Goal: Information Seeking & Learning: Compare options

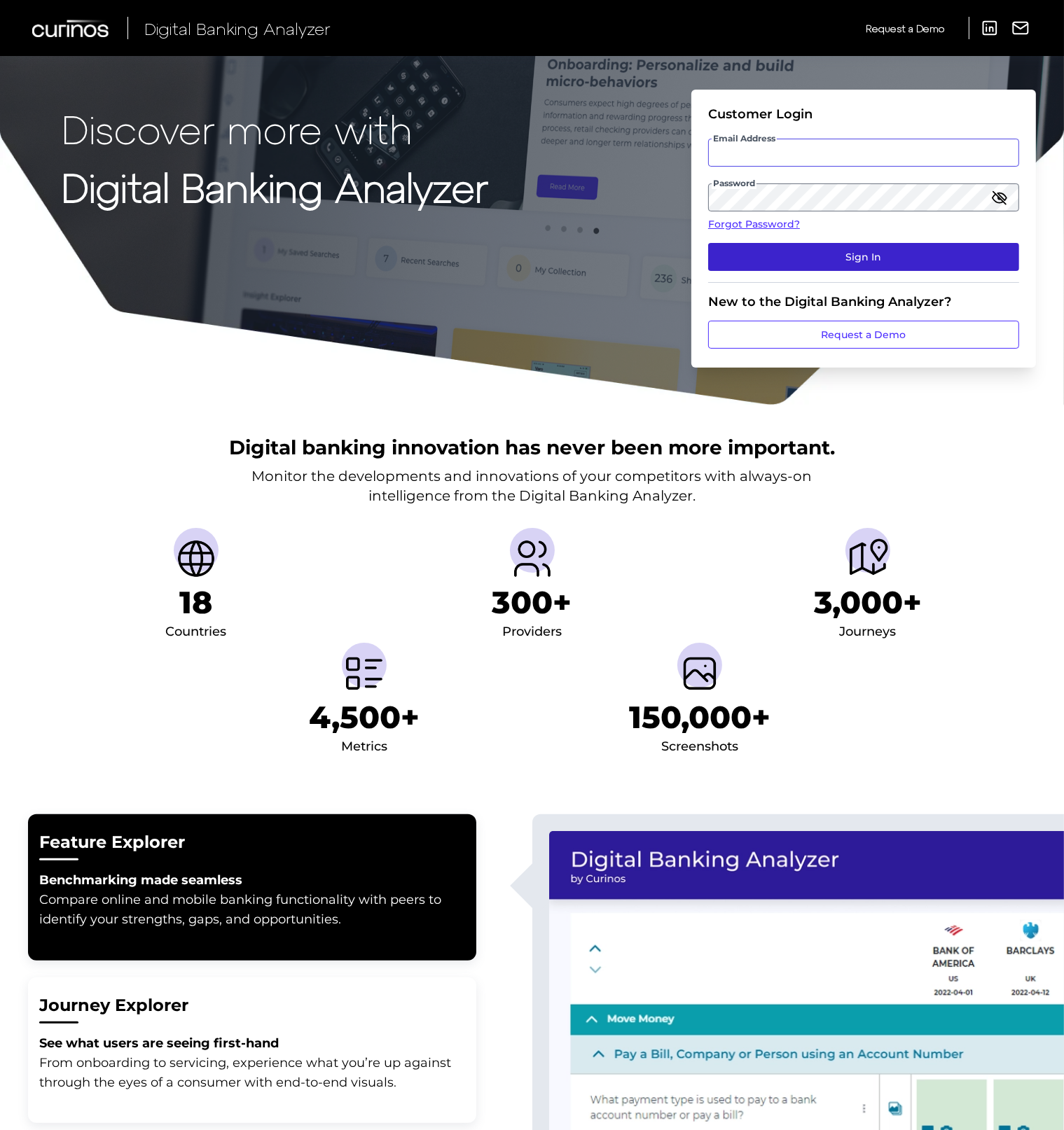
type input "[PERSON_NAME][EMAIL_ADDRESS][DOMAIN_NAME]"
click at [850, 256] on button "Sign In" at bounding box center [863, 257] width 311 height 28
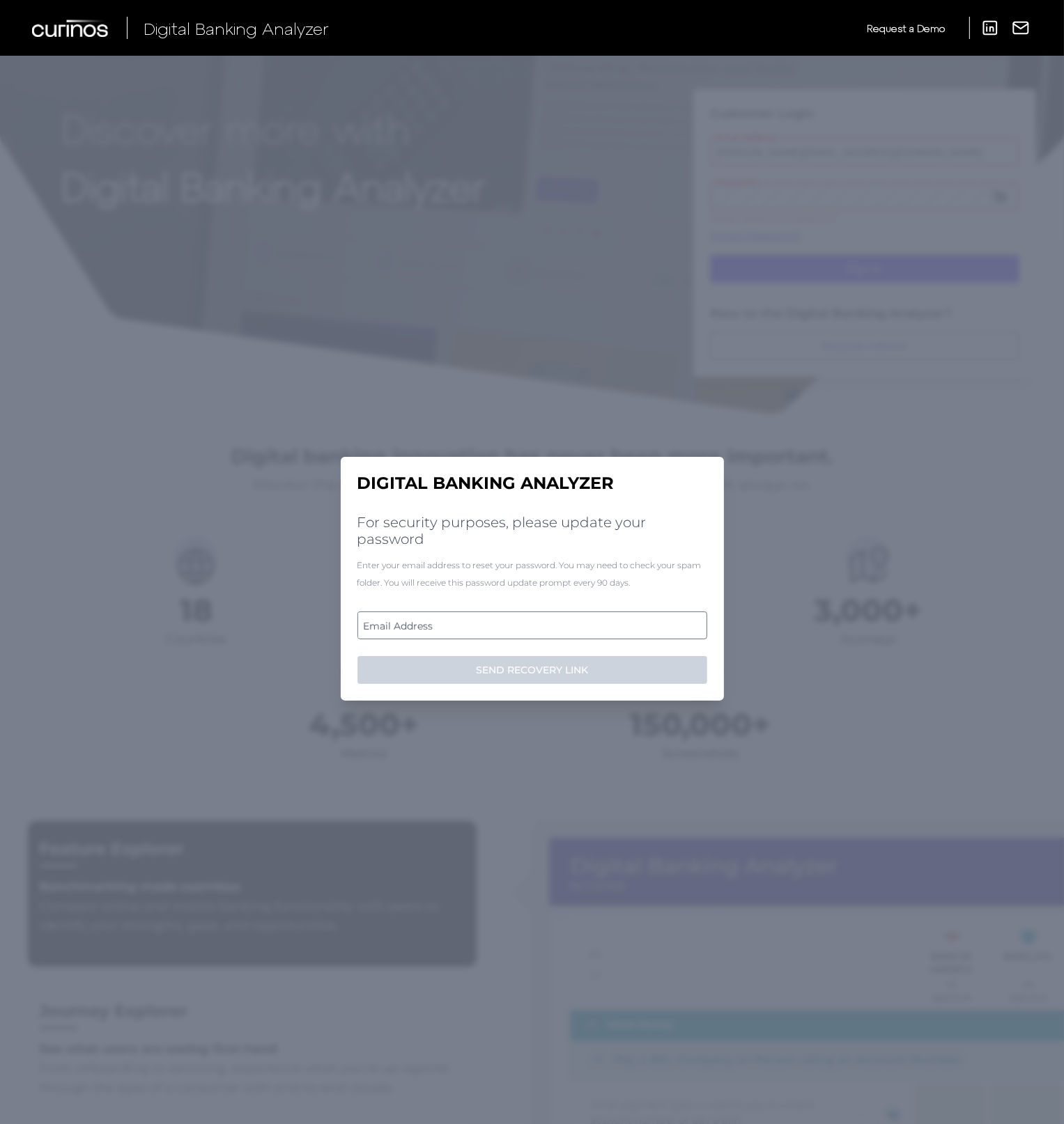
click at [454, 625] on label "Email Address" at bounding box center [531, 625] width 348 height 25
click at [454, 625] on input "email" at bounding box center [532, 625] width 349 height 28
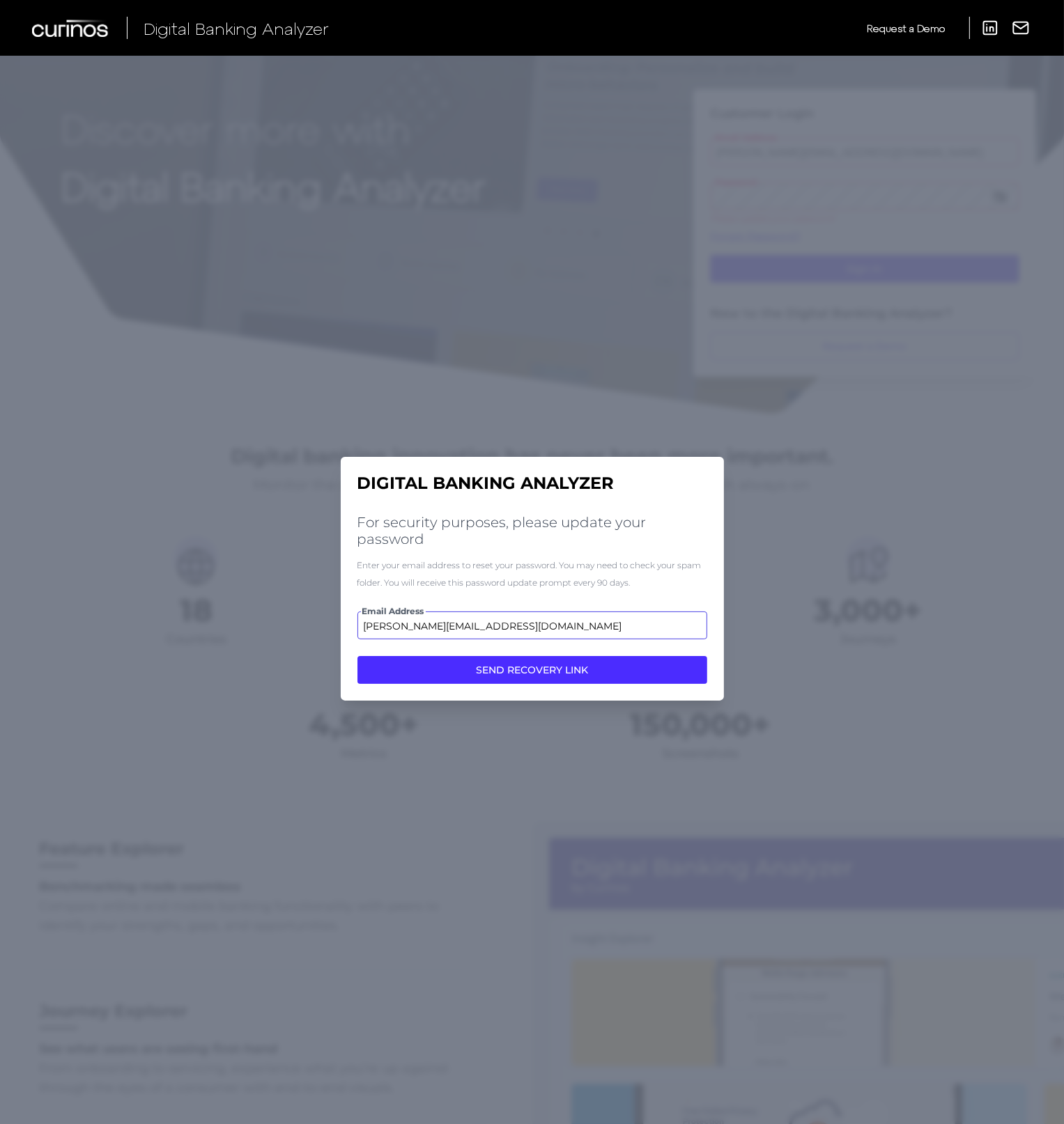
type input "liam.nardoni@nationwide.co.uk"
click at [358, 656] on button "SEND RECOVERY LINK" at bounding box center [532, 670] width 349 height 28
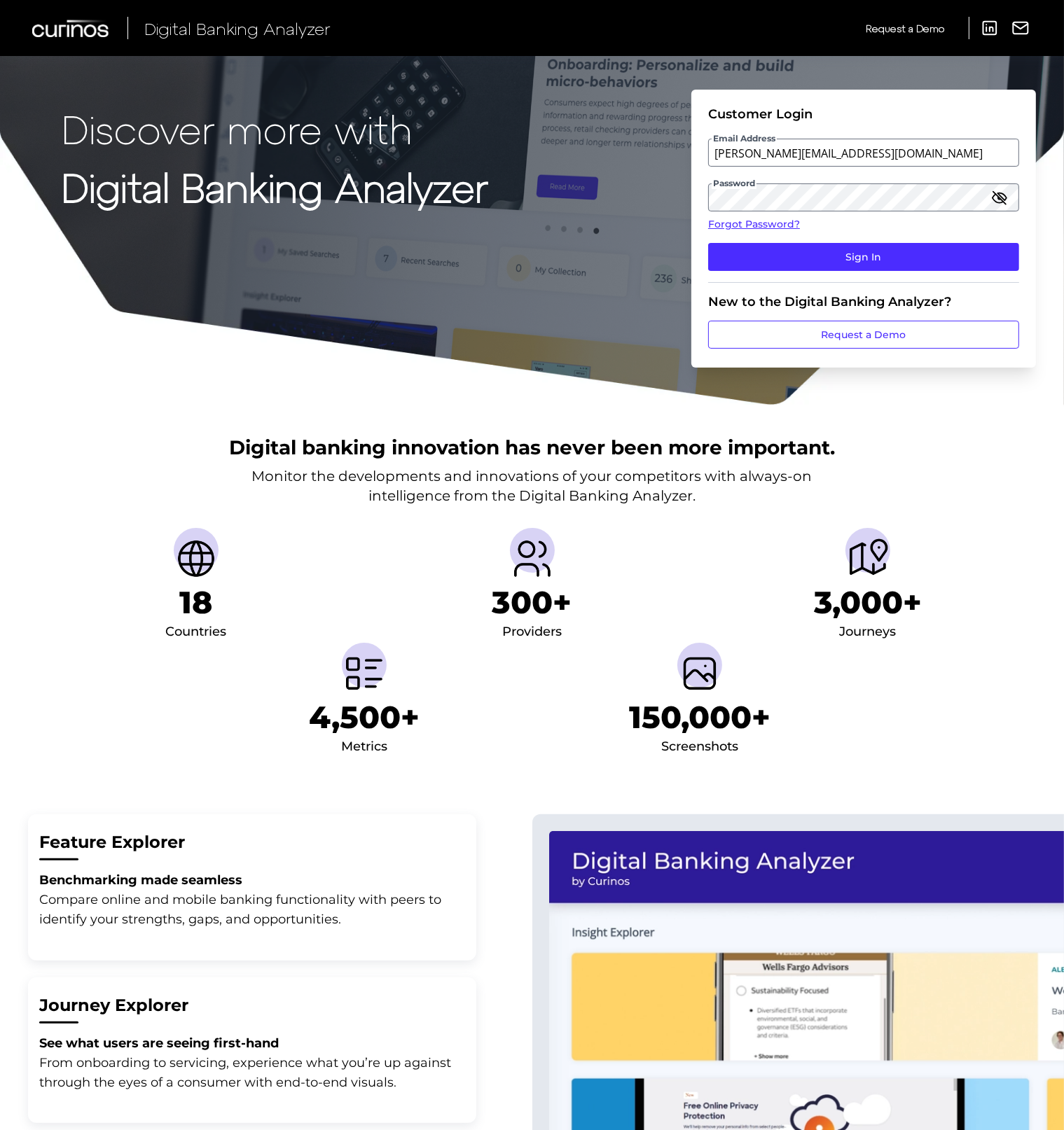
click at [1000, 200] on icon "button" at bounding box center [999, 198] width 17 height 17
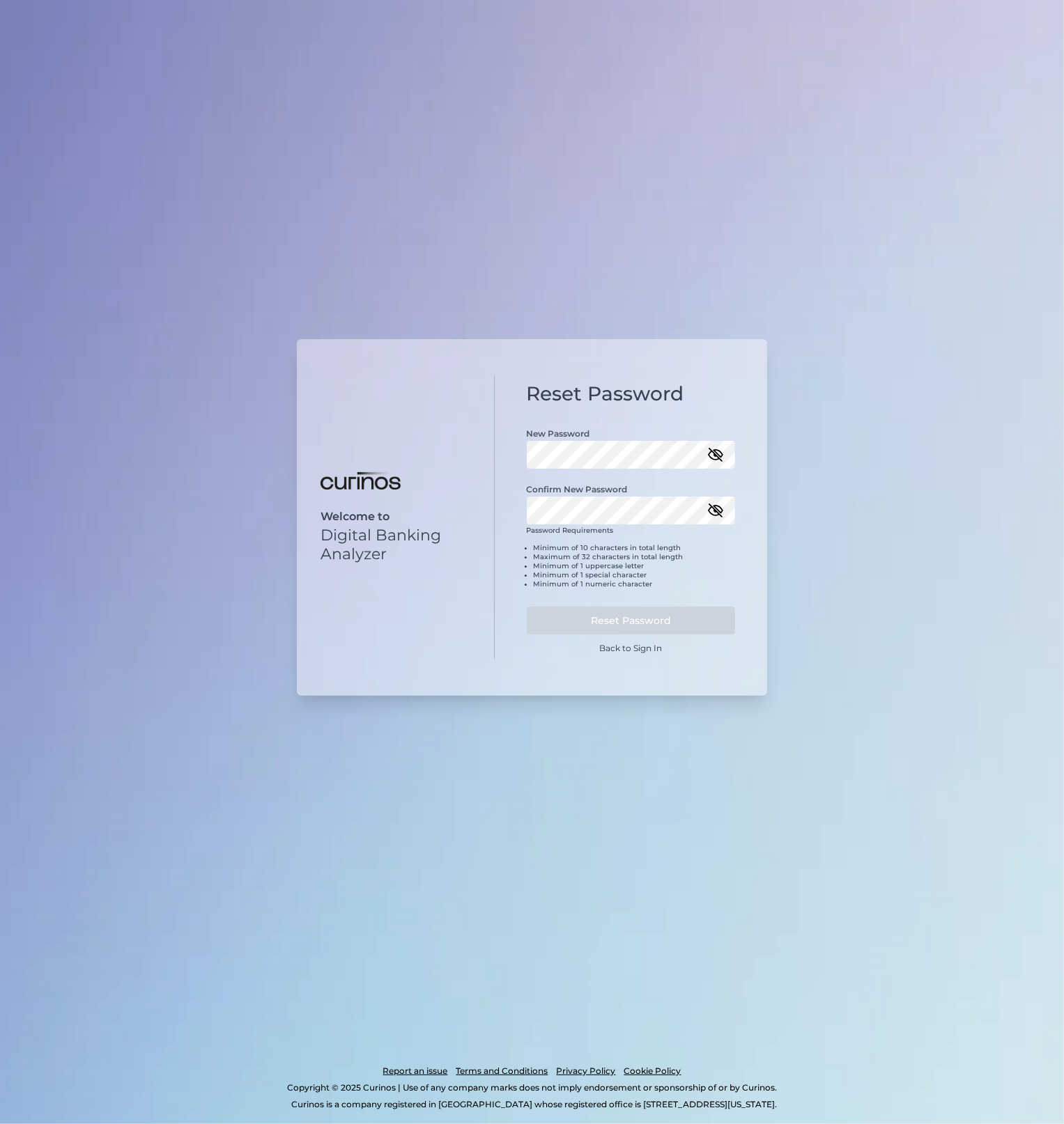
click at [713, 450] on icon "button" at bounding box center [715, 454] width 17 height 17
click at [713, 513] on icon "button" at bounding box center [715, 510] width 17 height 17
click at [823, 673] on div "Welcome to Digital Banking Analyzer Reset Password New Password Confirm New Pas…" at bounding box center [532, 562] width 1064 height 1124
click at [630, 619] on button "Reset Password" at bounding box center [630, 620] width 209 height 28
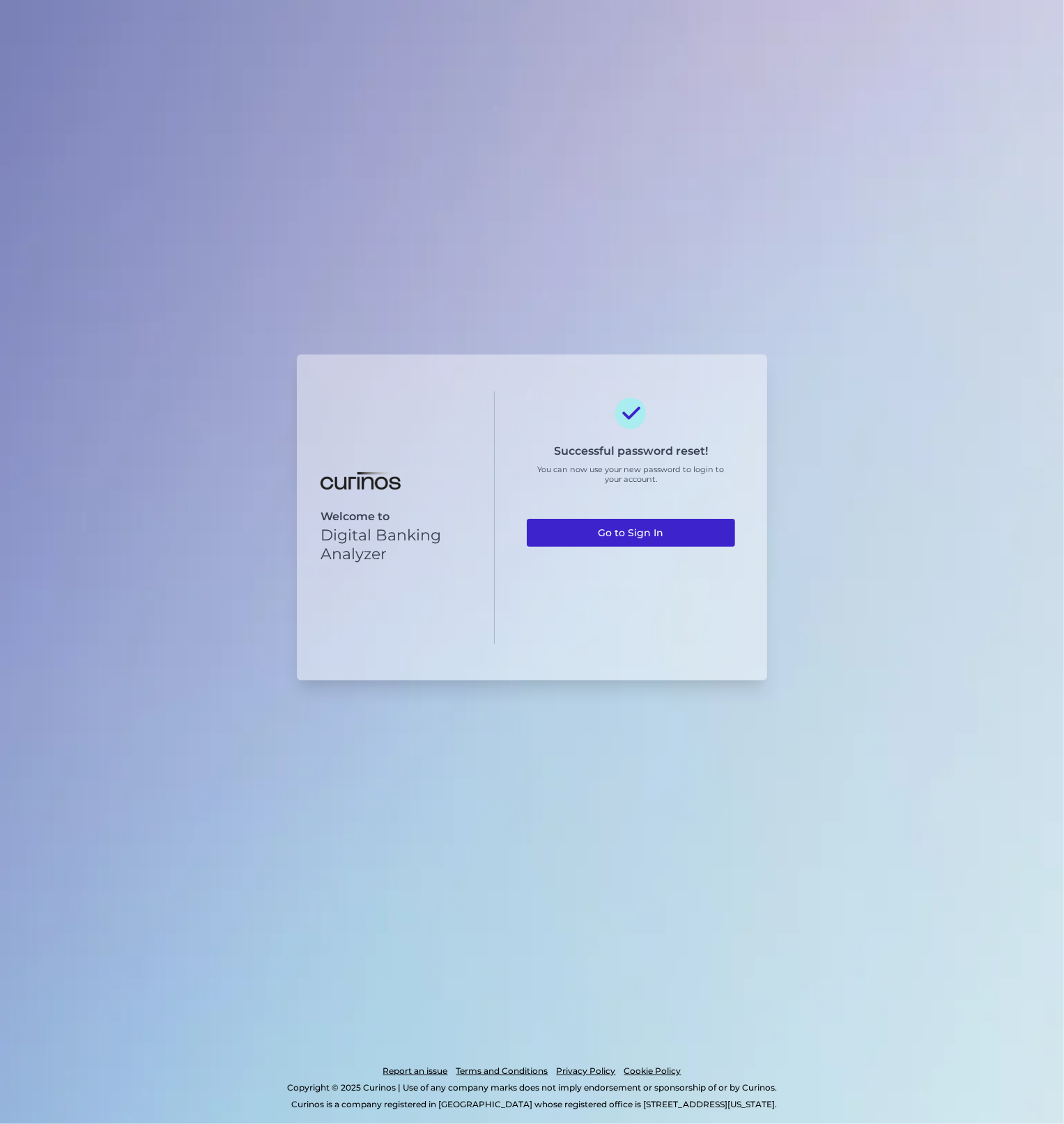
click at [613, 535] on link "Go to Sign In" at bounding box center [630, 533] width 209 height 28
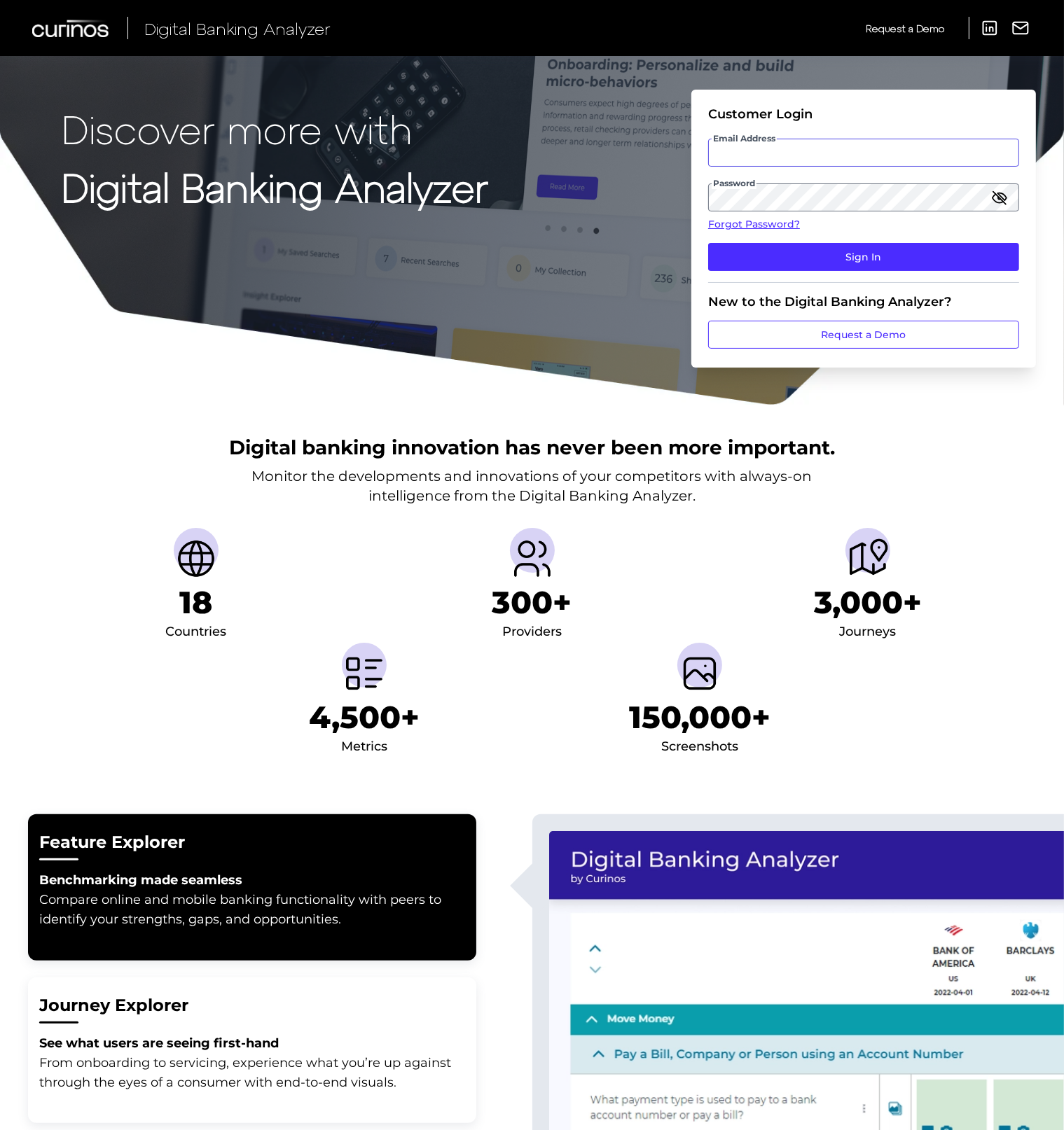
type input "liam.nardoni@nationwide.co.uk"
click at [1003, 201] on icon "button" at bounding box center [999, 198] width 17 height 17
click at [835, 258] on button "Sign In" at bounding box center [863, 257] width 311 height 28
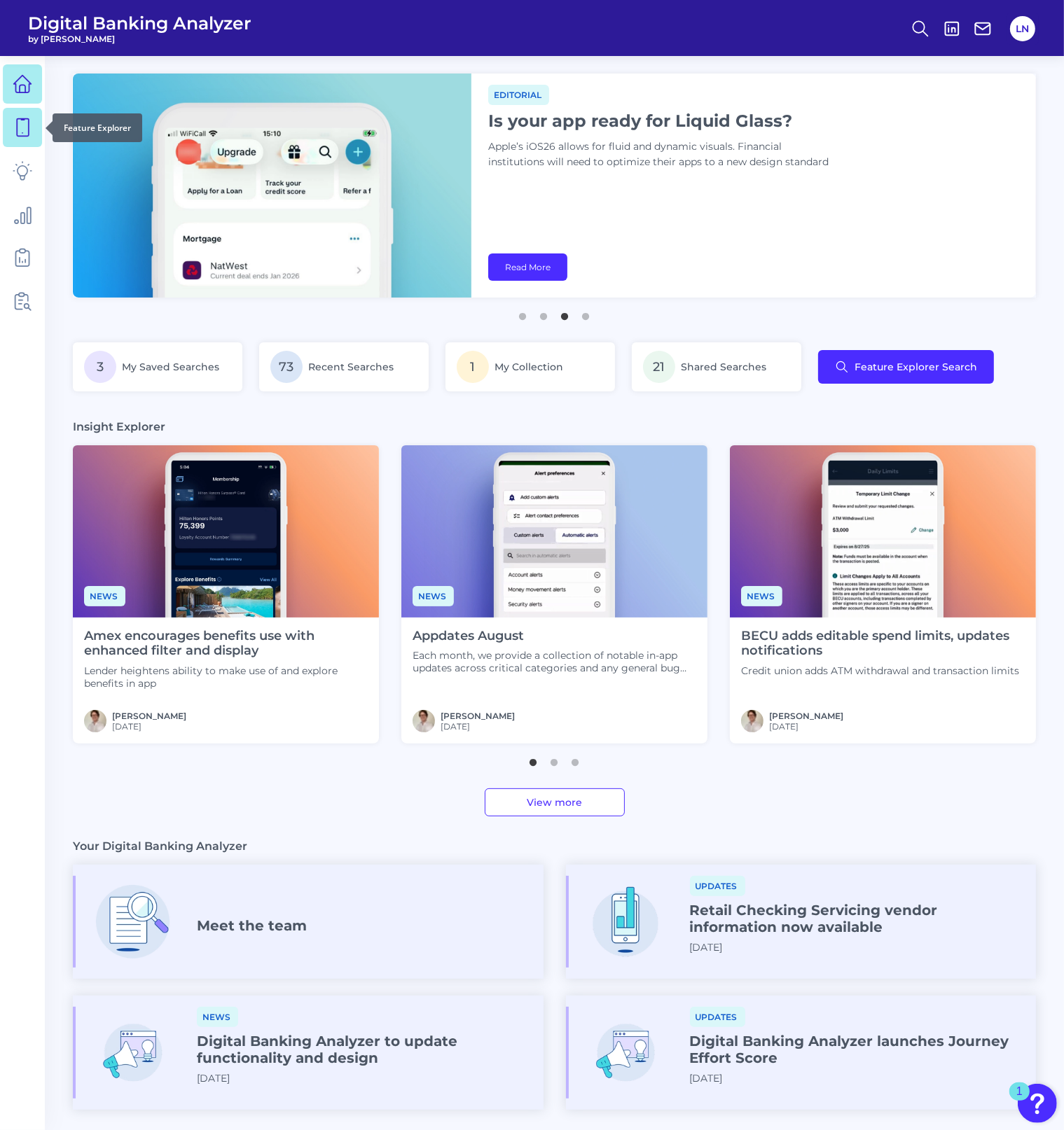
click at [12, 130] on icon at bounding box center [22, 128] width 20 height 20
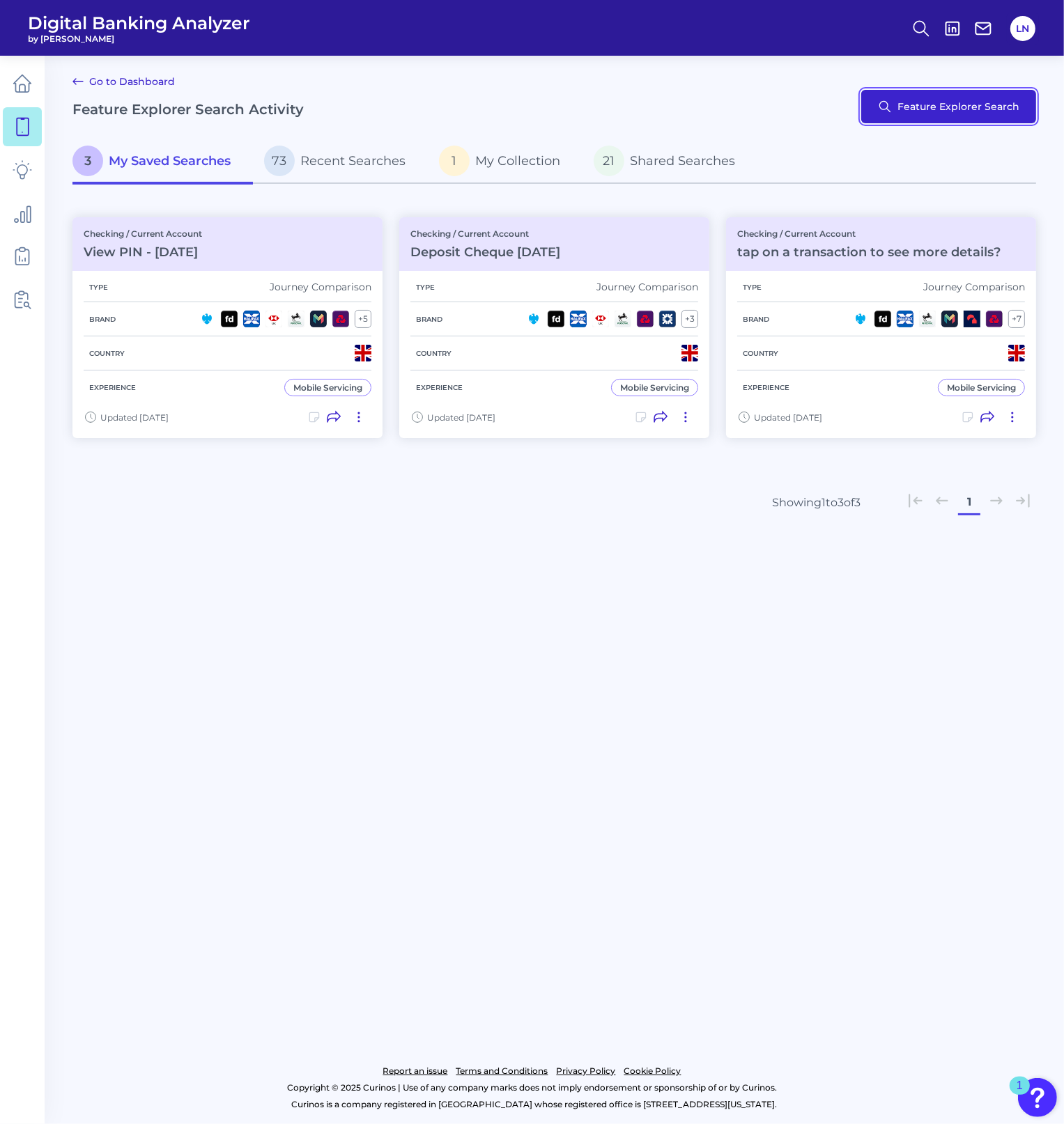
click at [919, 112] on button "Feature Explorer Search" at bounding box center [948, 107] width 175 height 33
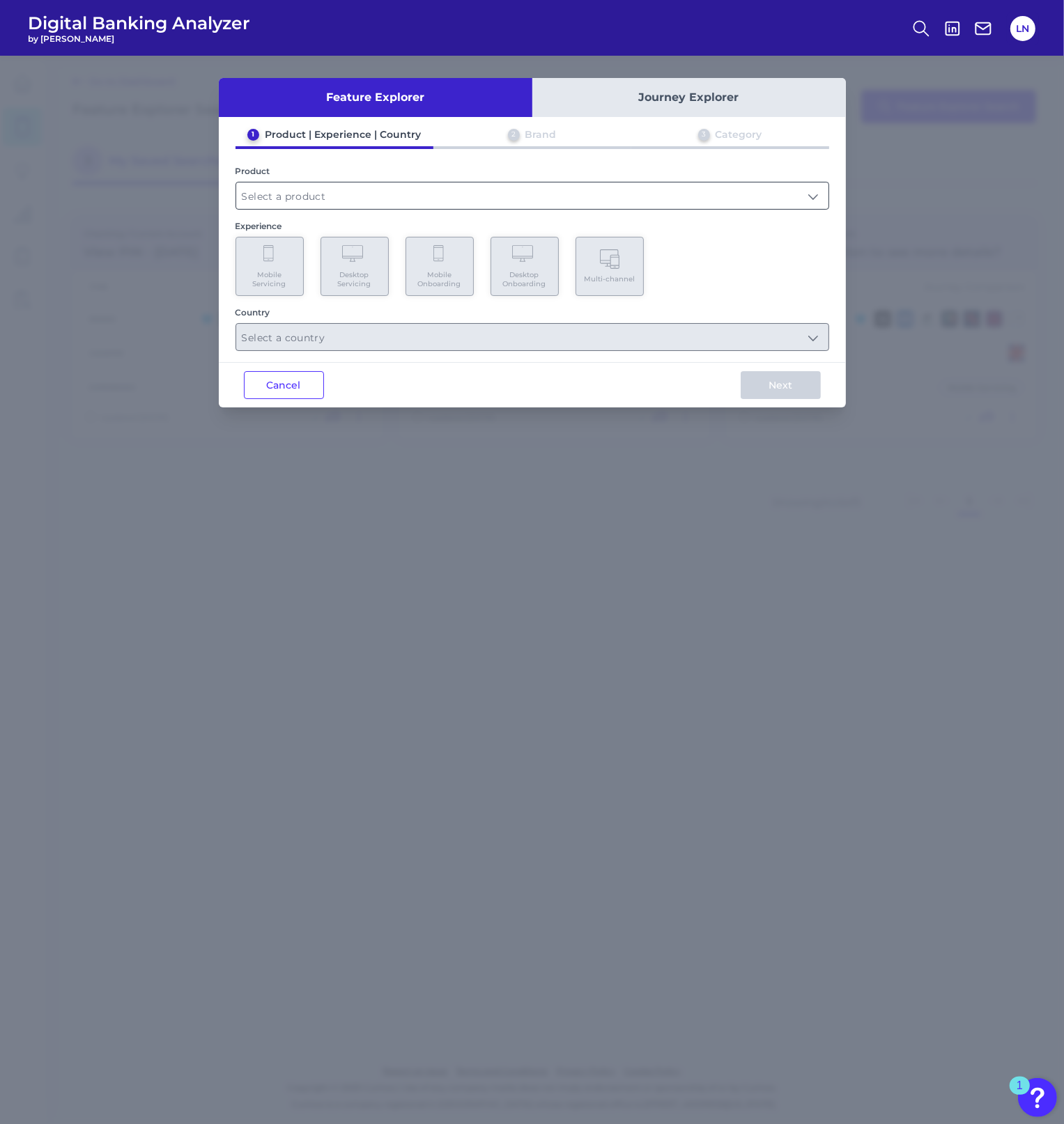
click at [340, 193] on input "text" at bounding box center [532, 196] width 592 height 26
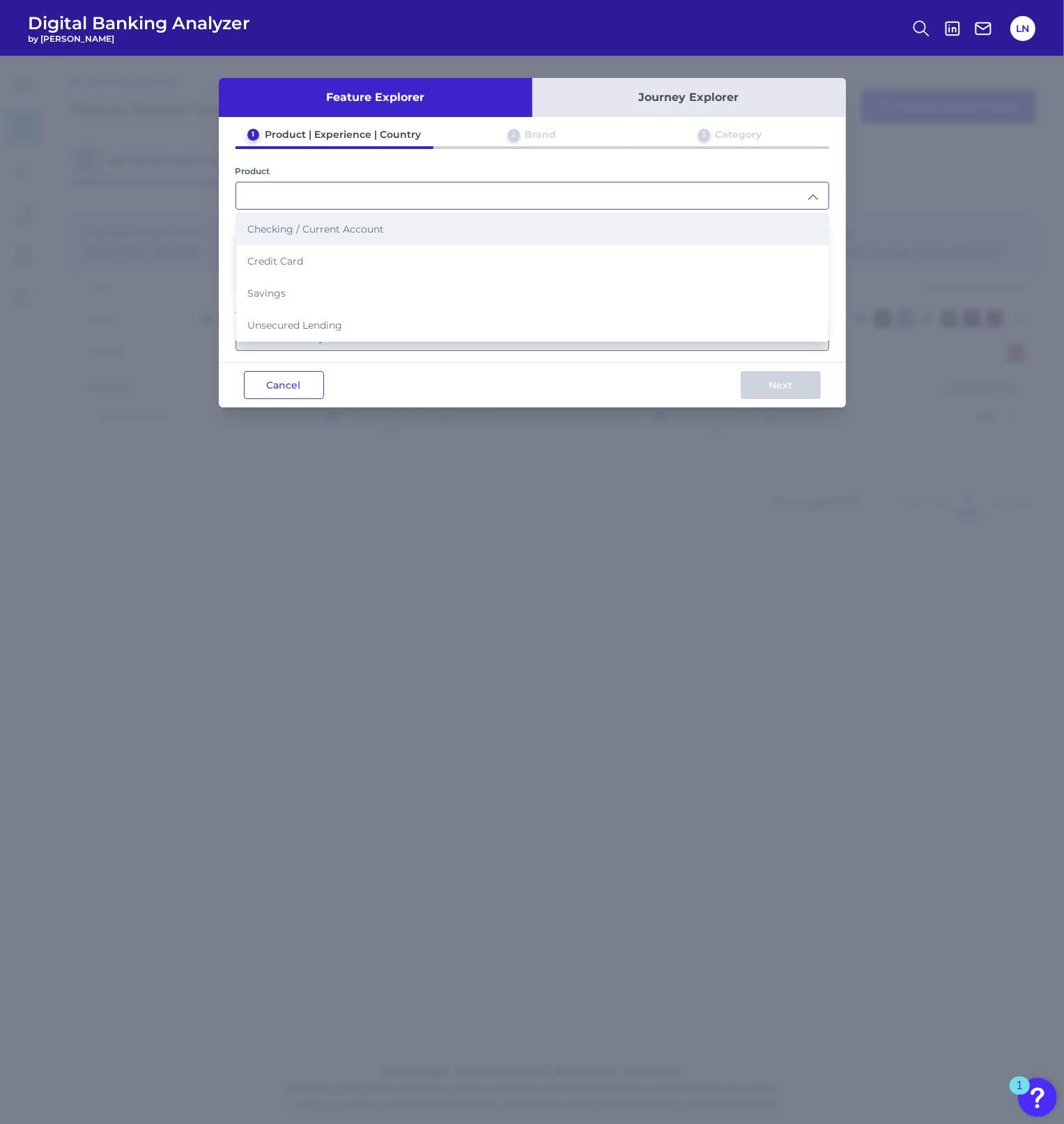
click at [339, 235] on li "Checking / Current Account" at bounding box center [532, 229] width 592 height 32
type input "Checking / Current Account"
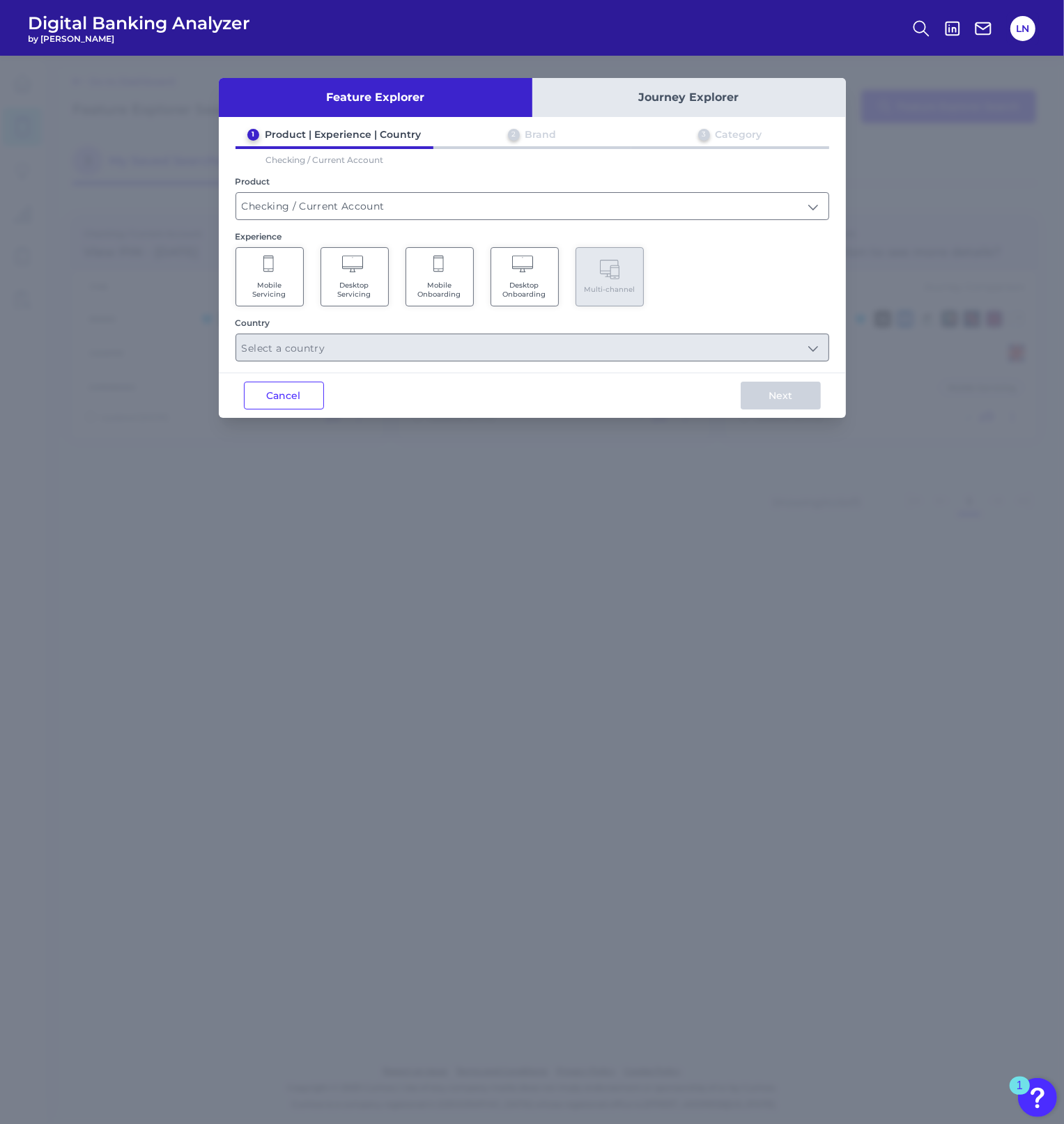
click at [286, 293] on span "Mobile Servicing" at bounding box center [269, 290] width 53 height 18
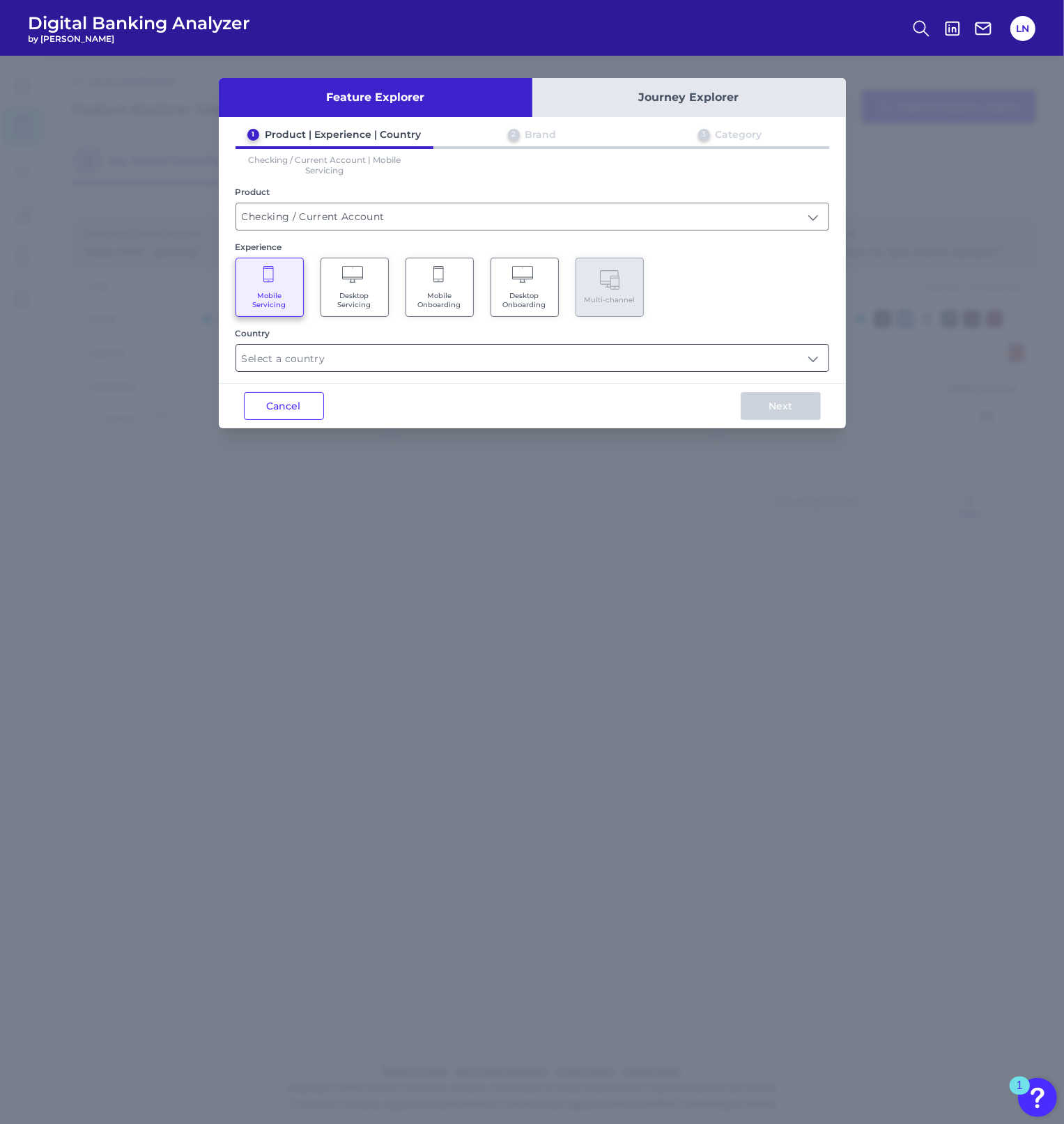
click at [357, 353] on input "text" at bounding box center [532, 358] width 592 height 26
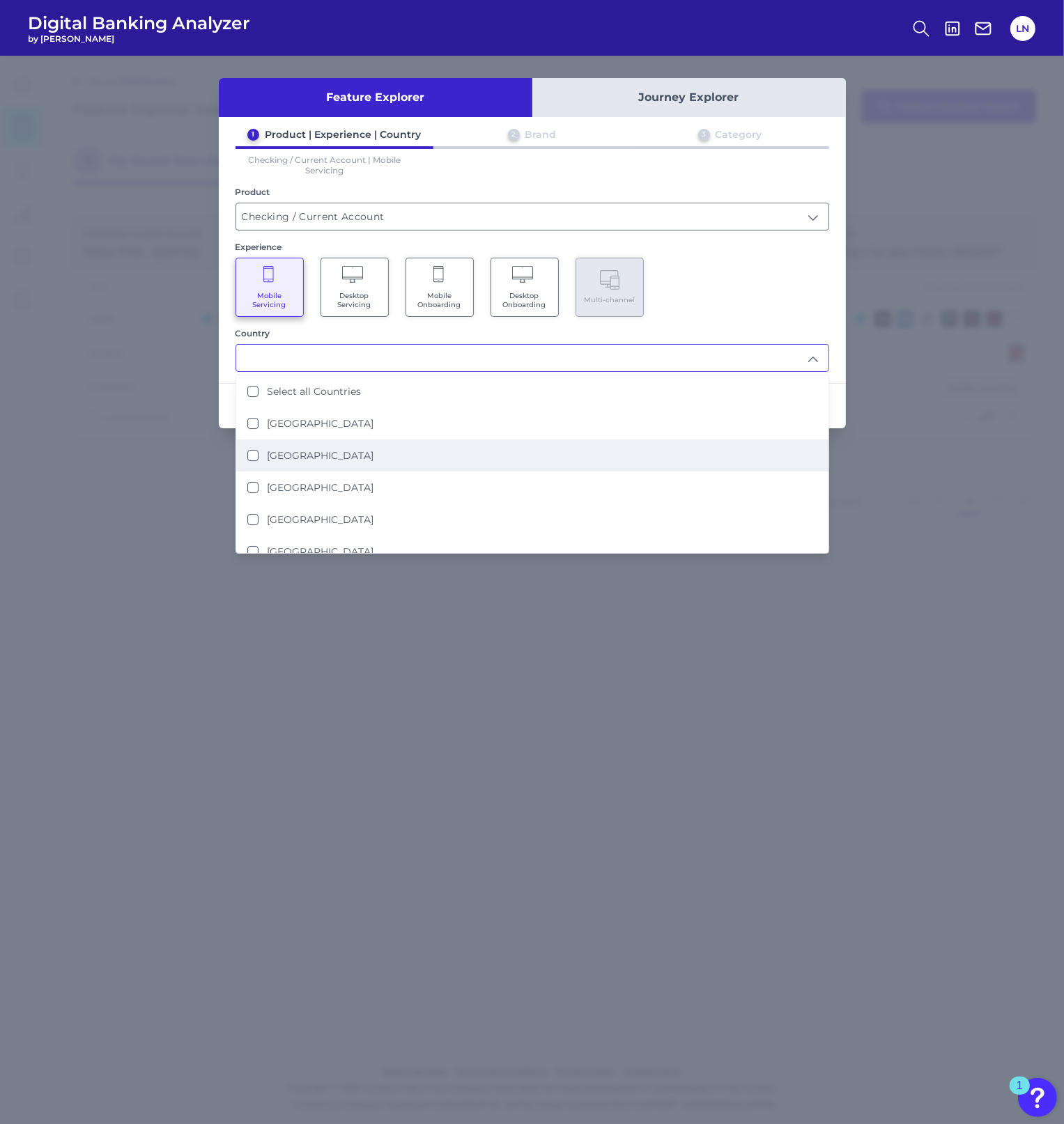
click at [259, 458] on div "United Kingdom" at bounding box center [310, 455] width 126 height 12
type input "United Kingdom"
click at [596, 635] on div "Feature Explorer Journey Explorer 1 Product | Experience | Country 2 Brand 3 Ca…" at bounding box center [532, 589] width 1064 height 1068
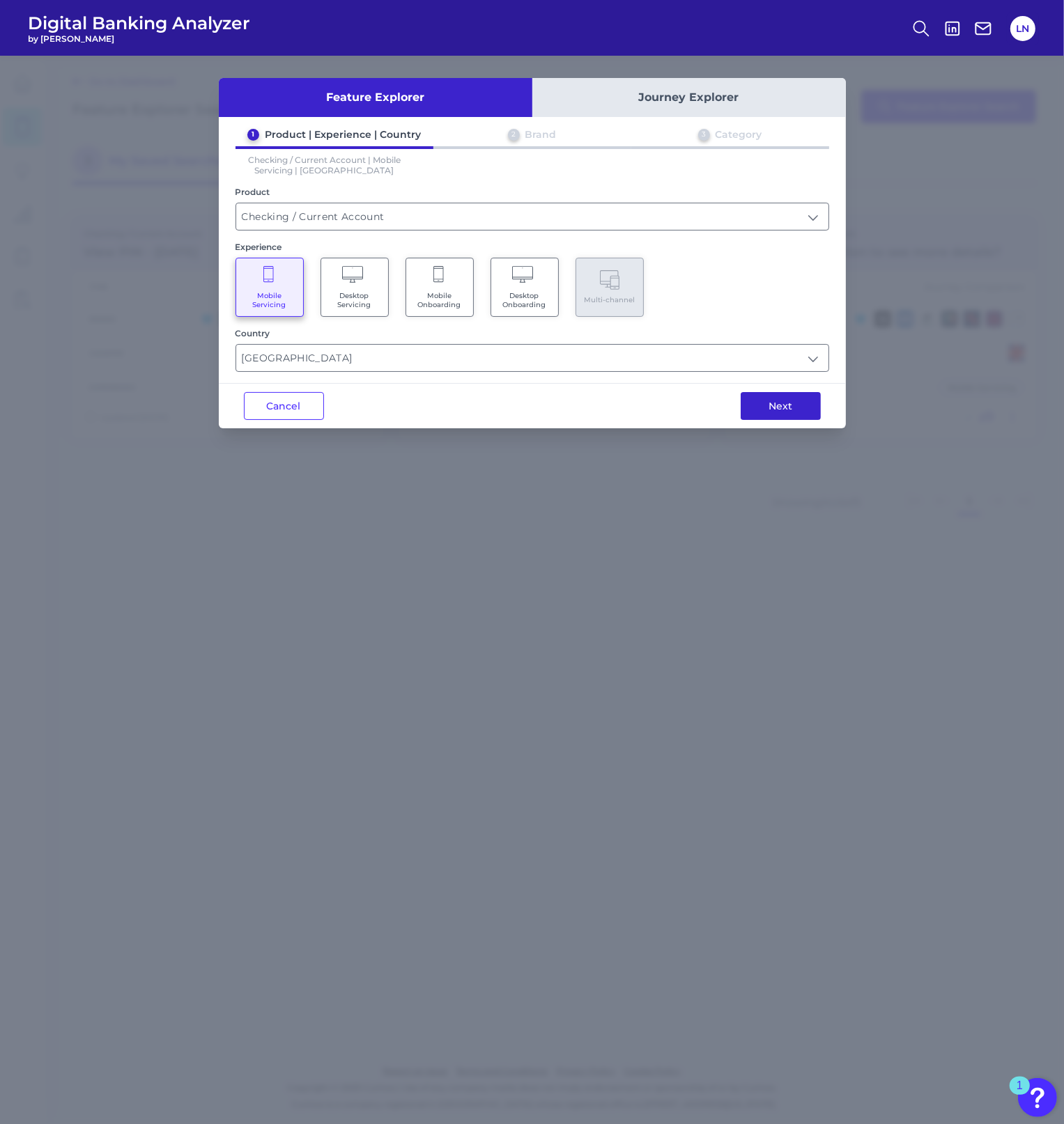
click at [815, 405] on button "Next" at bounding box center [780, 406] width 80 height 28
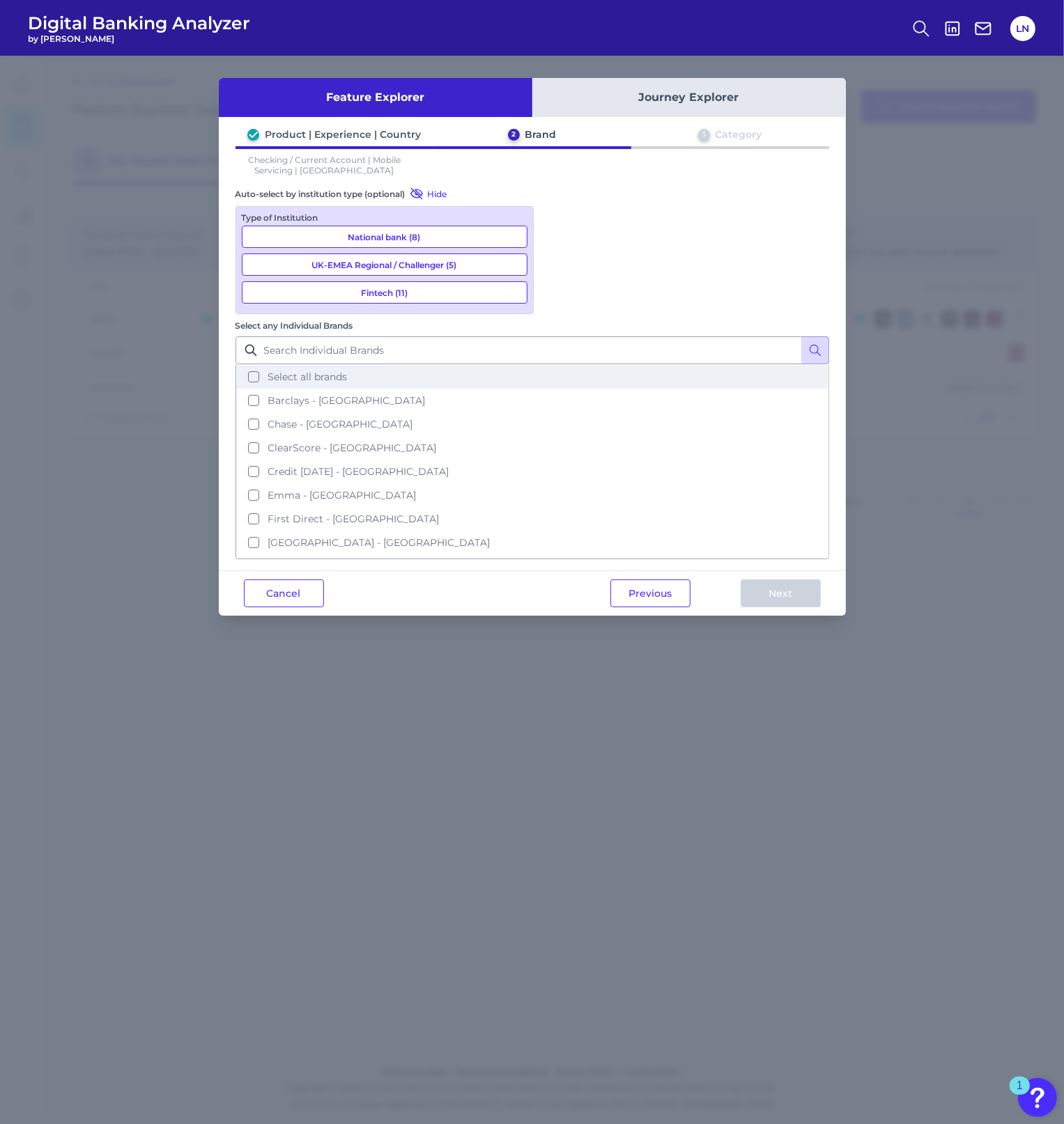
click at [549, 365] on button "Select all brands" at bounding box center [532, 377] width 591 height 24
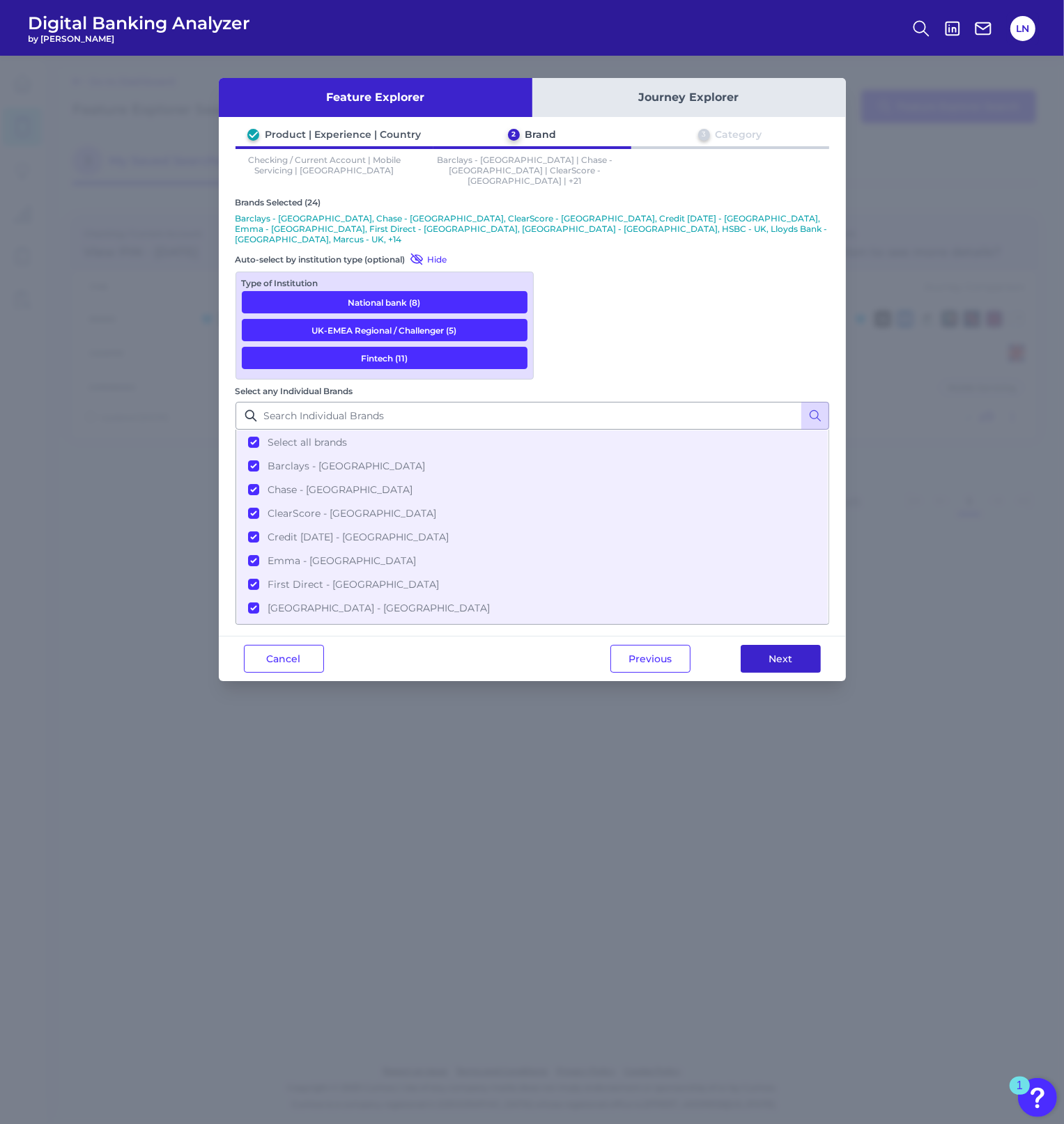
click at [785, 645] on button "Next" at bounding box center [780, 659] width 80 height 28
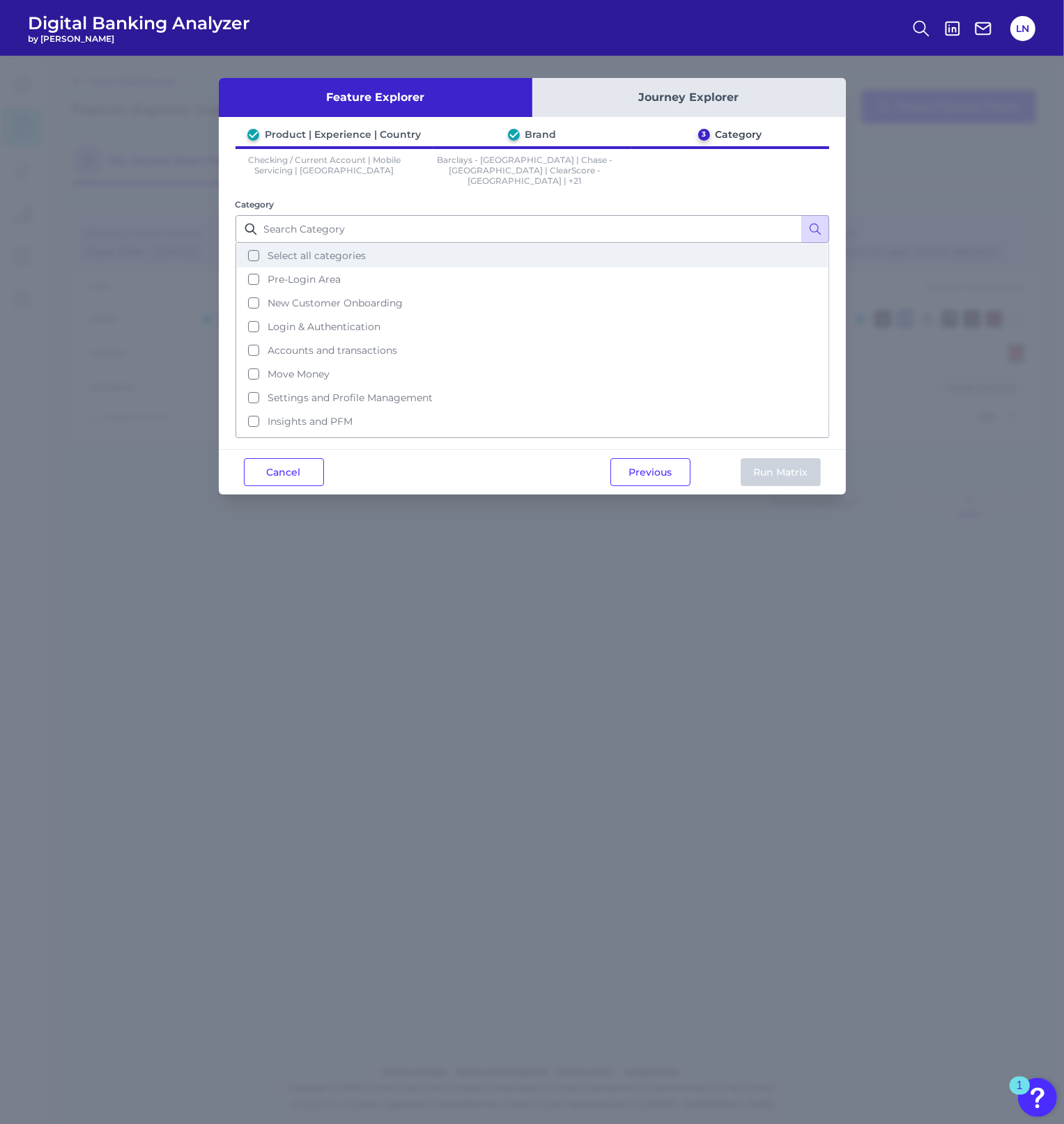
click at [248, 244] on button "Select all categories" at bounding box center [532, 255] width 591 height 24
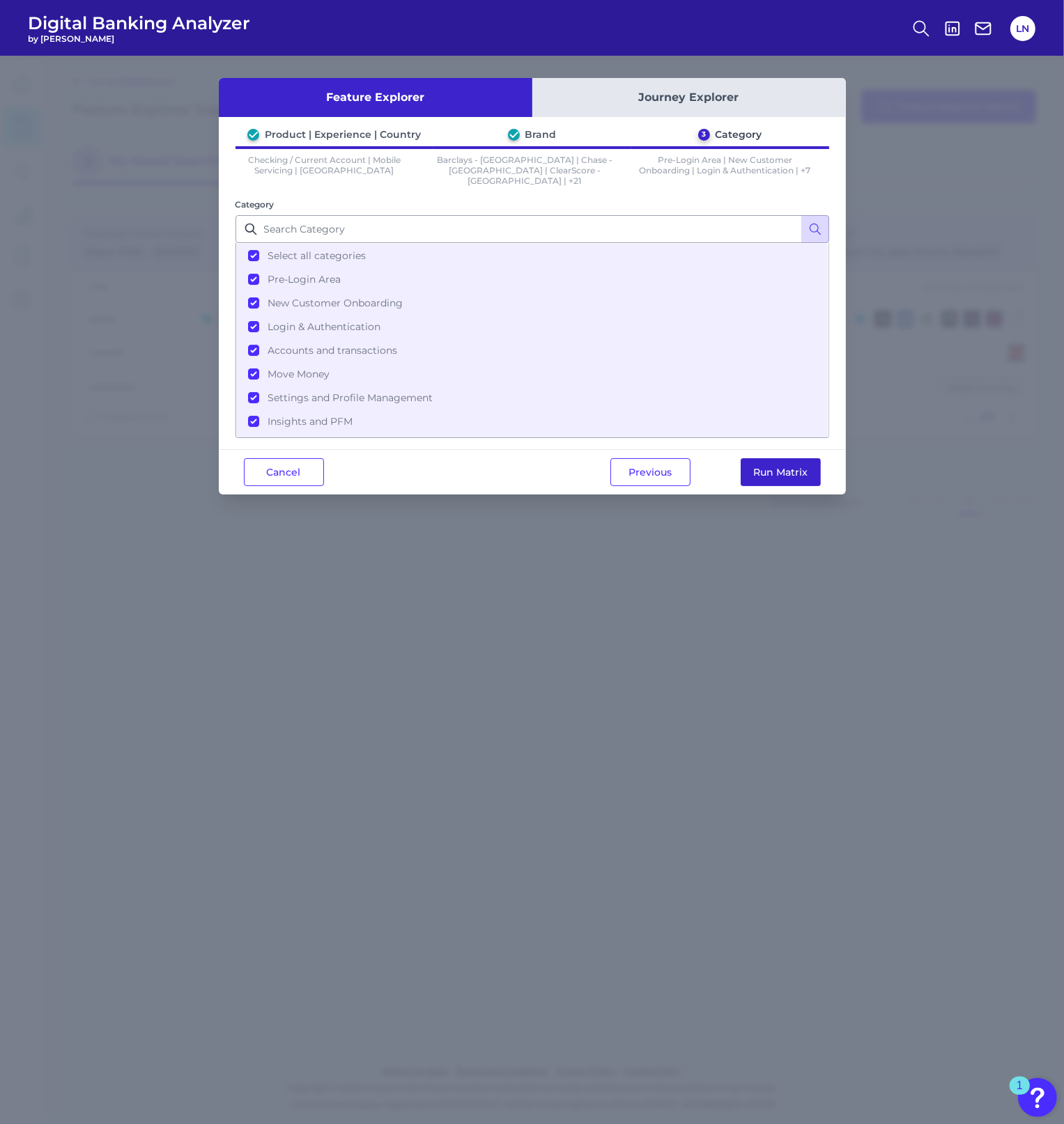
click at [785, 468] on button "Run Matrix" at bounding box center [780, 472] width 80 height 28
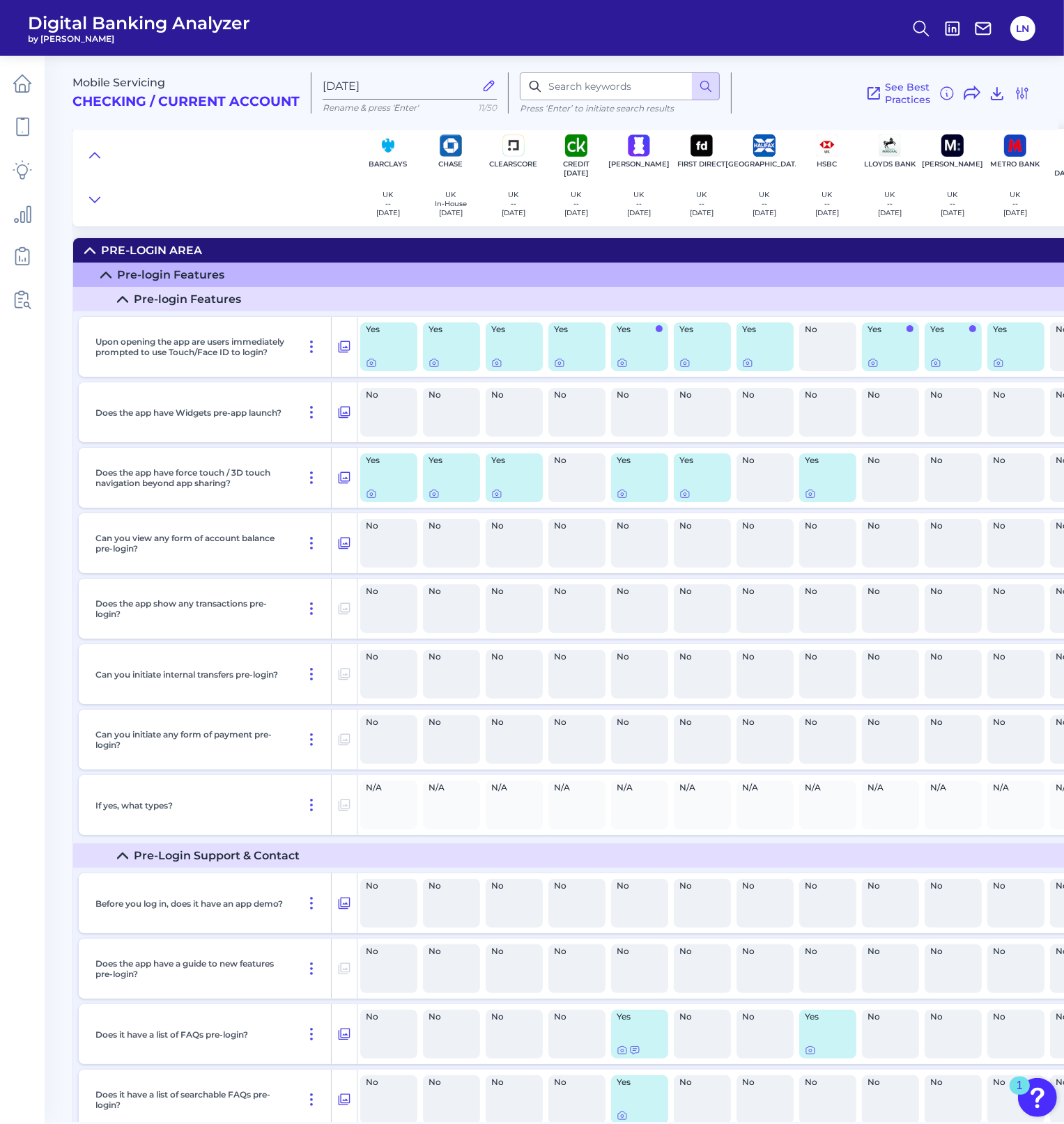
click at [64, 609] on main "Mobile Servicing Checking / Current Account Sep 29 2025 Rename & press 'Enter' …" at bounding box center [532, 562] width 1064 height 1124
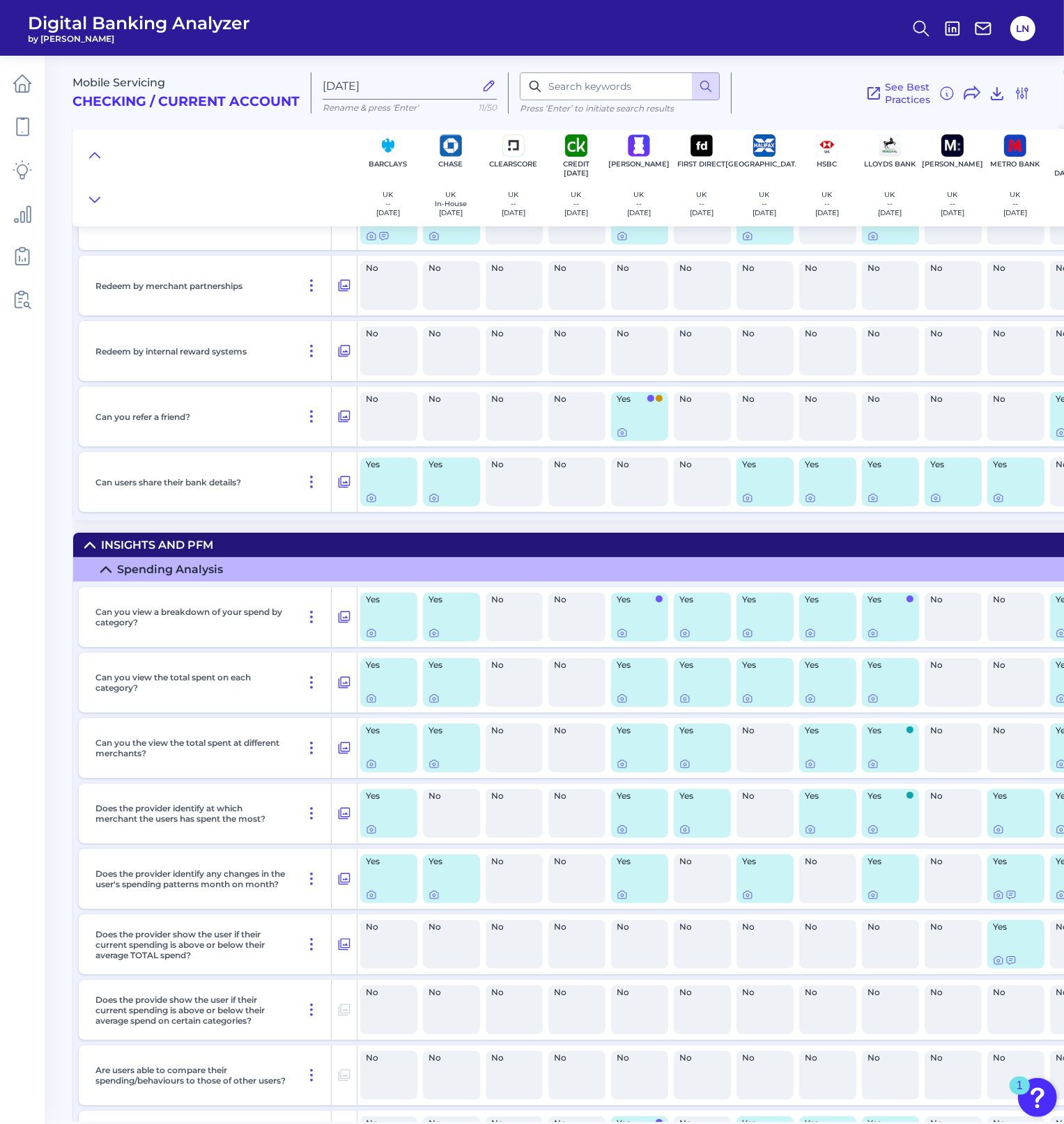
scroll to position [15866, 0]
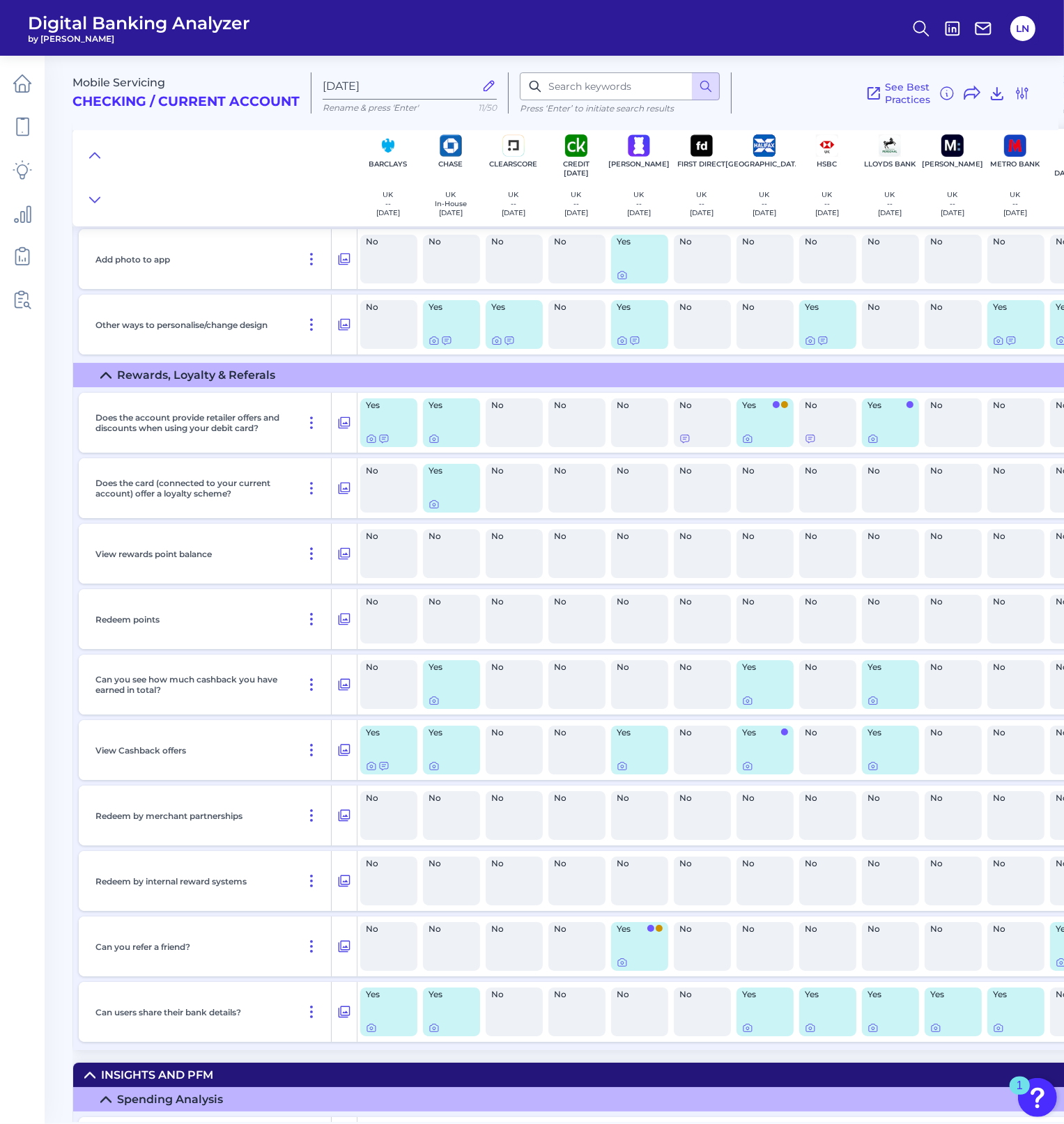
drag, startPoint x: 259, startPoint y: 706, endPoint x: 251, endPoint y: 640, distance: 66.5
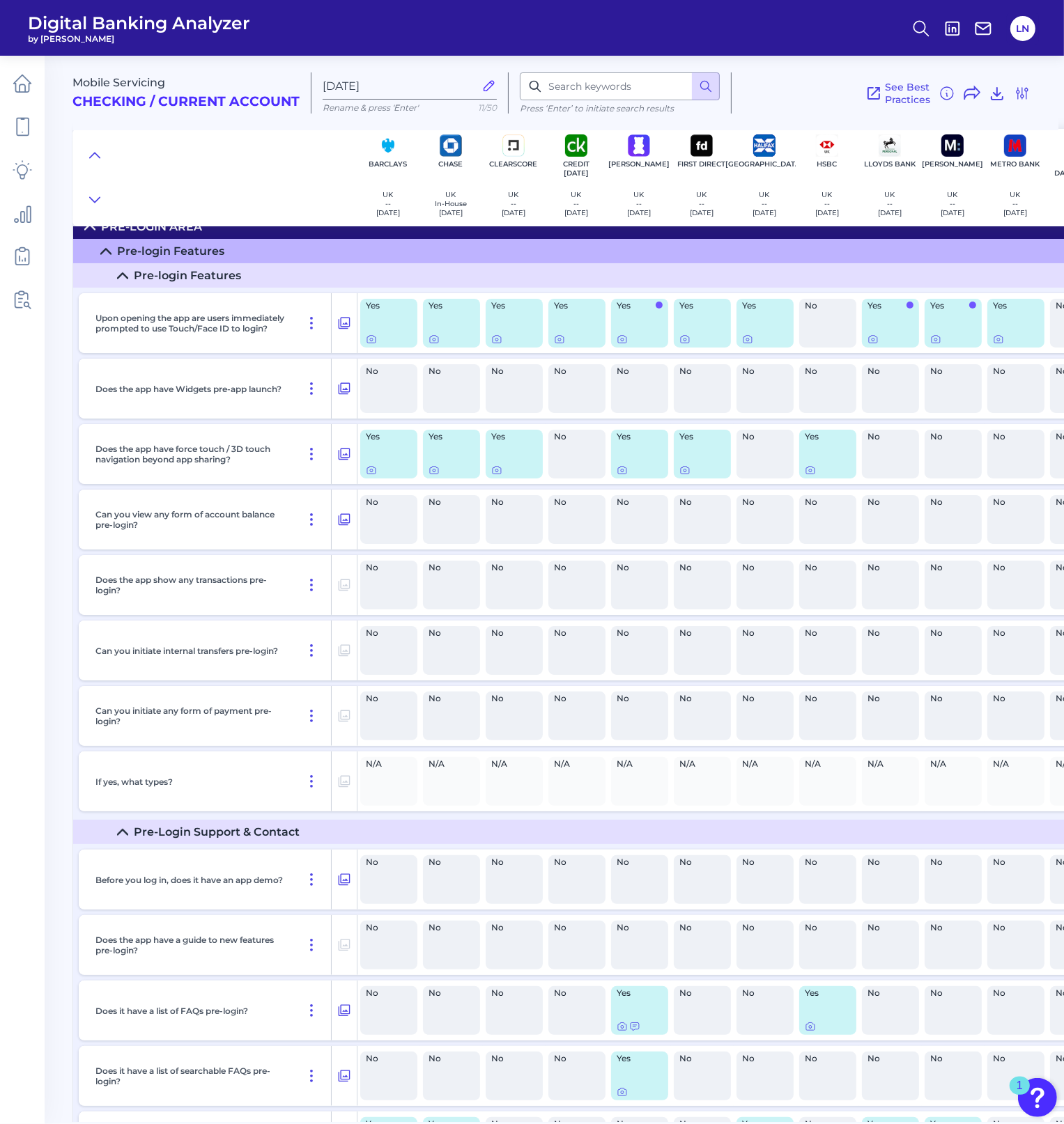
scroll to position [0, 0]
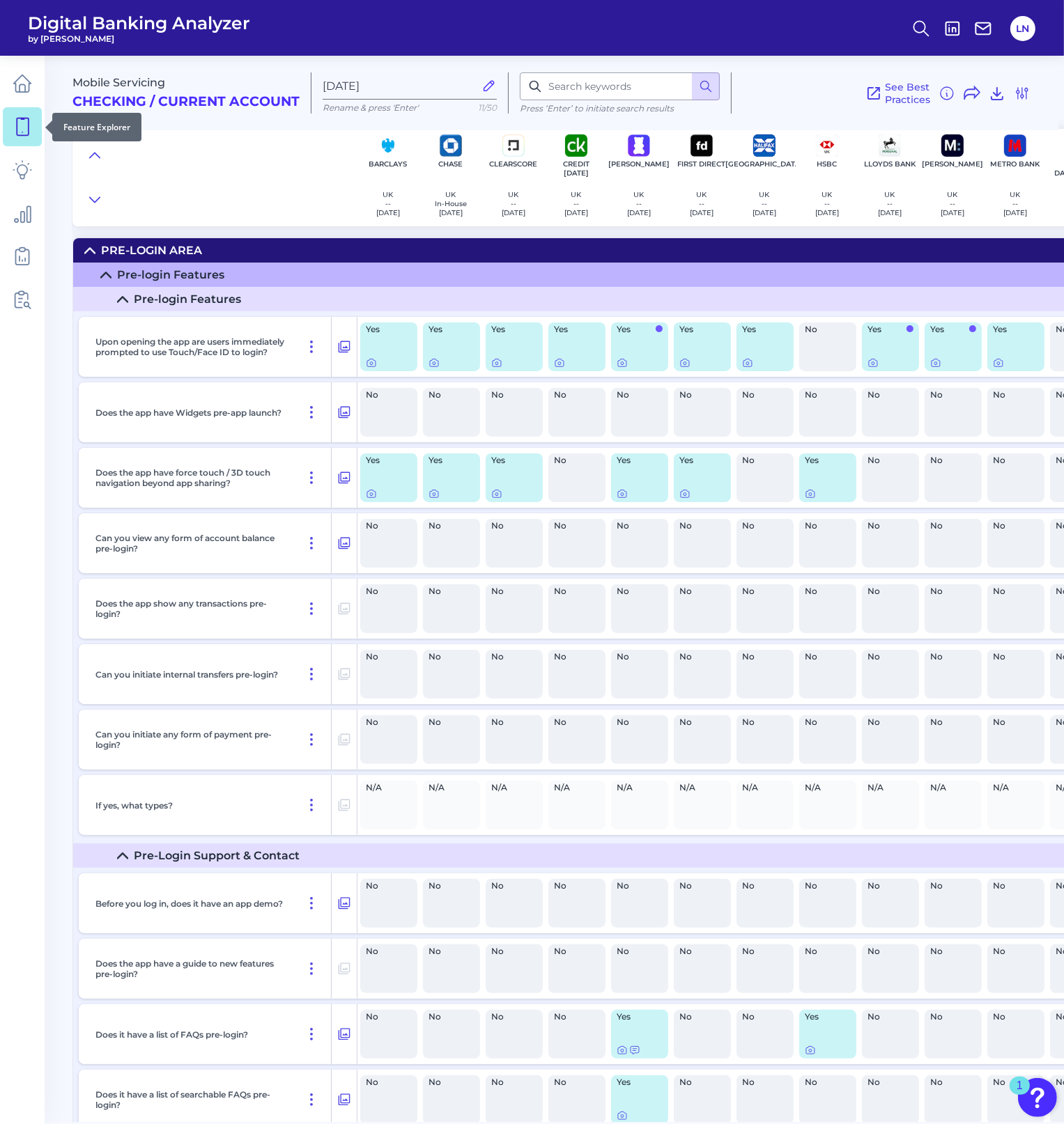
click at [25, 127] on icon at bounding box center [22, 127] width 20 height 20
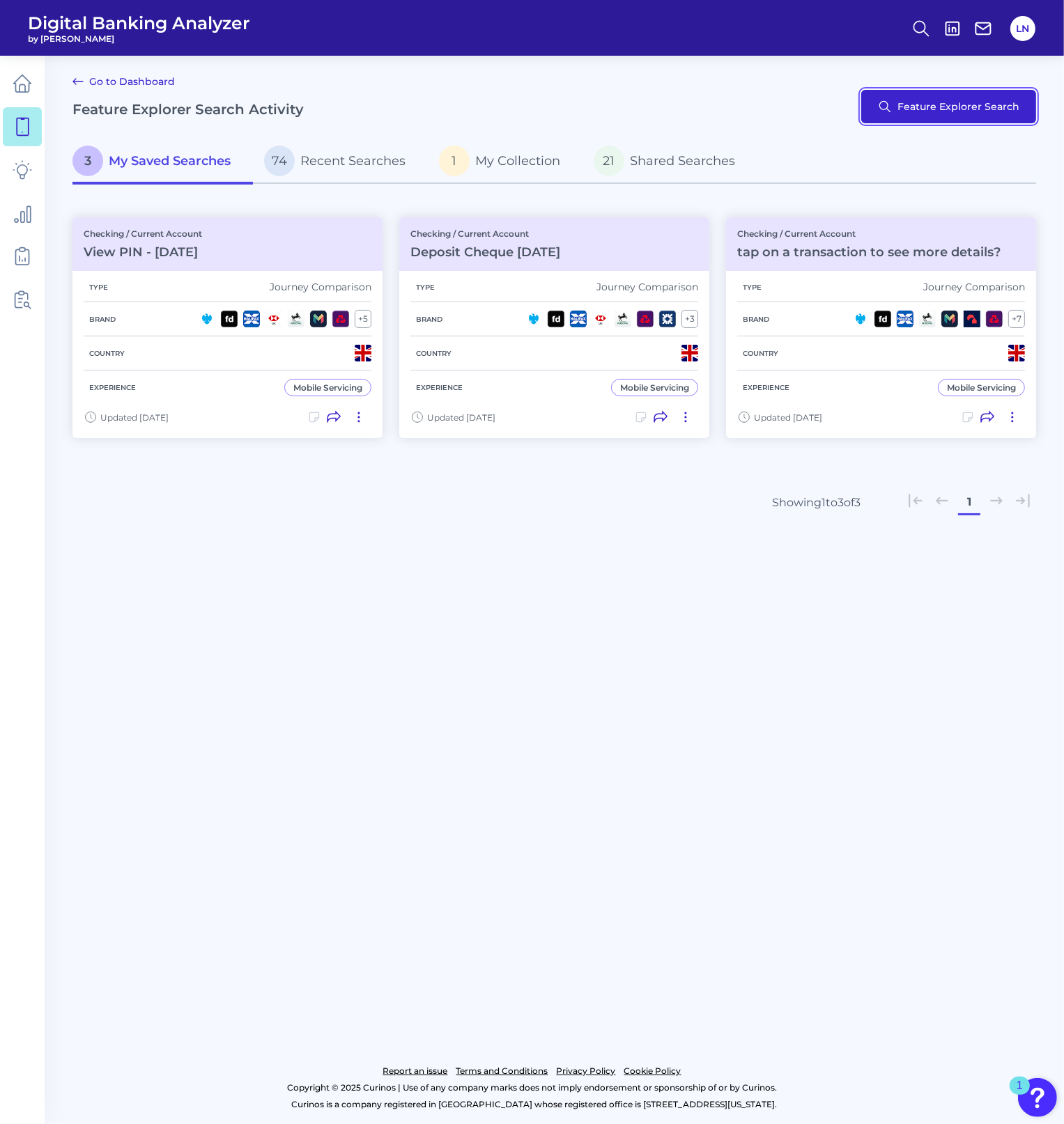
click at [933, 113] on button "Feature Explorer Search" at bounding box center [948, 107] width 175 height 33
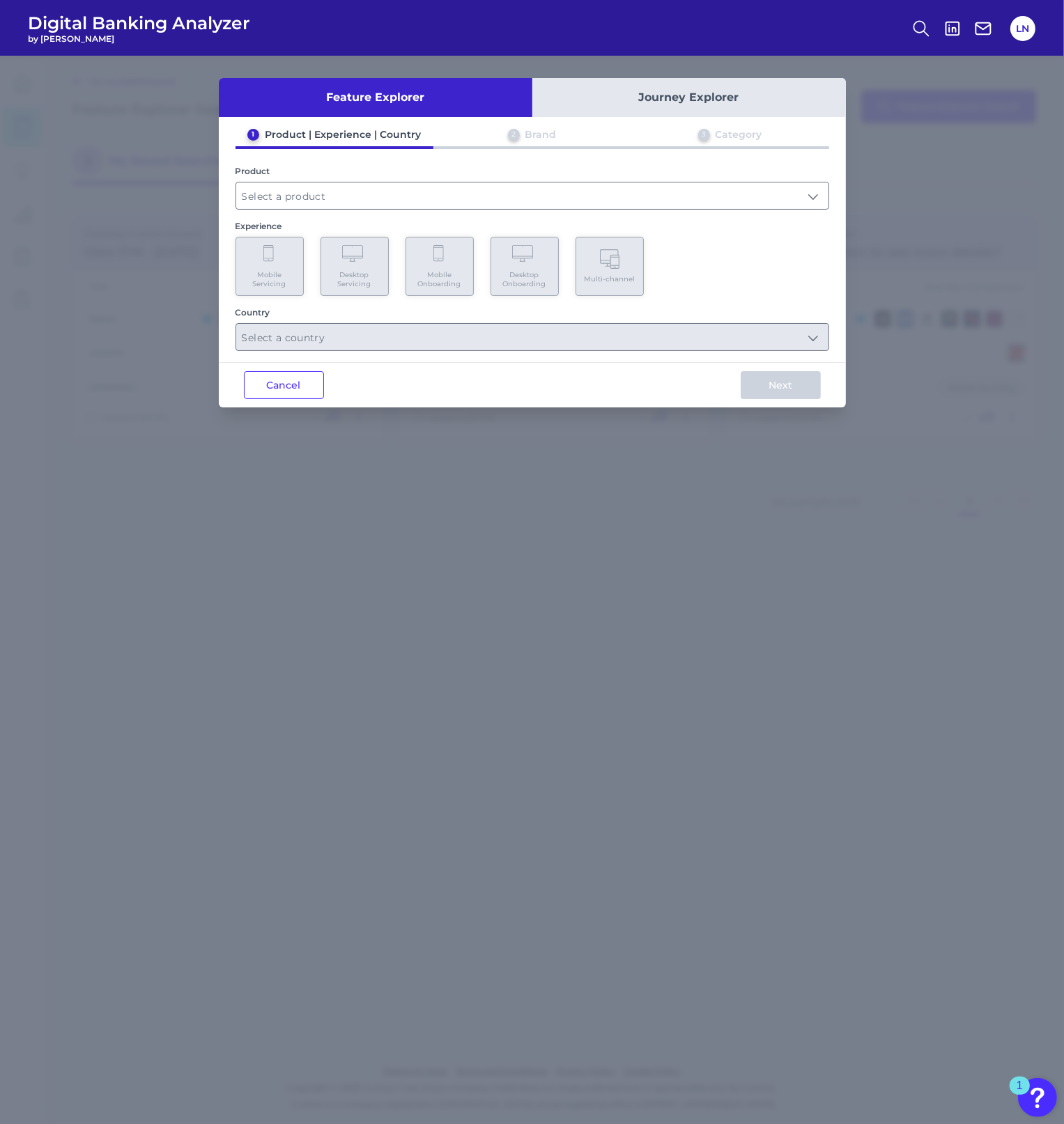
click at [406, 211] on div "1 Product | Experience | Country 2 Brand 3 Category Product Experience Mobile S…" at bounding box center [532, 240] width 627 height 223
click at [402, 197] on input "text" at bounding box center [532, 196] width 592 height 26
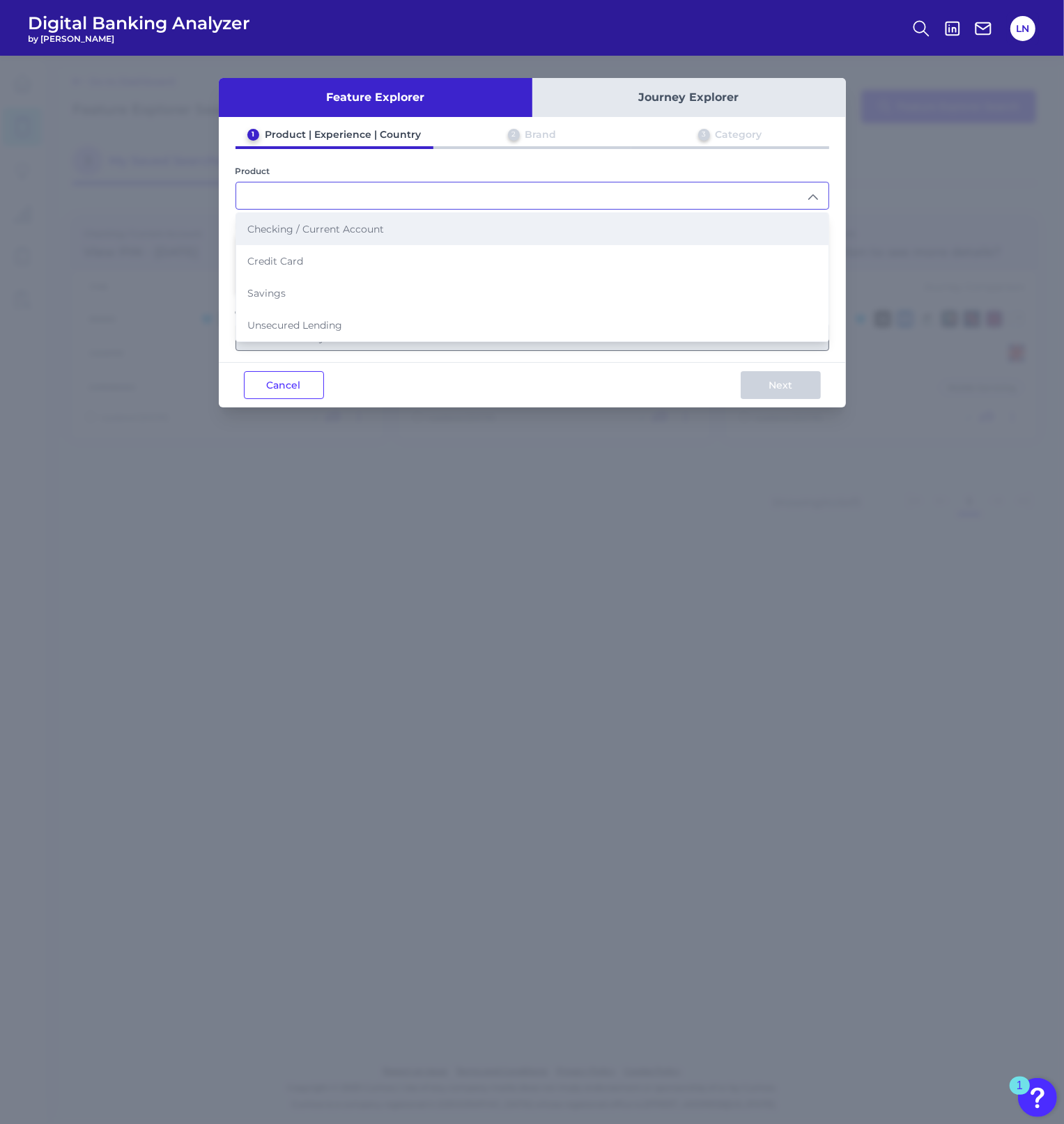
click at [396, 238] on li "Checking / Current Account" at bounding box center [532, 229] width 592 height 32
type input "Checking / Current Account"
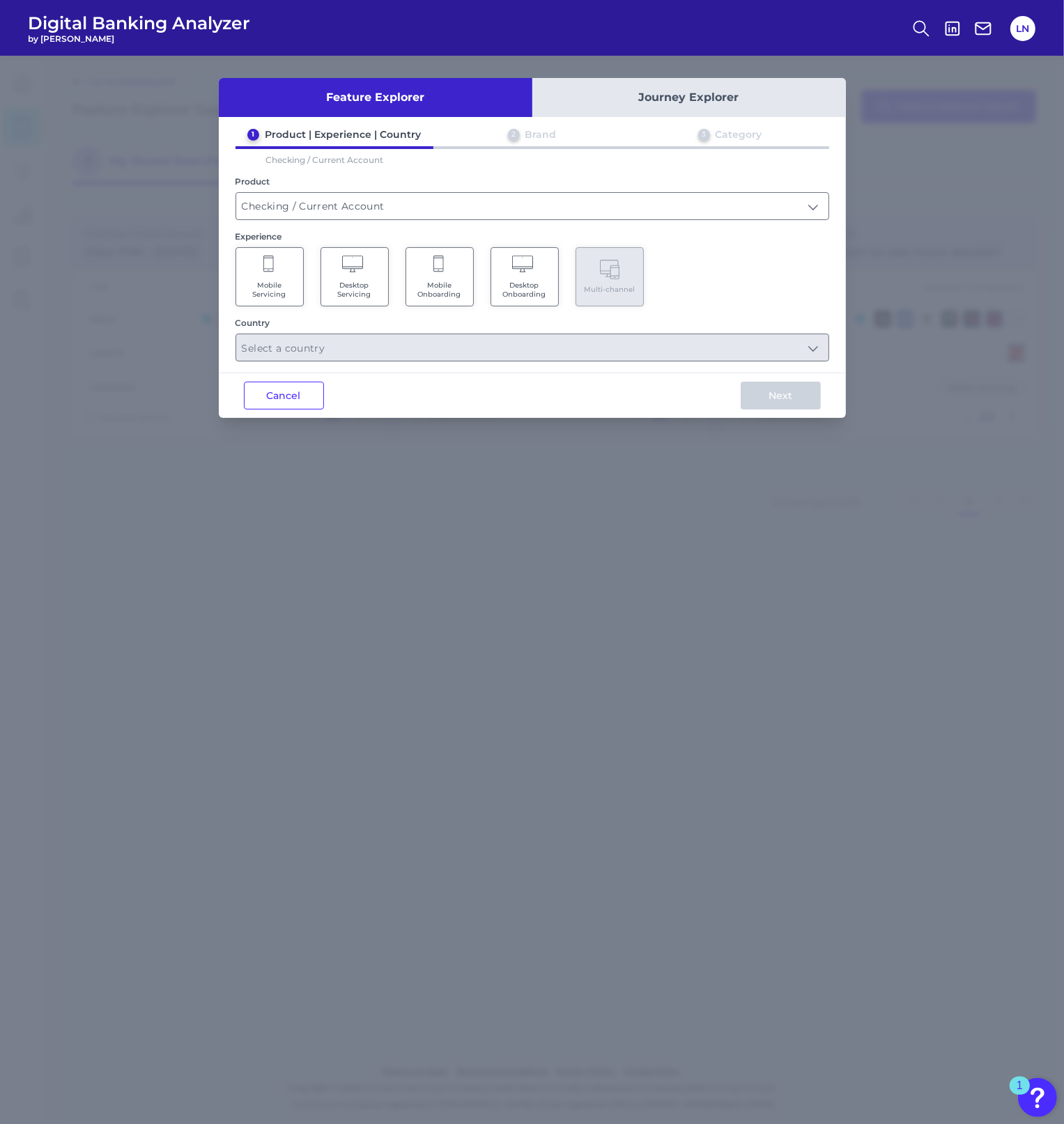
click at [430, 283] on span "Mobile Onboarding" at bounding box center [439, 290] width 53 height 18
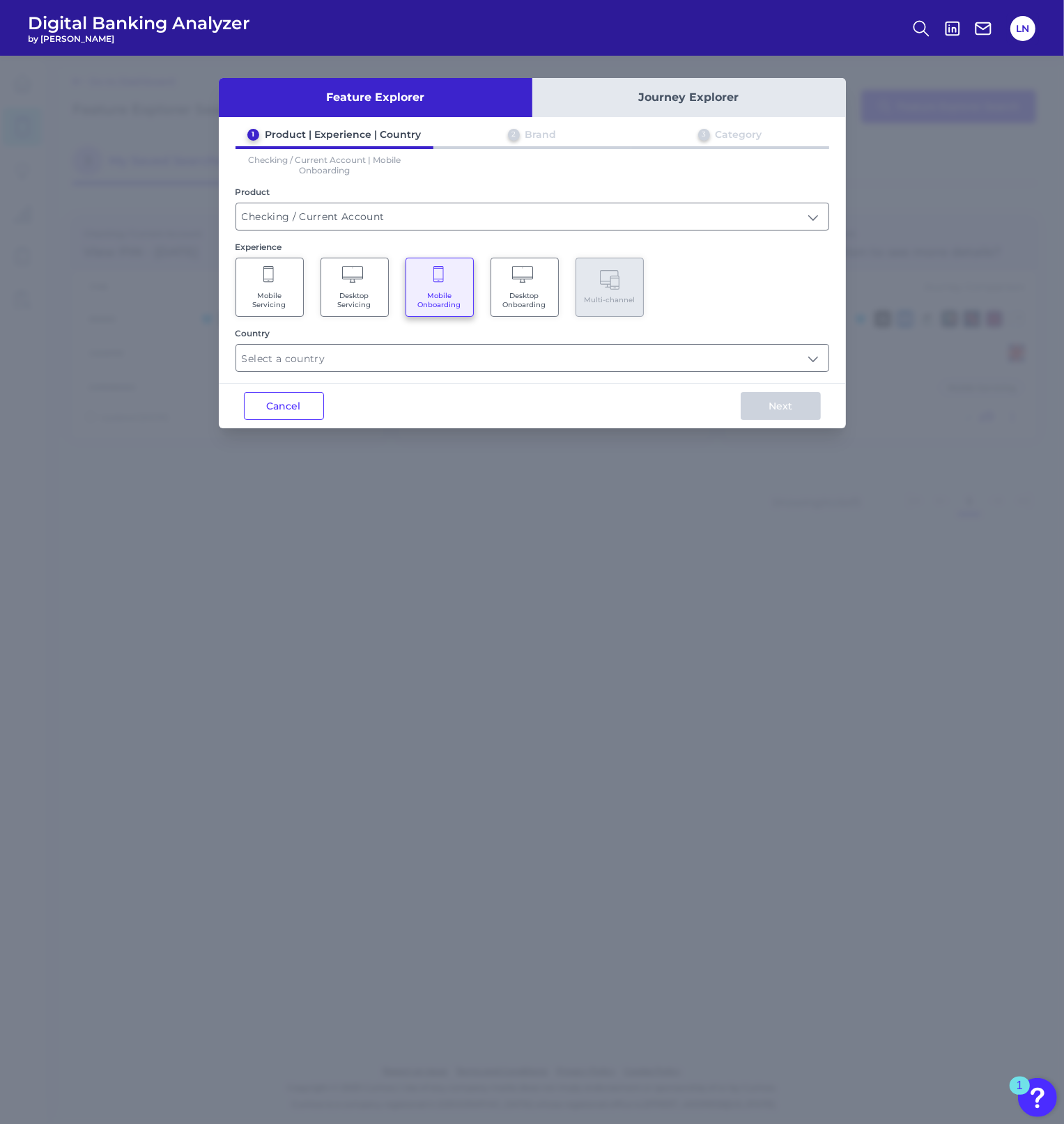
click at [426, 375] on div "Feature Explorer Journey Explorer 1 Product | Experience | Country 2 Brand 3 Ca…" at bounding box center [532, 253] width 627 height 350
click at [418, 358] on input "text" at bounding box center [532, 358] width 592 height 26
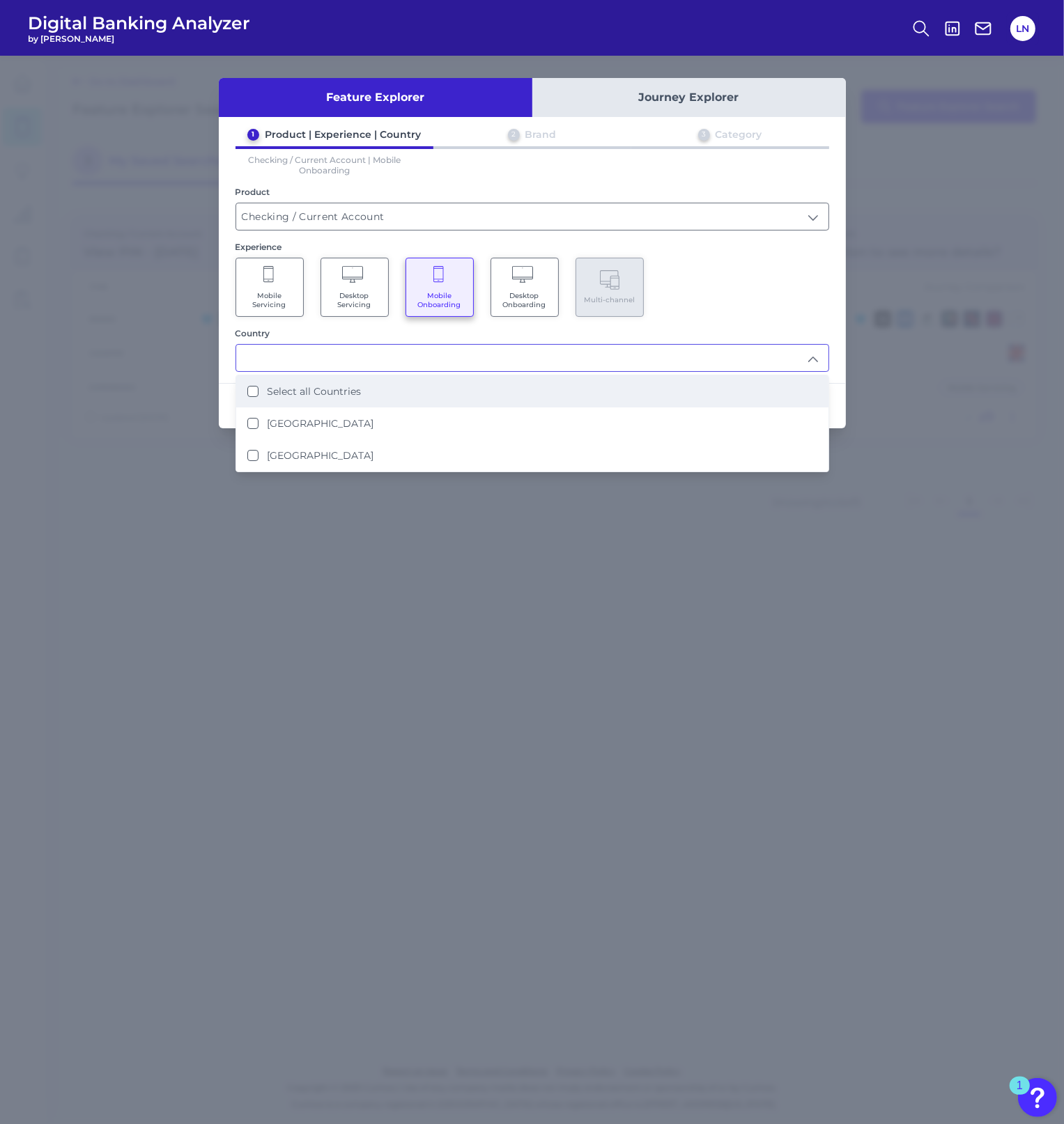
click at [254, 393] on Countries "Select all Countries" at bounding box center [252, 391] width 11 height 11
type input "Select all Countries"
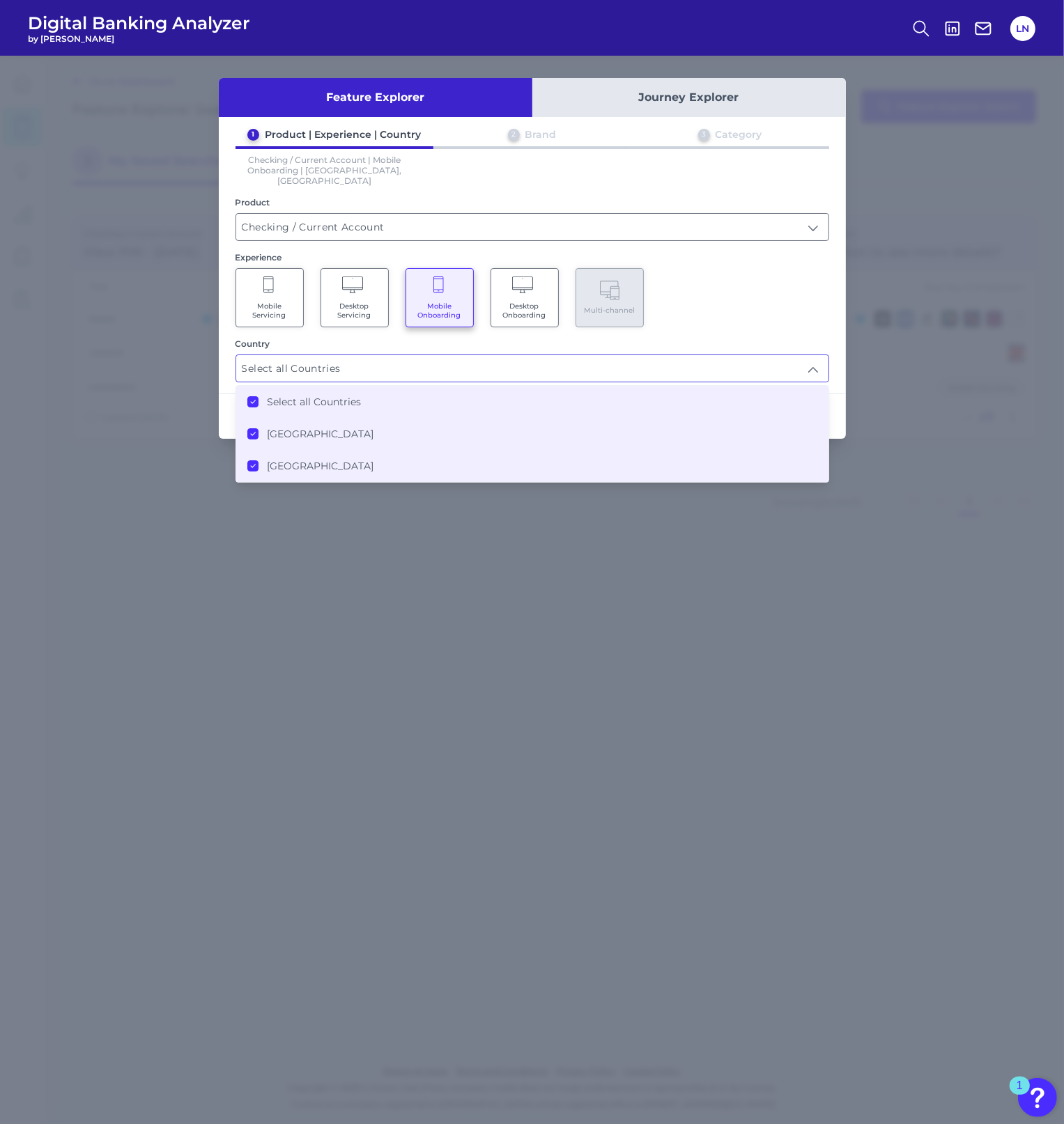
drag, startPoint x: 526, startPoint y: 584, endPoint x: 621, endPoint y: 515, distance: 117.4
click at [526, 584] on div "Feature Explorer Journey Explorer 1 Product | Experience | Country 2 Brand 3 Ca…" at bounding box center [532, 589] width 1064 height 1068
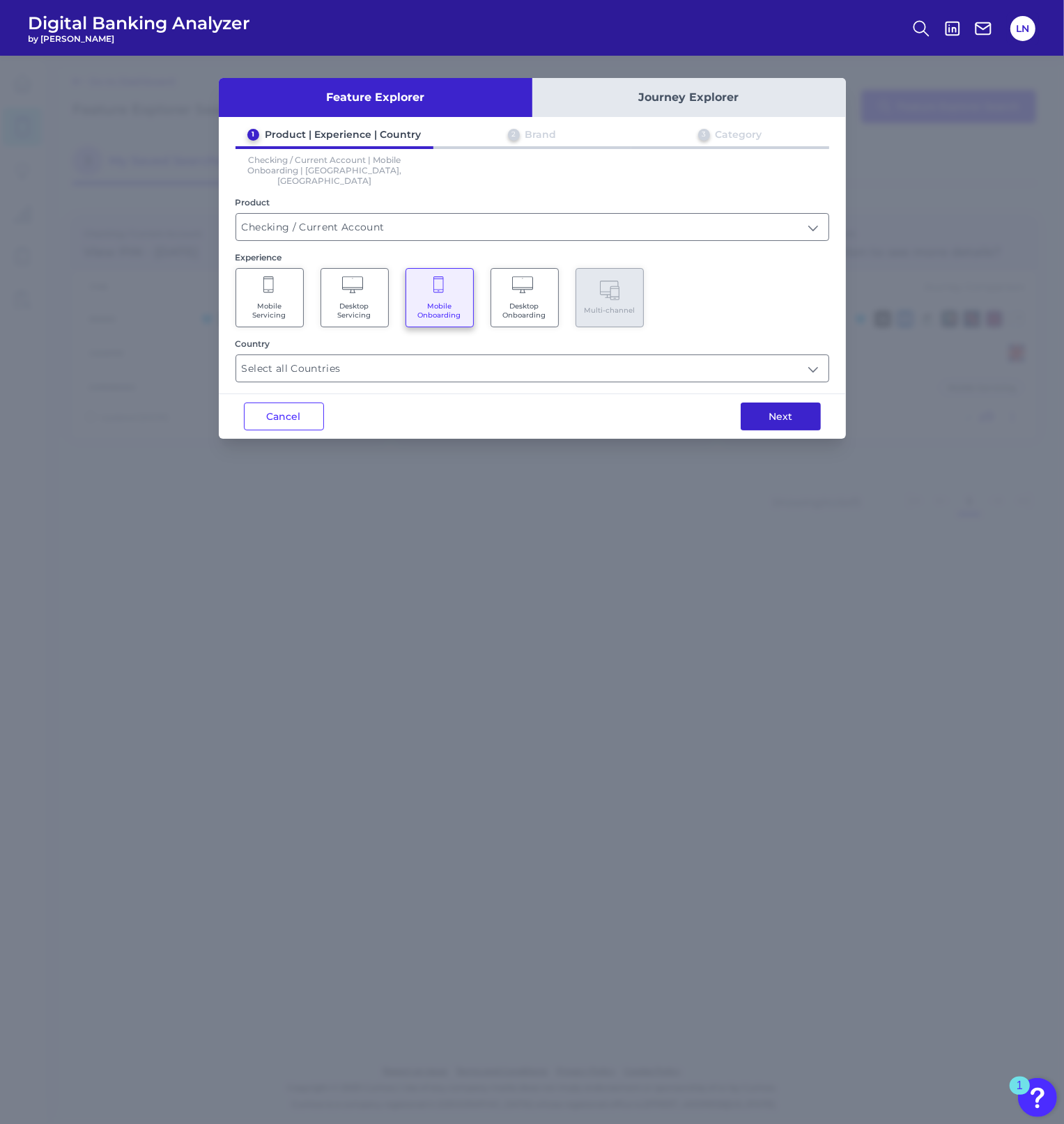
click at [772, 410] on button "Next" at bounding box center [780, 416] width 80 height 28
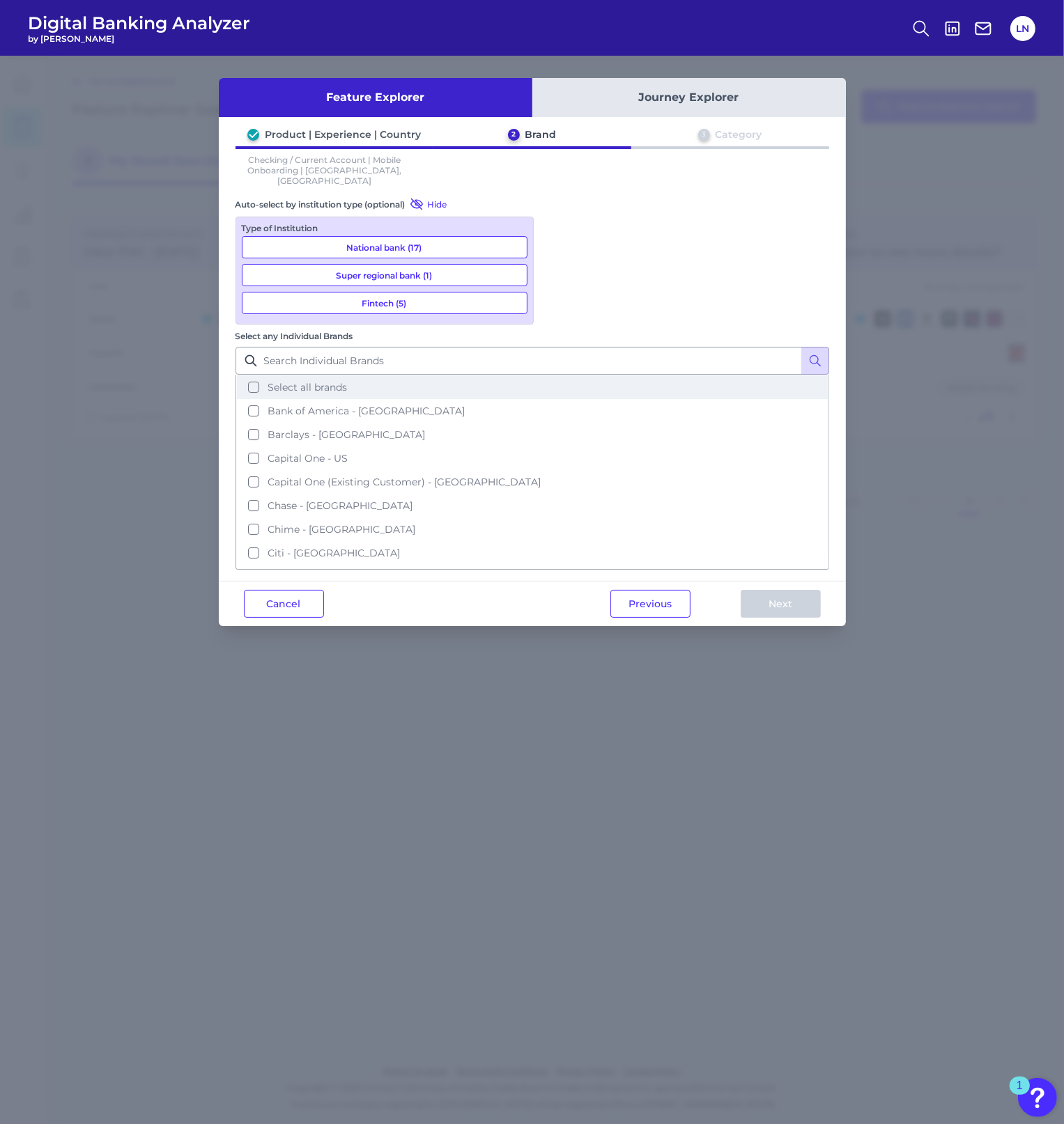
click at [550, 375] on button "Select all brands" at bounding box center [532, 387] width 591 height 24
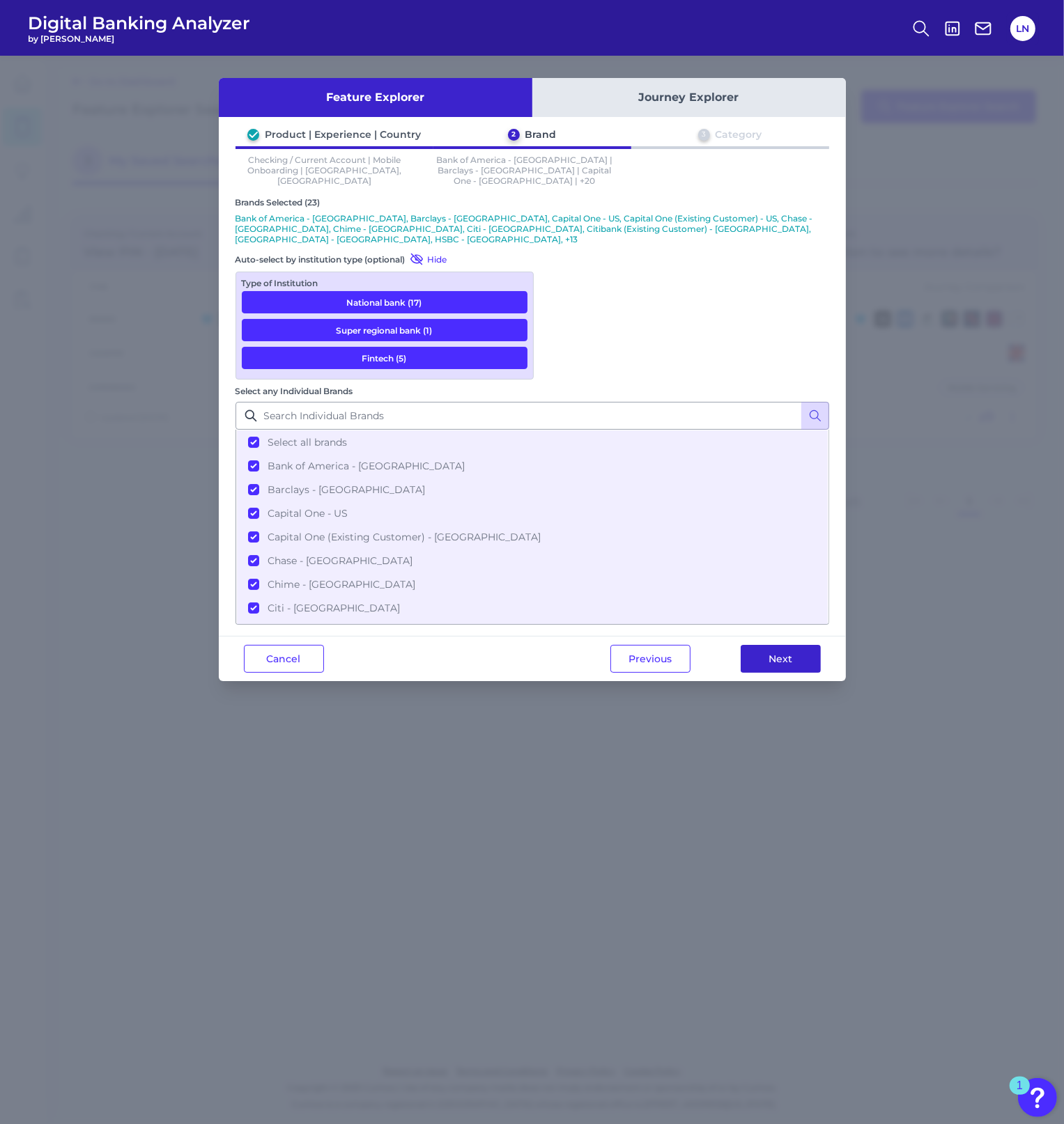
click at [774, 645] on button "Next" at bounding box center [780, 659] width 80 height 28
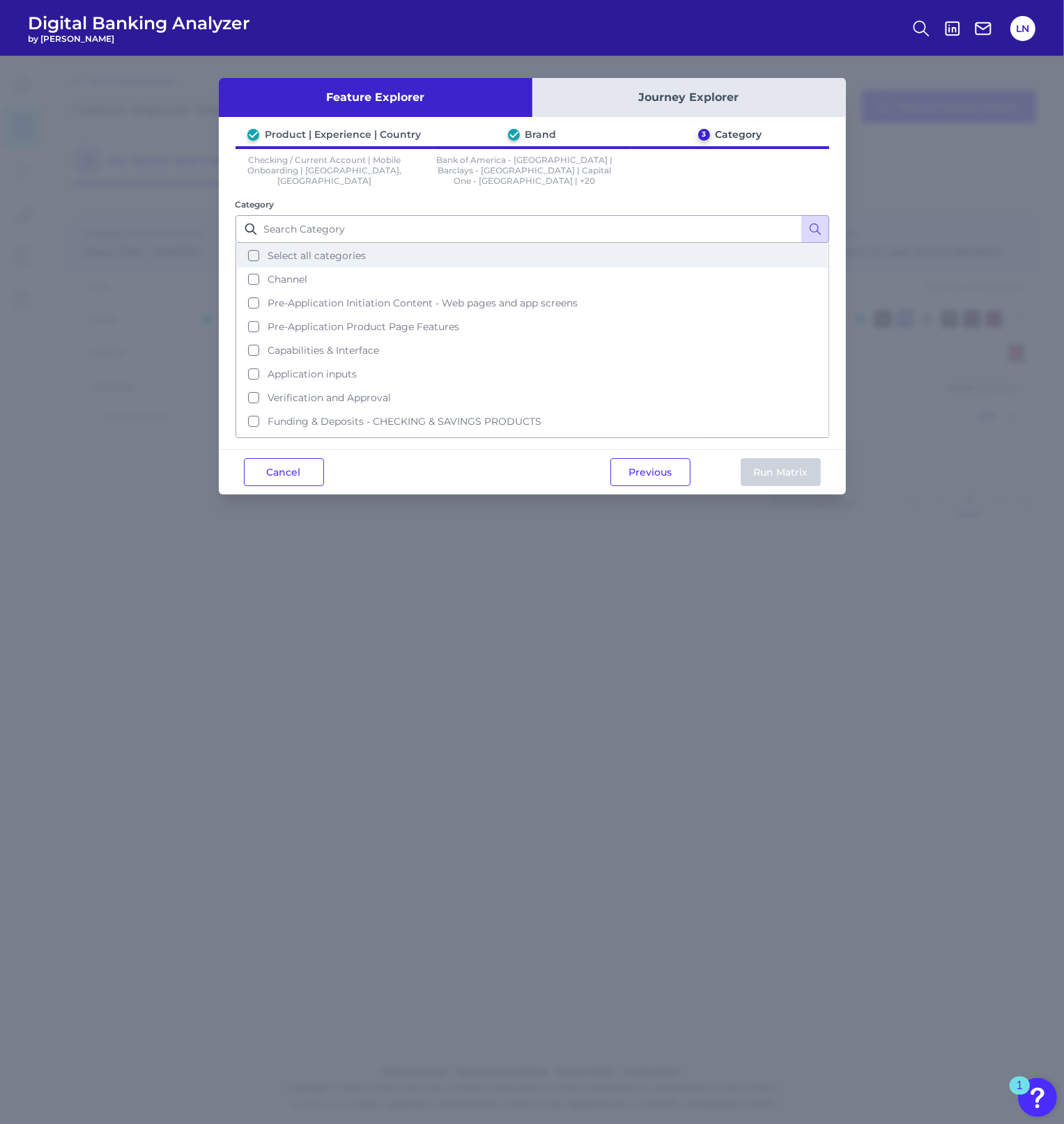
click at [251, 244] on button "Select all categories" at bounding box center [532, 255] width 591 height 24
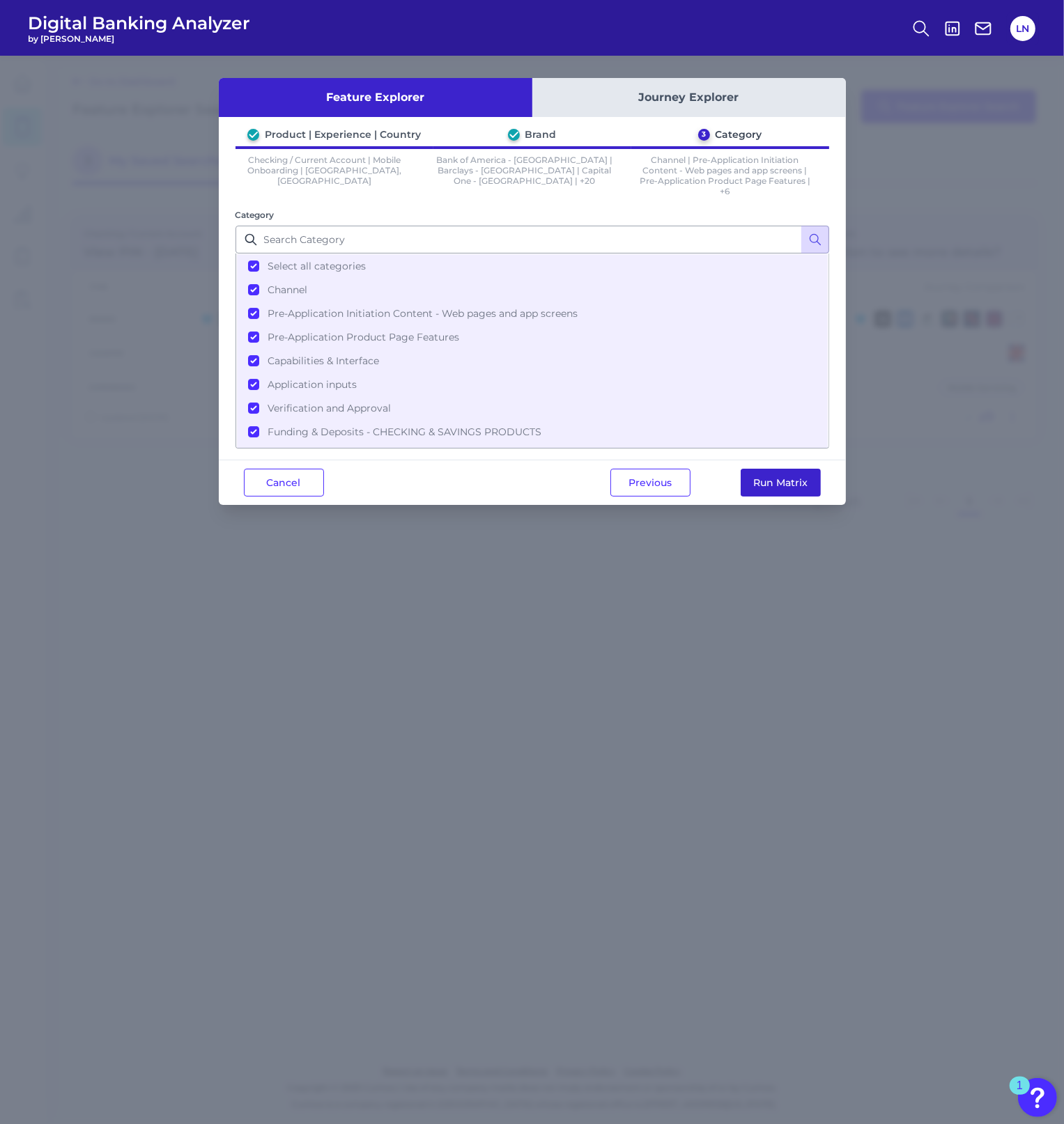
click at [780, 480] on button "Run Matrix" at bounding box center [780, 482] width 80 height 28
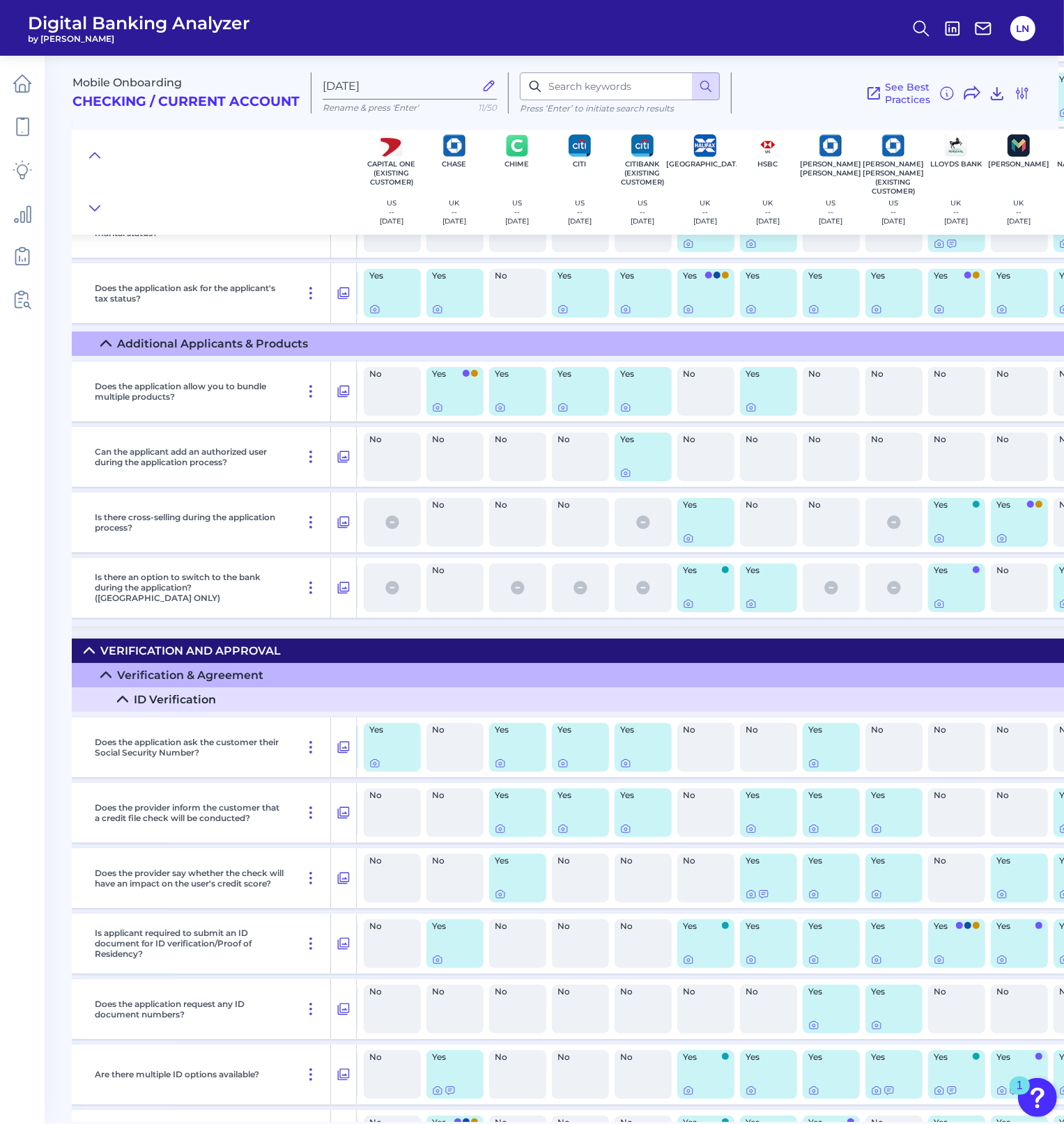
scroll to position [5209, 209]
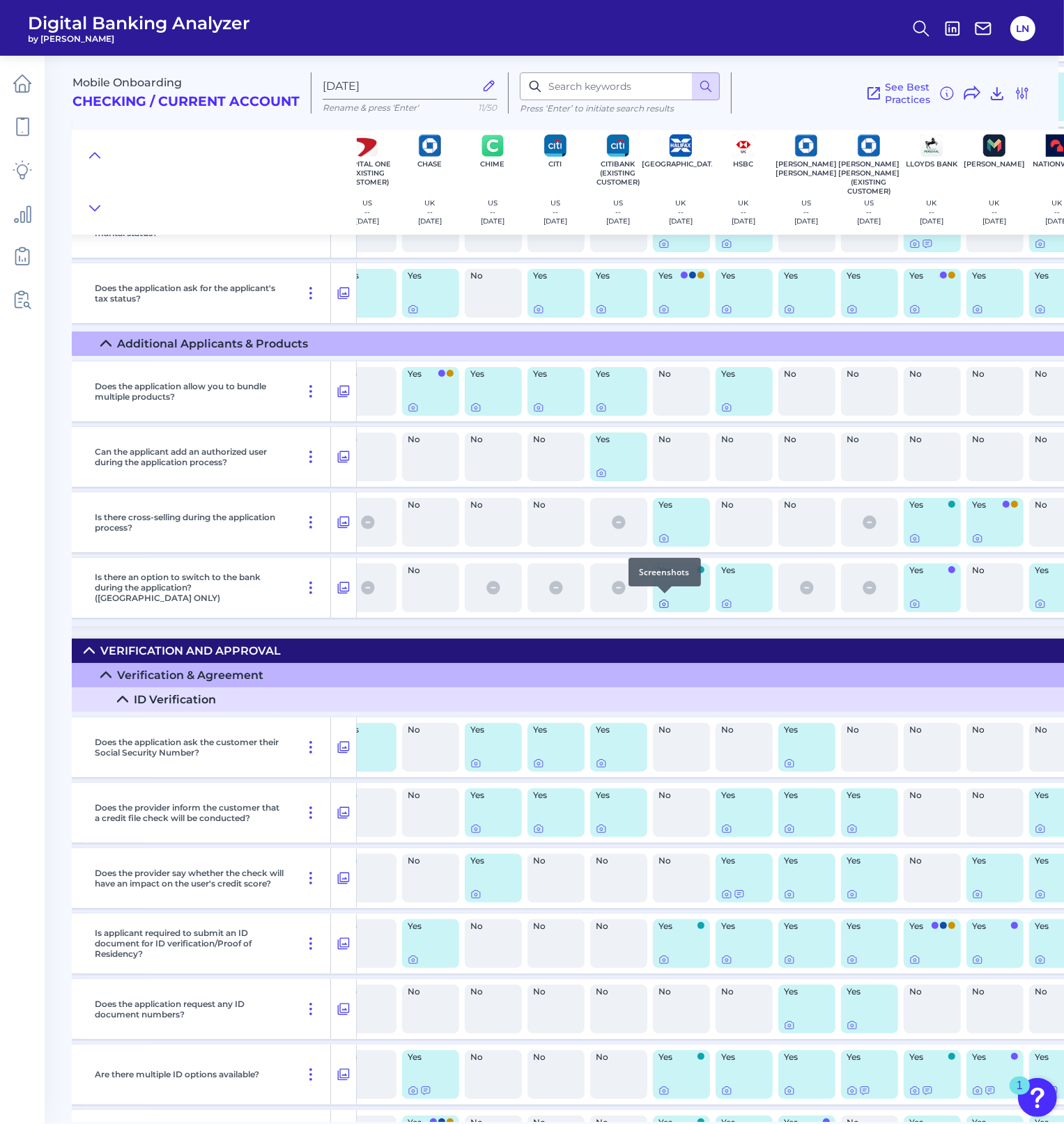
click at [661, 602] on icon at bounding box center [663, 603] width 11 height 11
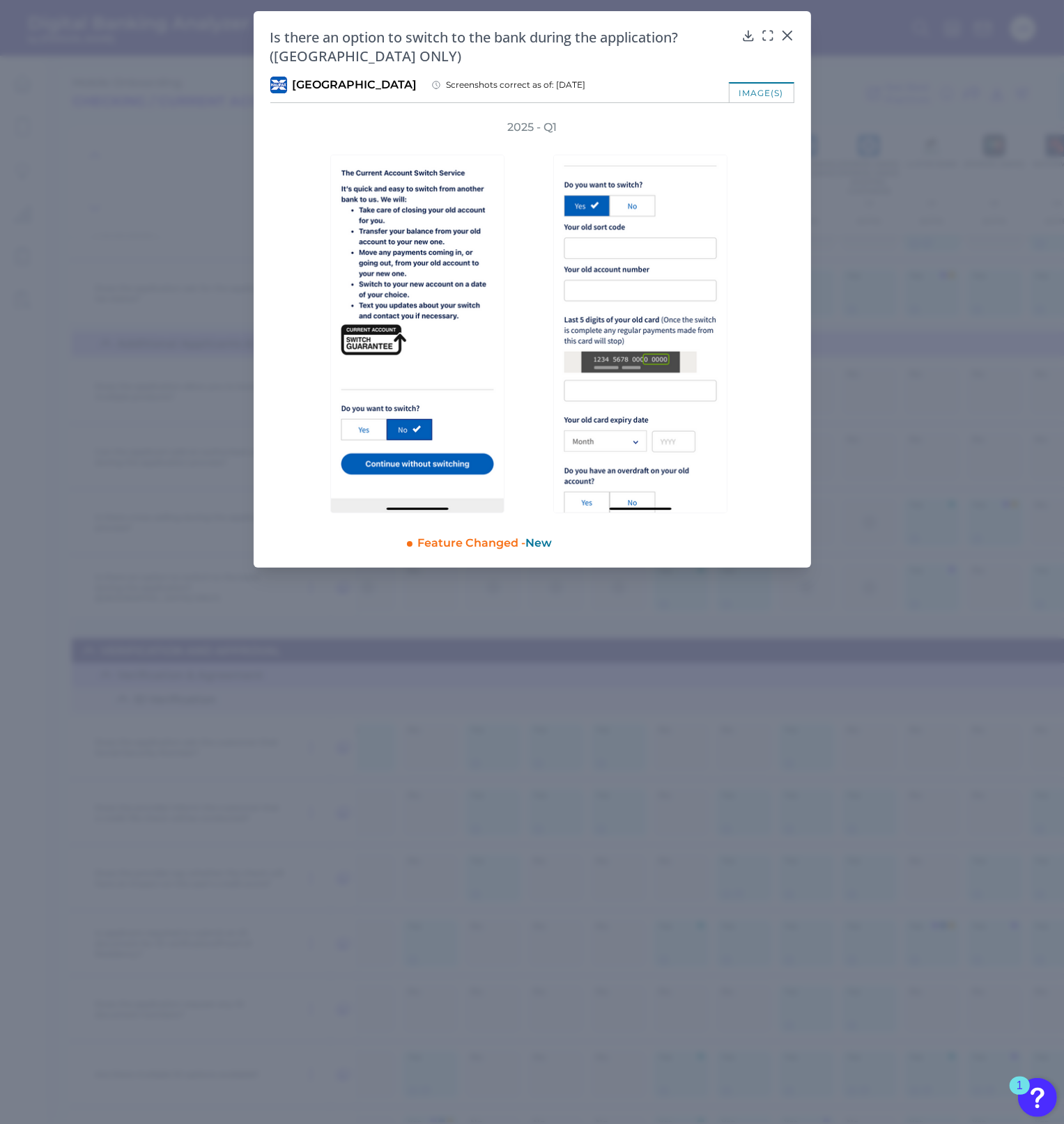
click at [735, 393] on div at bounding box center [644, 325] width 209 height 378
click at [744, 389] on div at bounding box center [644, 325] width 209 height 378
click at [788, 40] on div at bounding box center [786, 45] width 14 height 14
click at [789, 36] on icon at bounding box center [786, 36] width 14 height 14
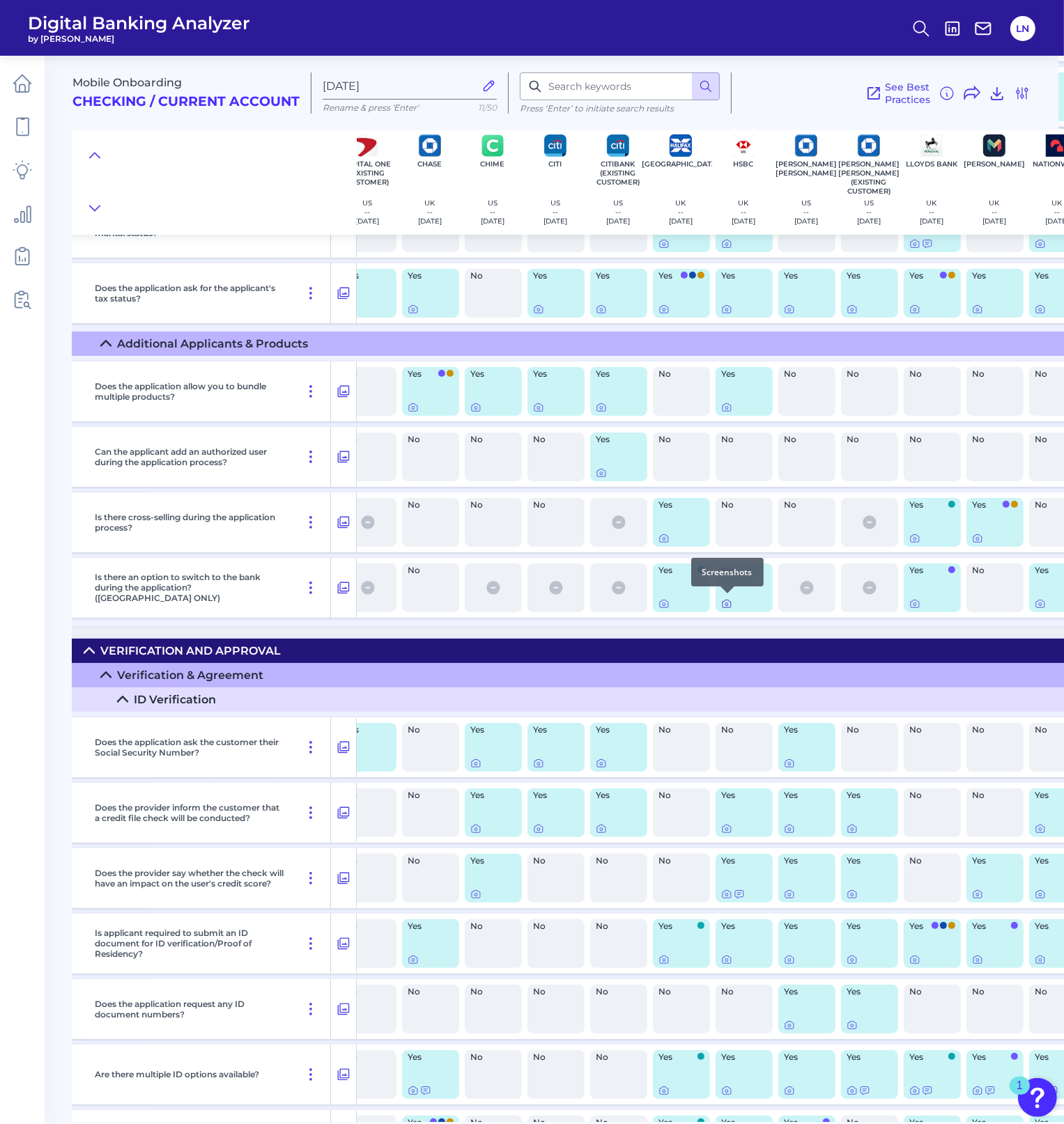
click at [726, 602] on icon at bounding box center [726, 603] width 11 height 11
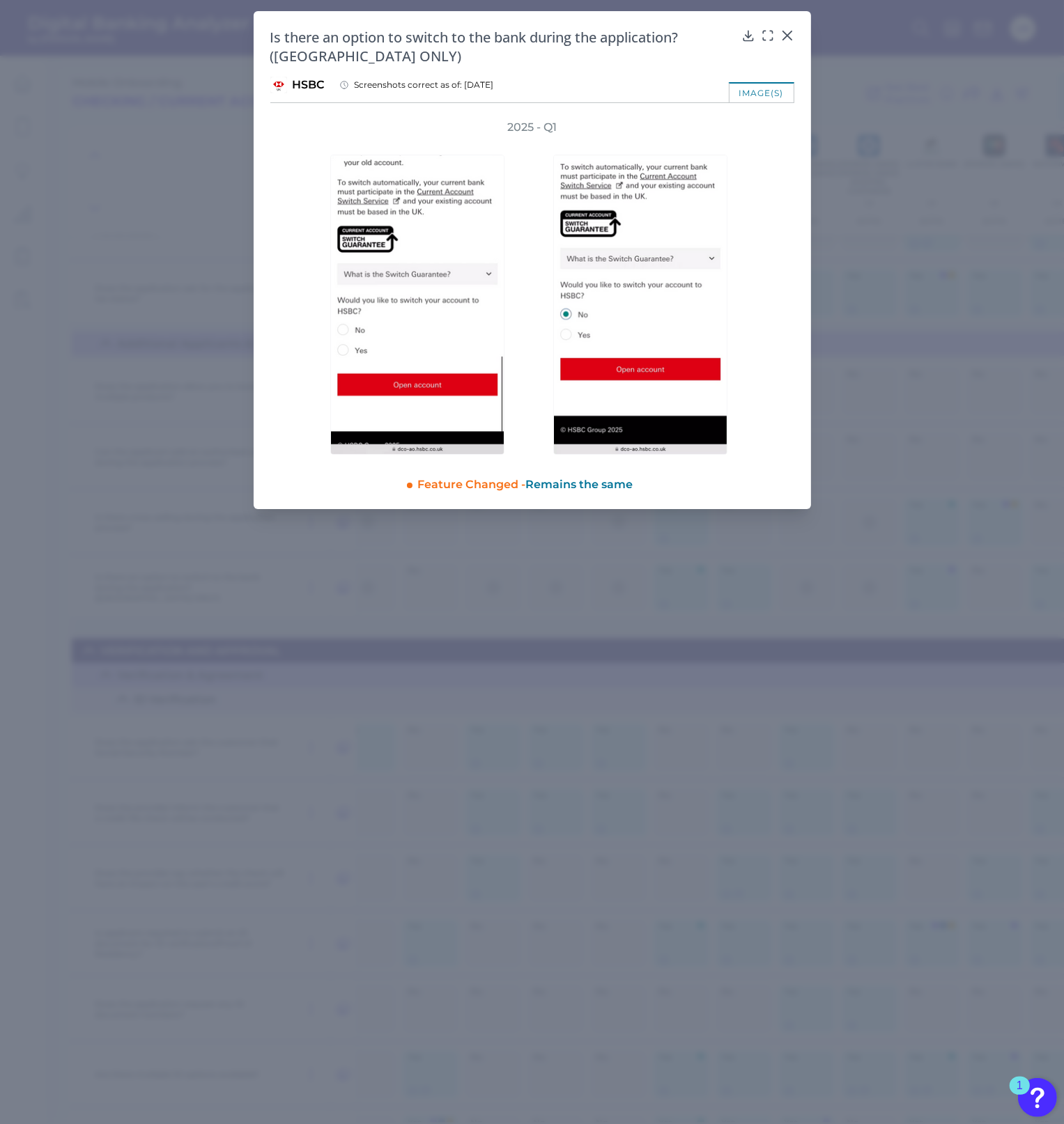
click at [783, 287] on div "2025 - Q1" at bounding box center [532, 287] width 524 height 335
drag, startPoint x: 783, startPoint y: 287, endPoint x: 784, endPoint y: 328, distance: 41.0
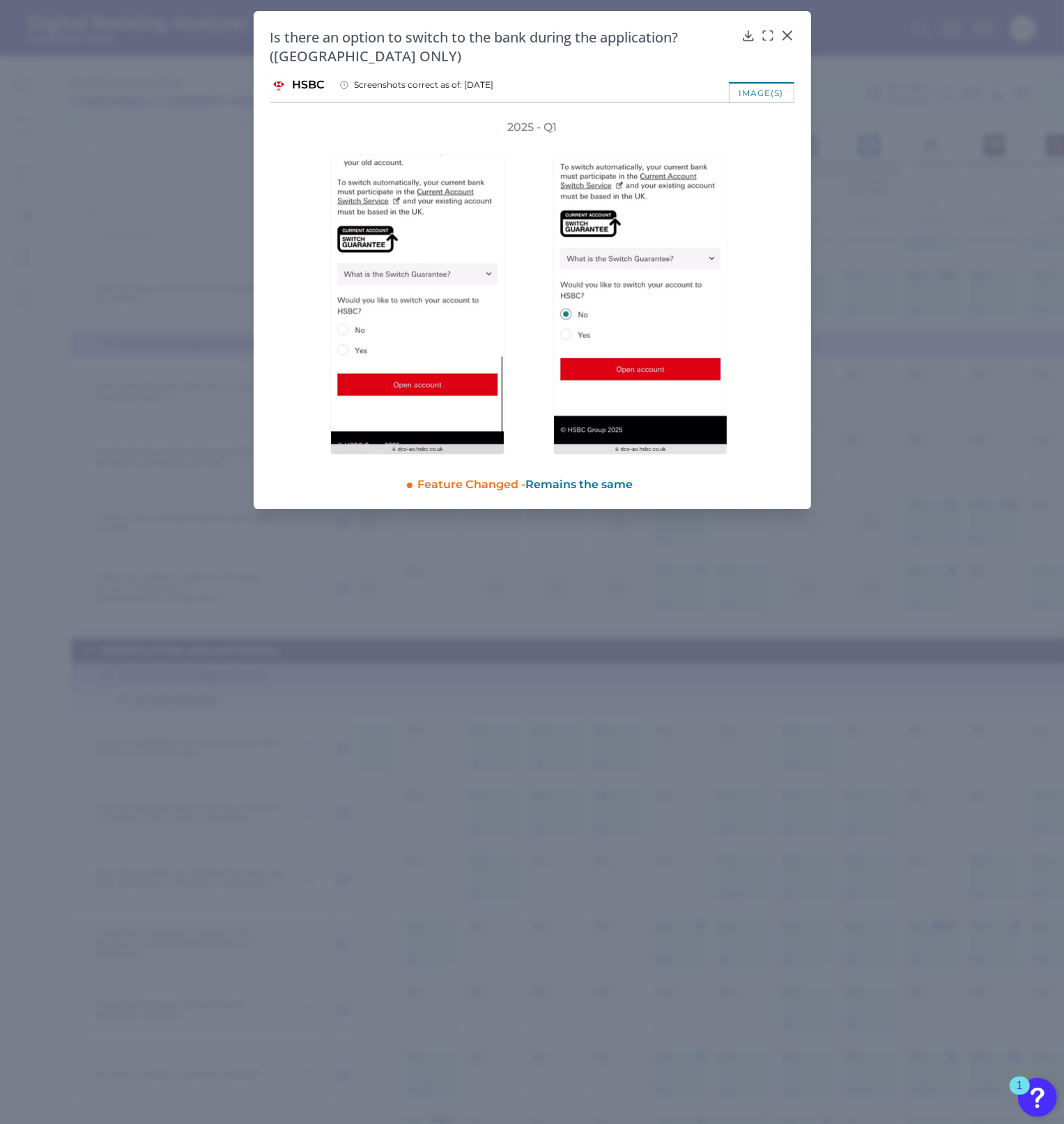
click at [784, 328] on div "2025 - Q1" at bounding box center [532, 287] width 524 height 335
click at [789, 34] on icon at bounding box center [786, 36] width 14 height 14
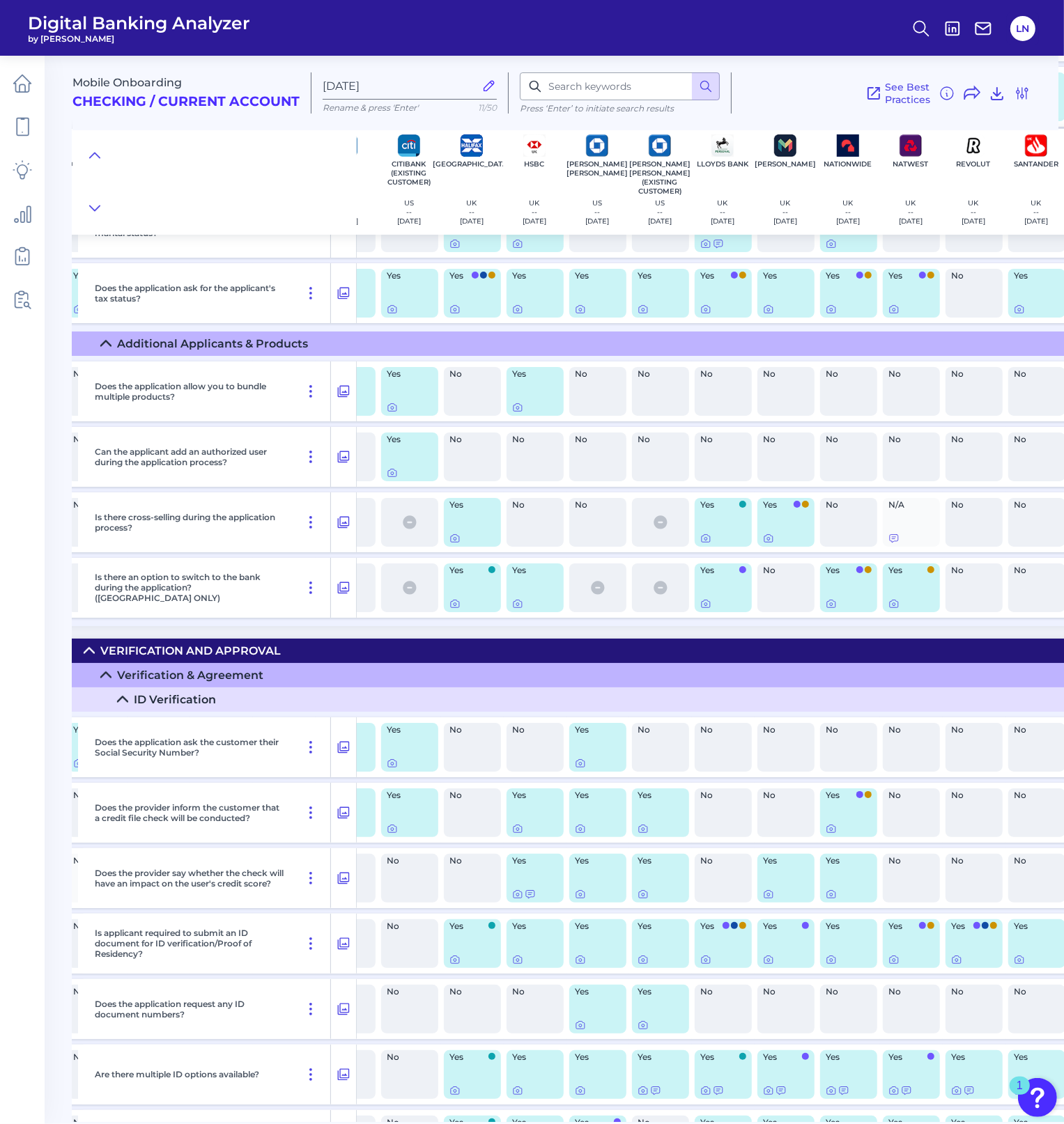
scroll to position [5209, 487]
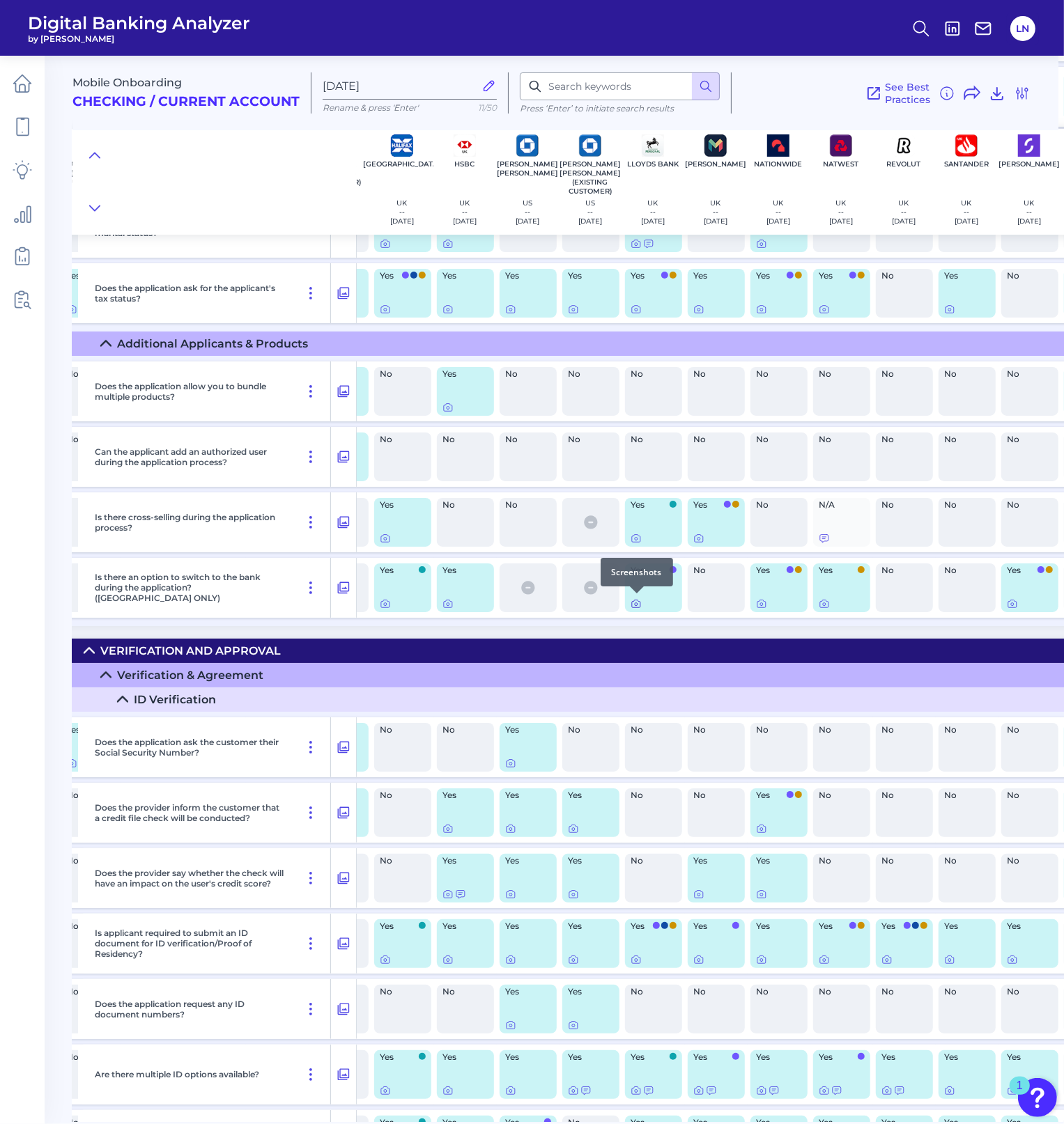
click at [635, 602] on icon at bounding box center [635, 603] width 11 height 11
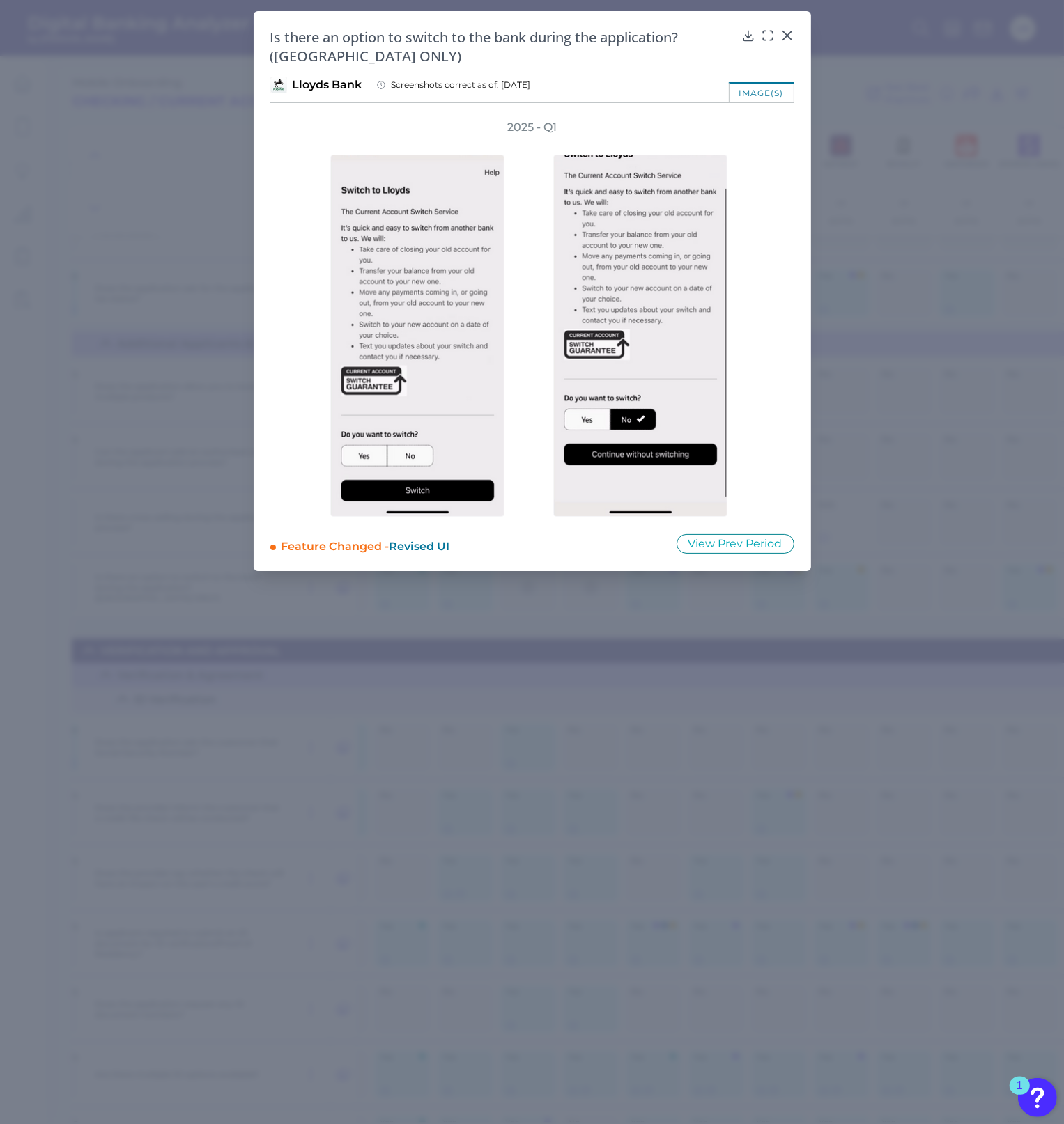
click at [777, 287] on div "2025 - Q1" at bounding box center [532, 318] width 524 height 397
click at [777, 299] on div "2025 - Q1" at bounding box center [532, 318] width 524 height 397
click at [786, 37] on icon at bounding box center [786, 36] width 14 height 14
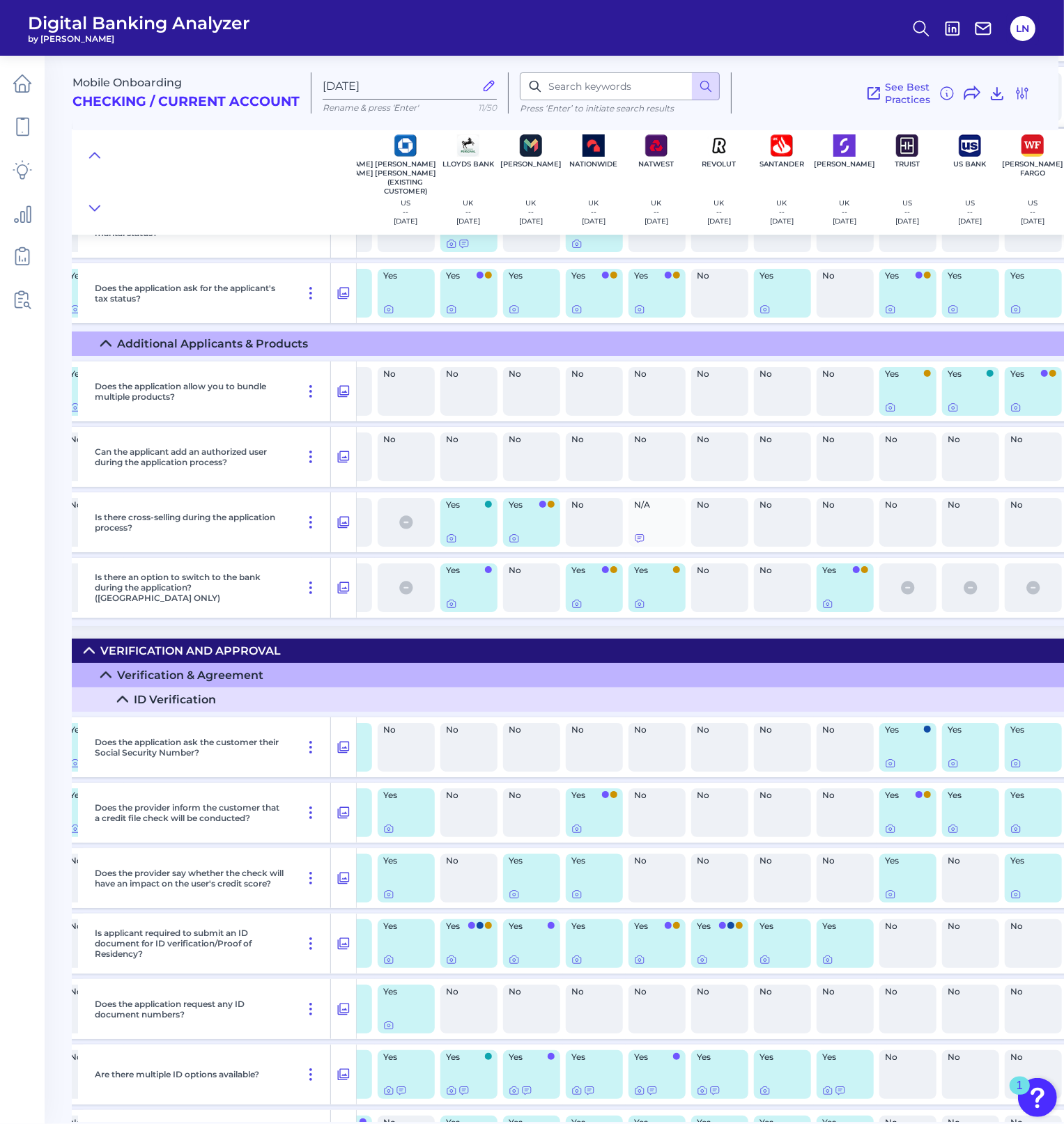
scroll to position [5209, 696]
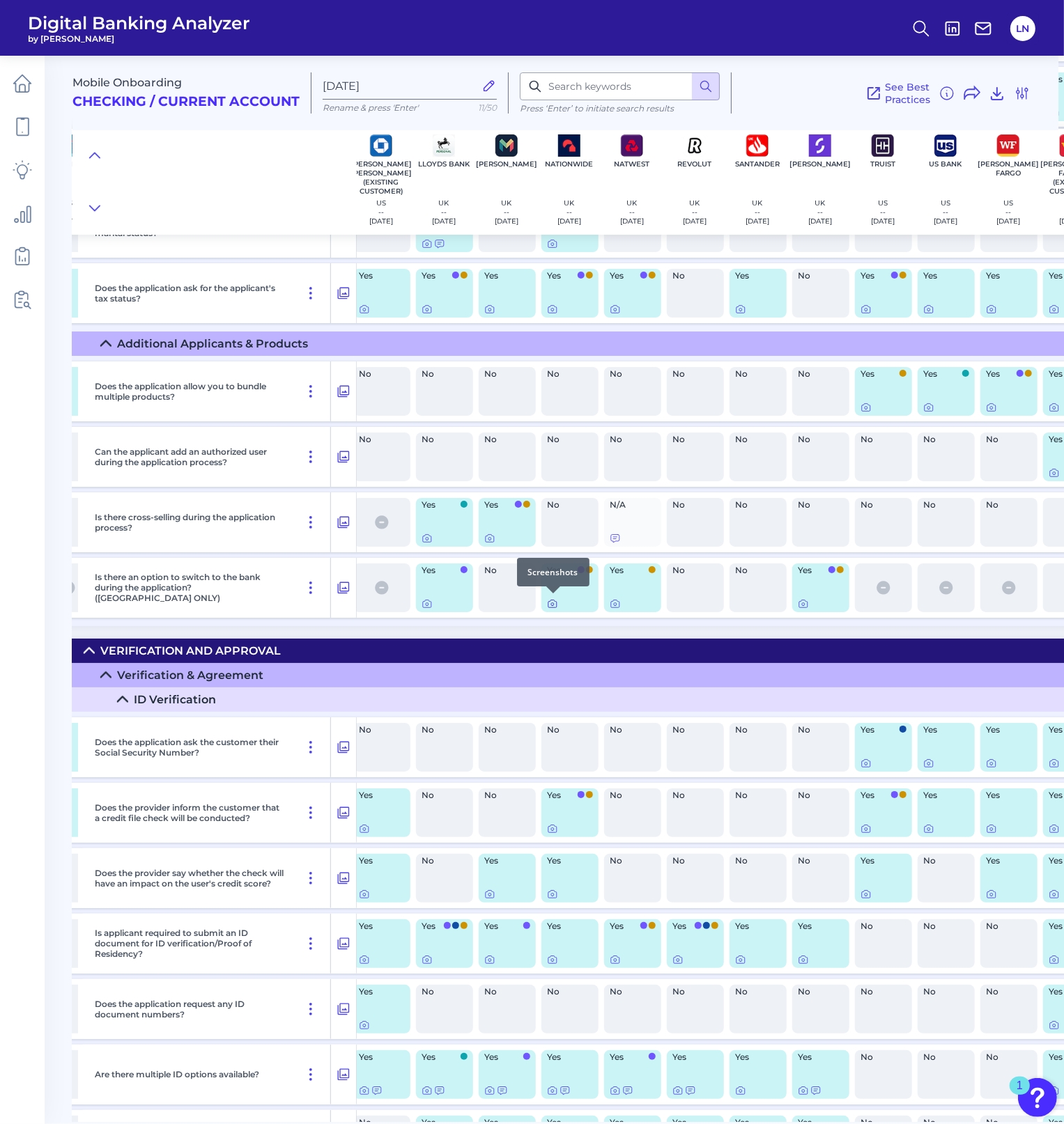
click at [551, 605] on icon at bounding box center [552, 603] width 11 height 11
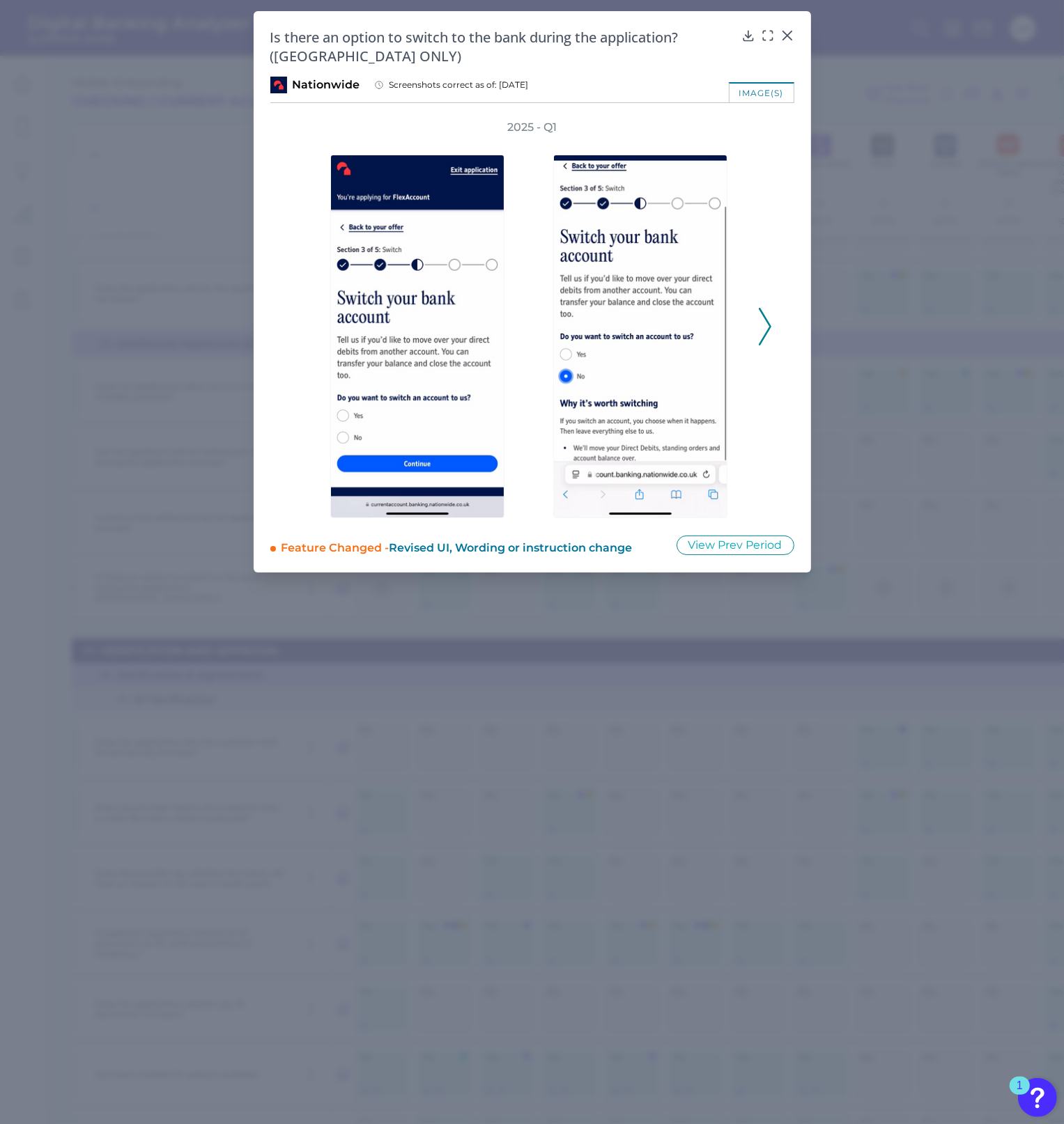
click at [763, 342] on icon at bounding box center [764, 327] width 12 height 38
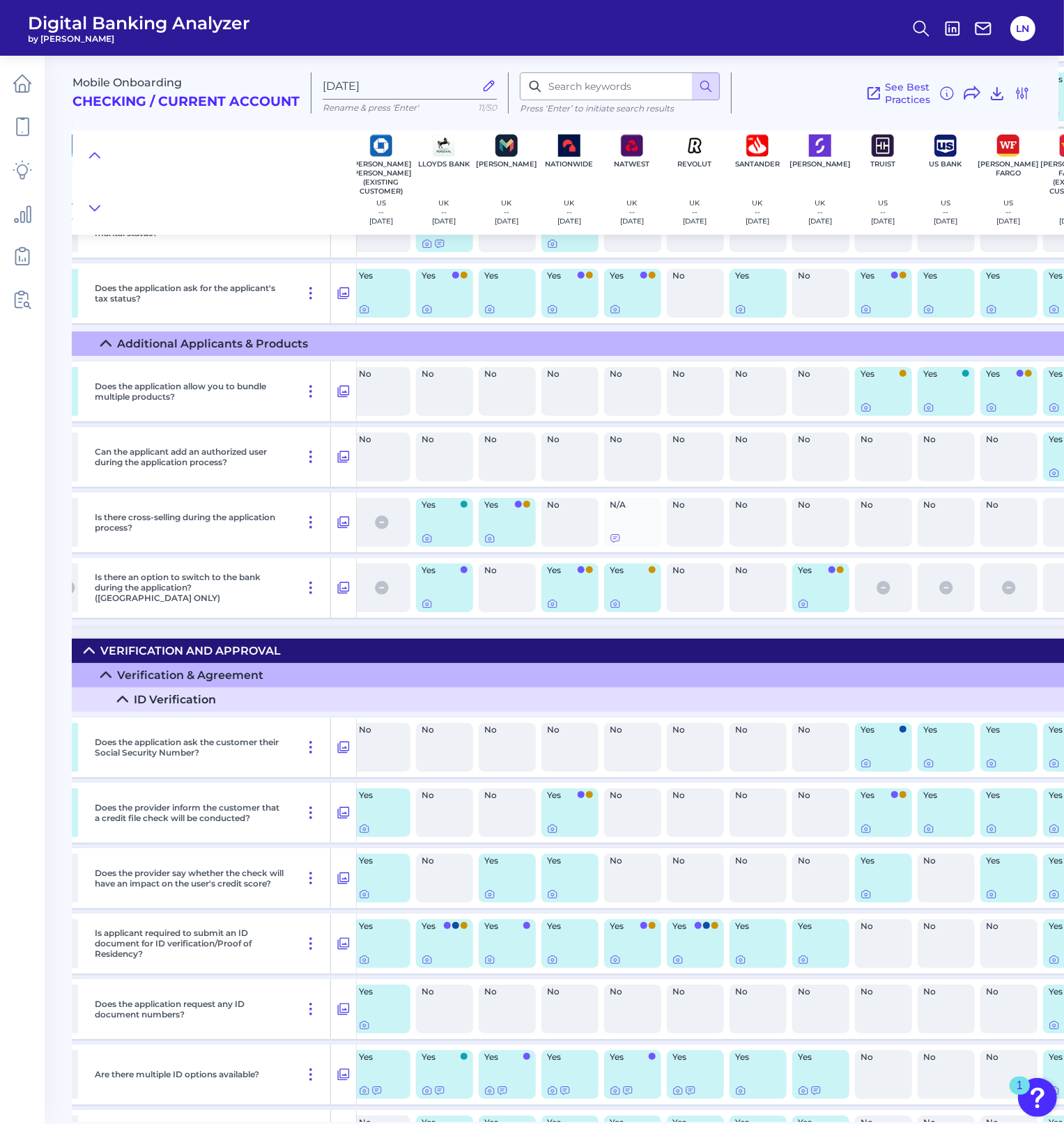
scroll to position [5209, 747]
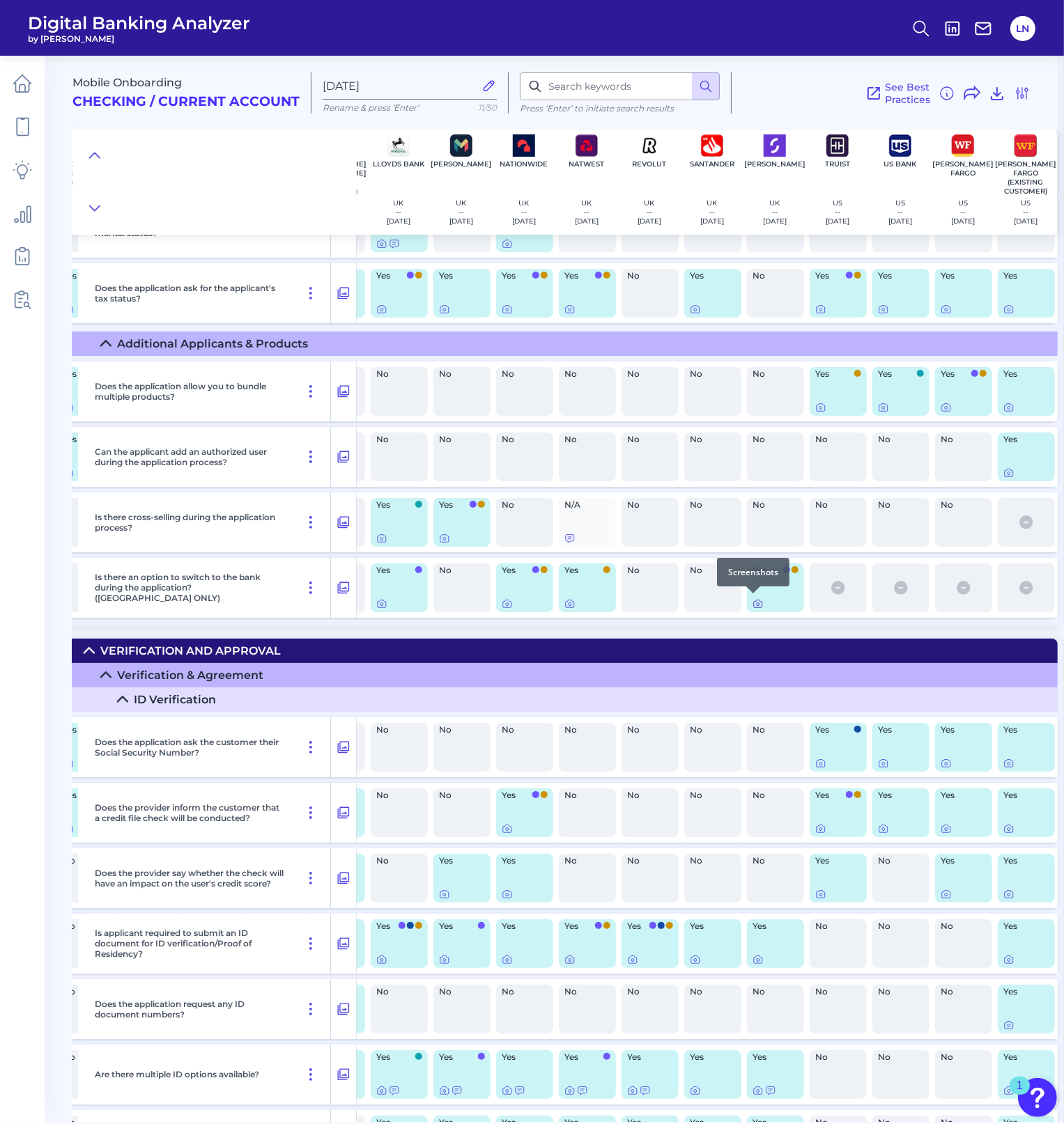
click at [757, 603] on icon at bounding box center [758, 604] width 2 height 2
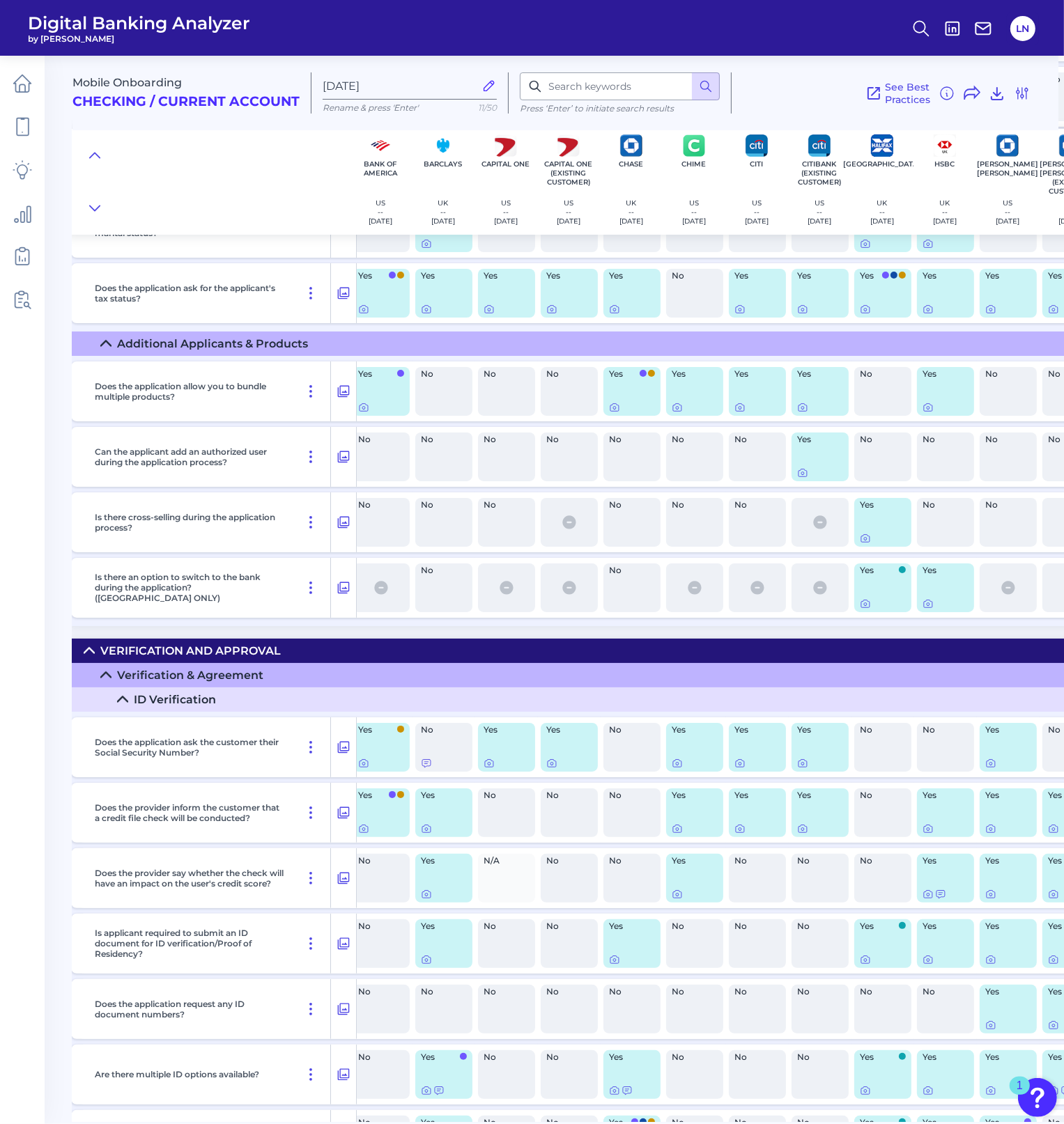
scroll to position [5209, 0]
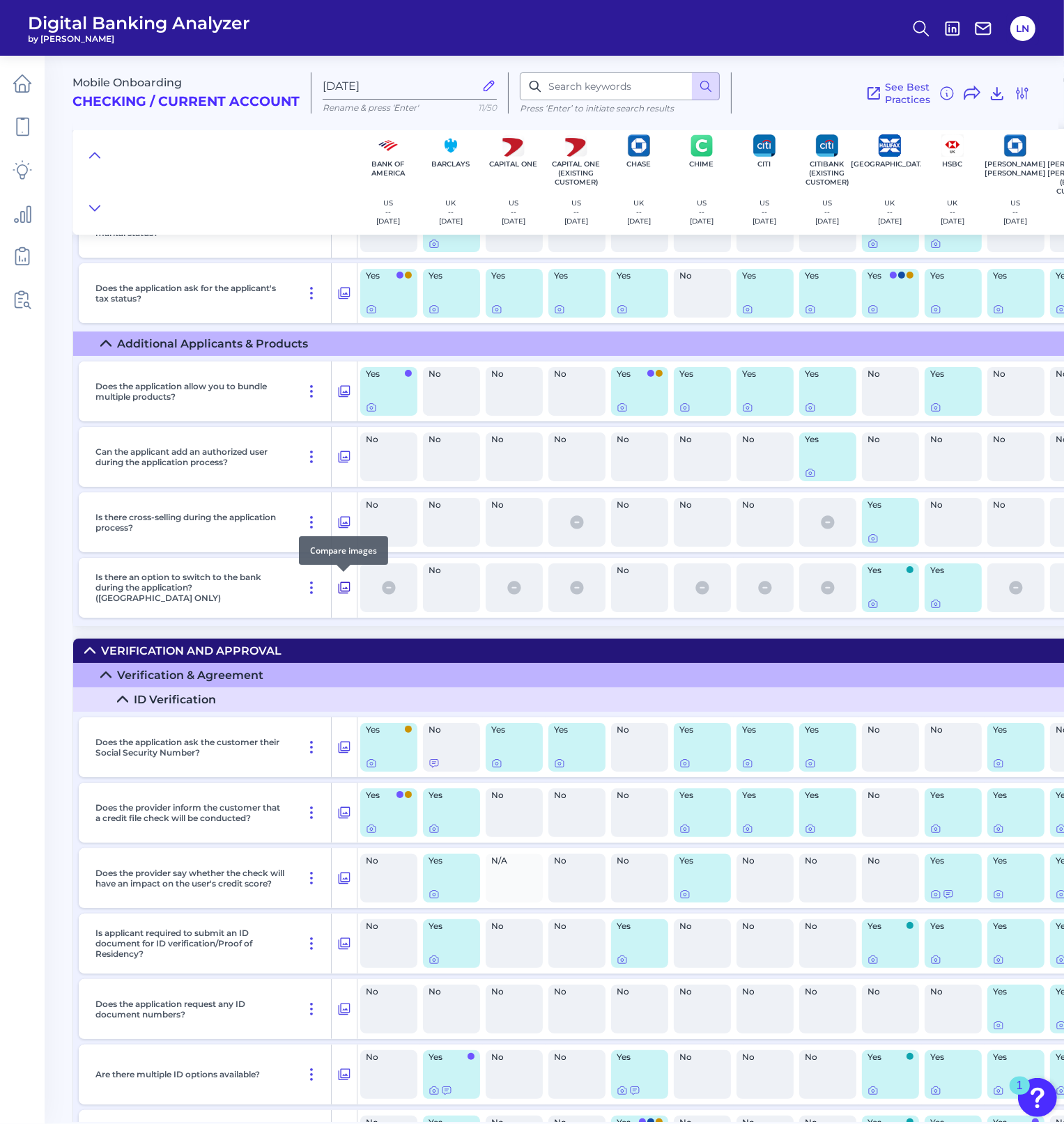
click at [340, 583] on icon at bounding box center [344, 588] width 14 height 17
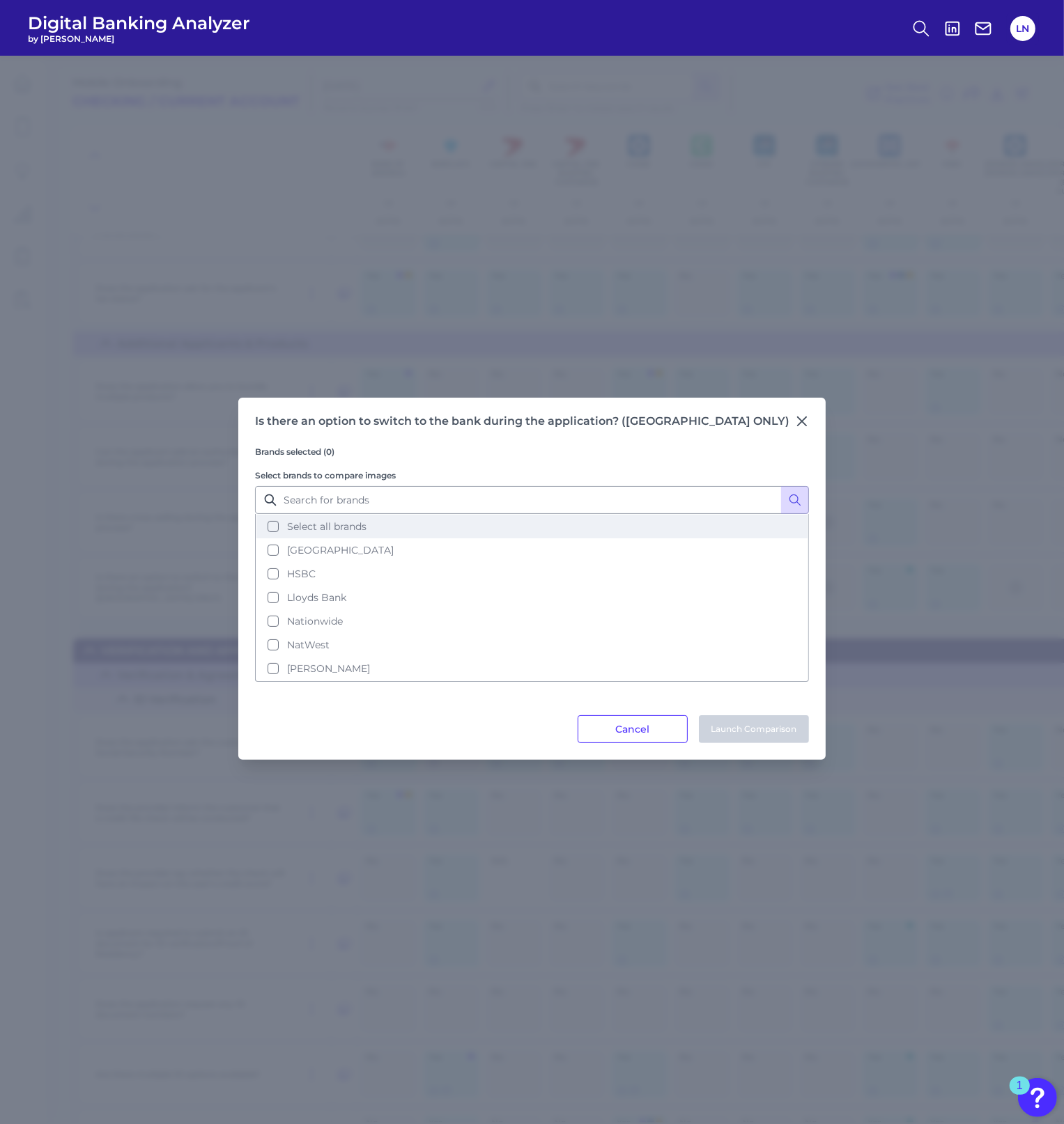
click at [309, 535] on button "Select all brands" at bounding box center [531, 526] width 551 height 24
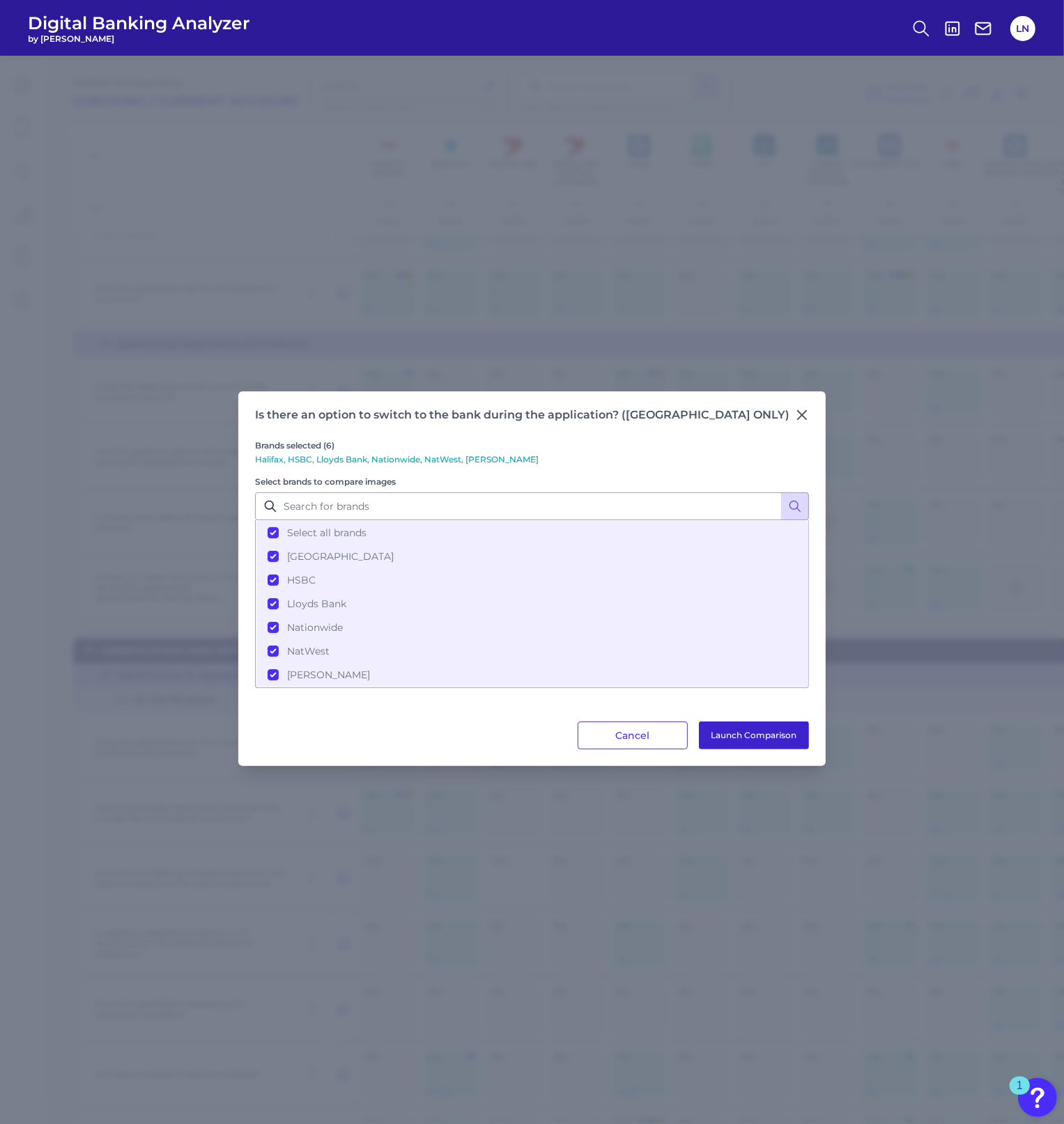
click at [718, 730] on button "Launch Comparison" at bounding box center [753, 736] width 110 height 28
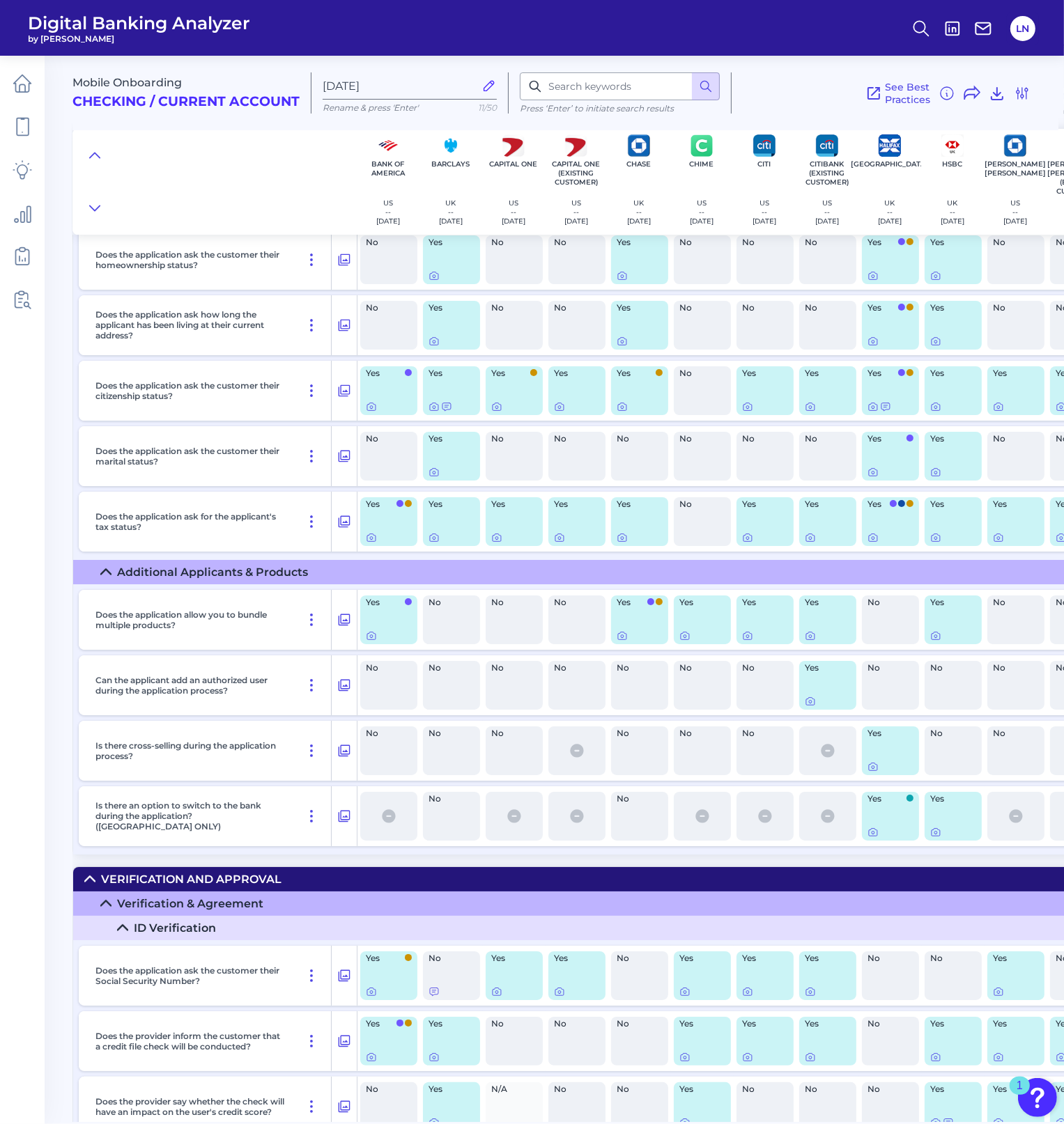
scroll to position [6253, 0]
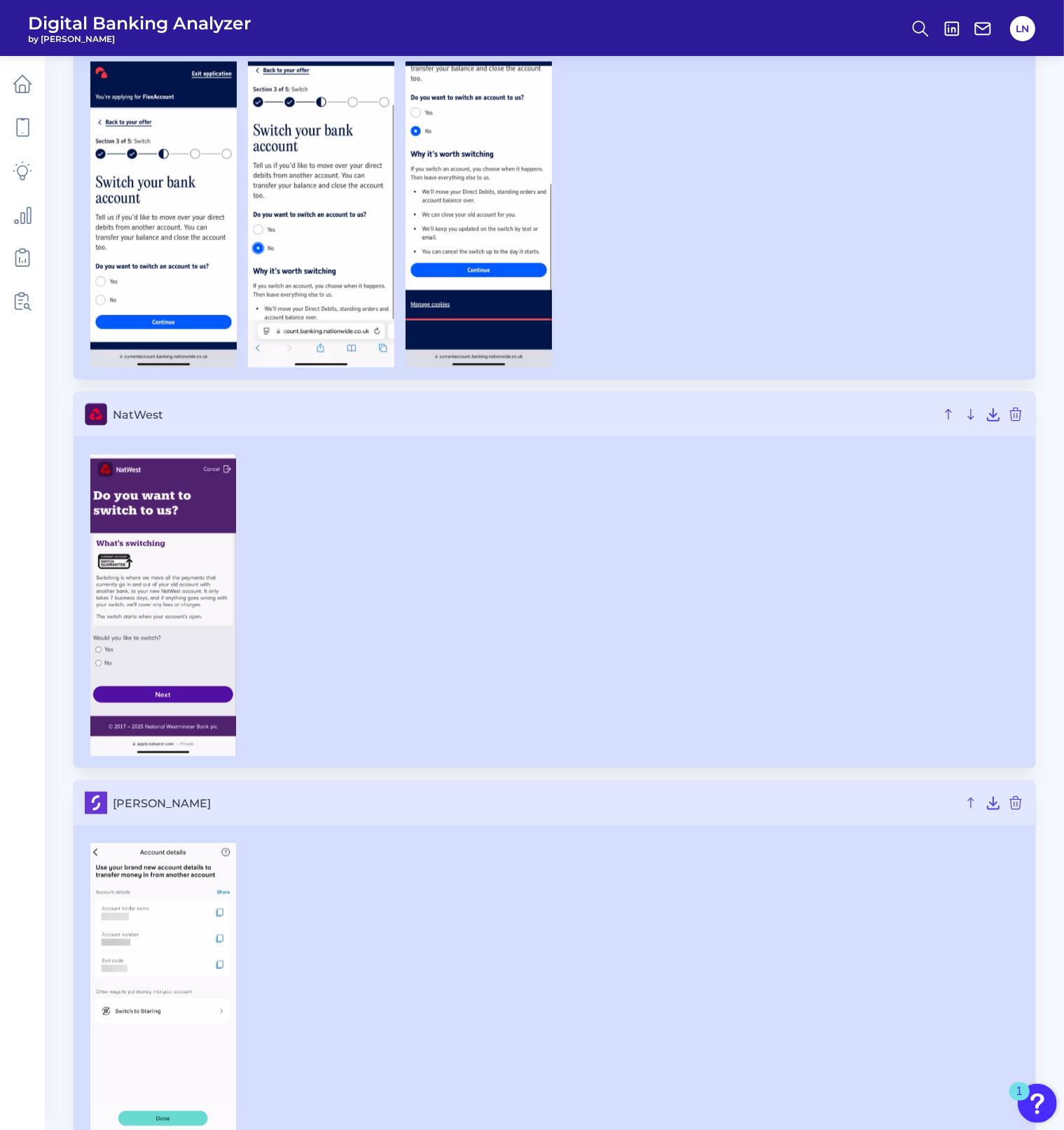
scroll to position [1277, 0]
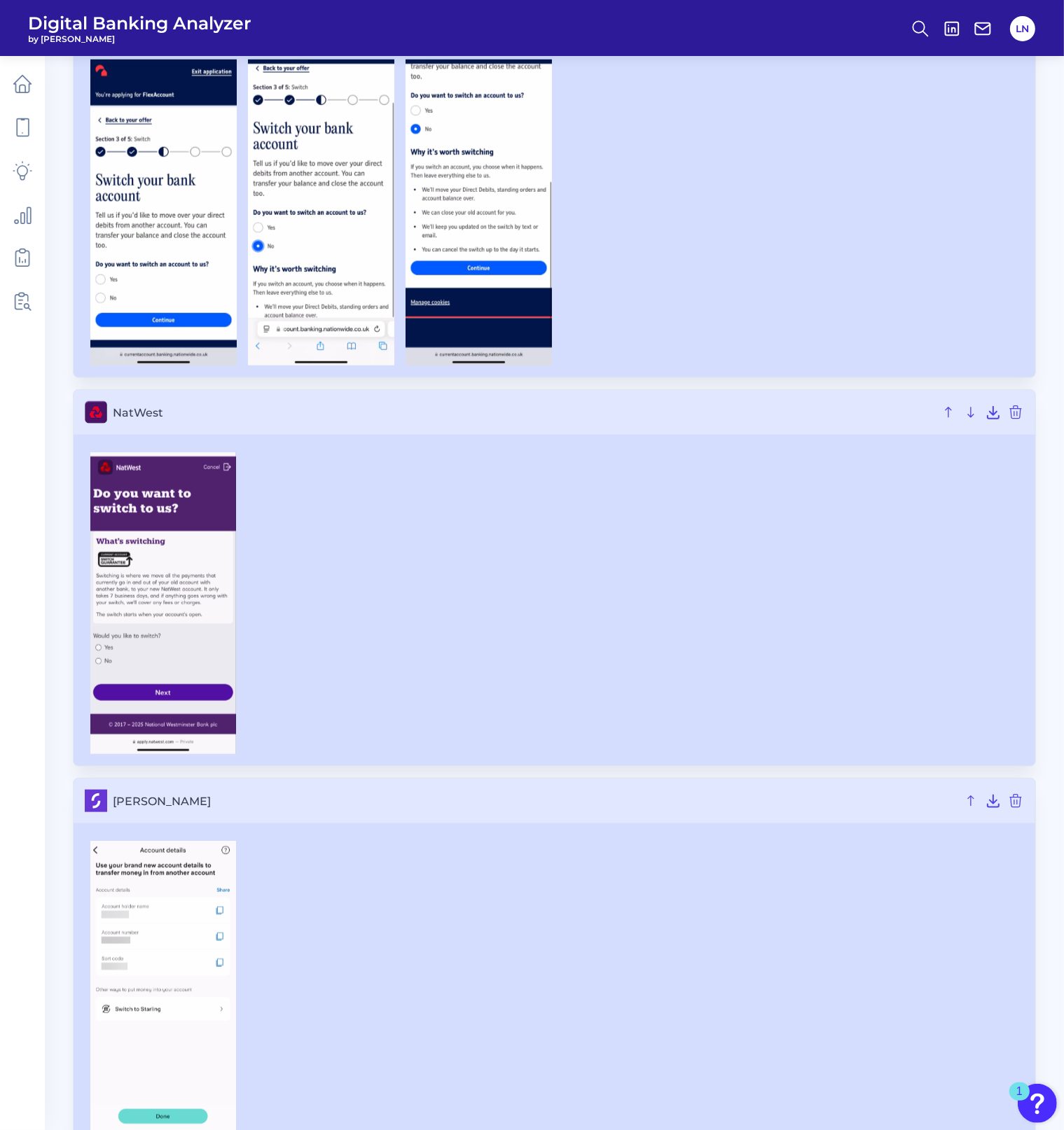
drag, startPoint x: 488, startPoint y: 613, endPoint x: 488, endPoint y: 629, distance: 16.0
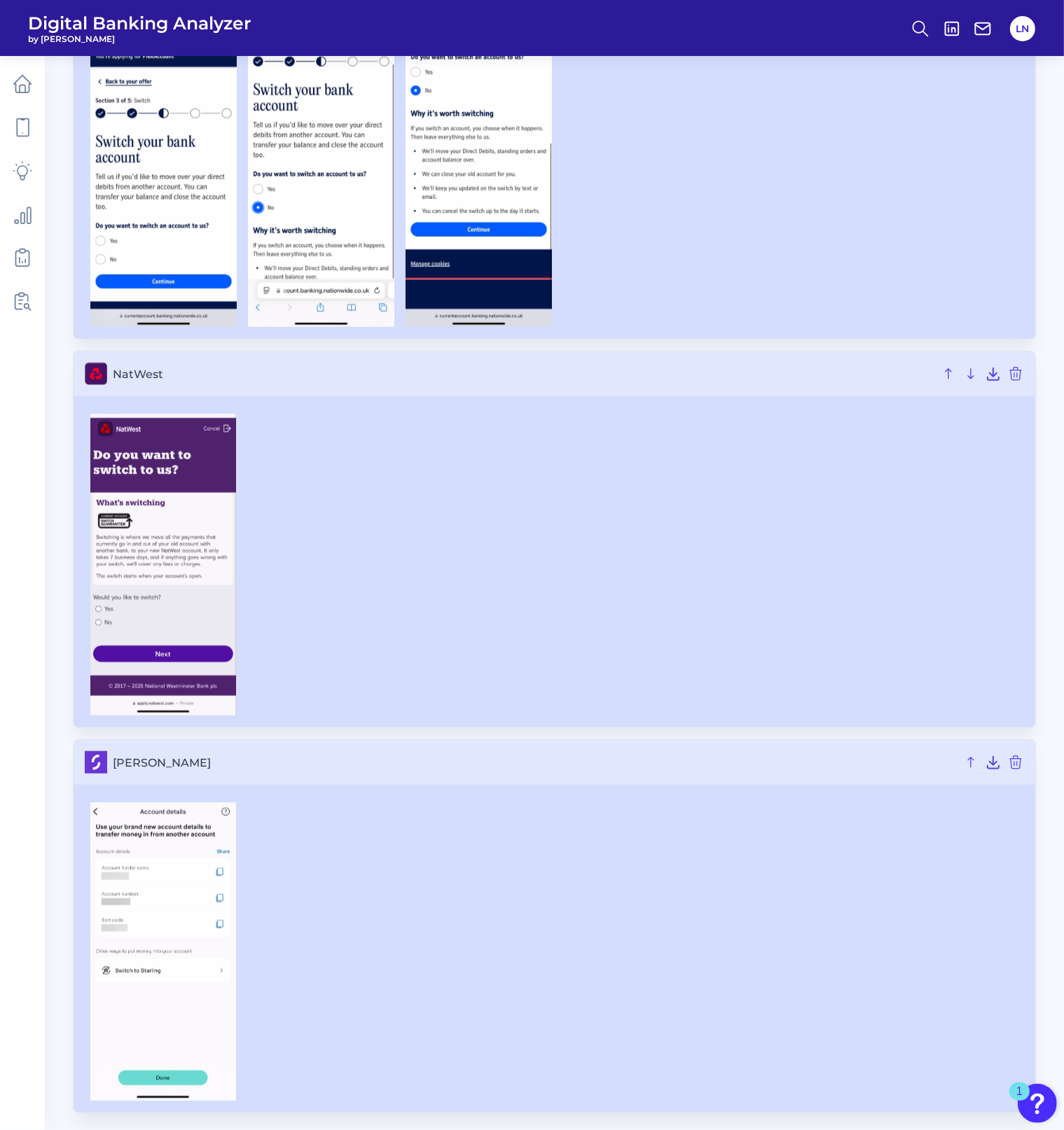
scroll to position [1318, 0]
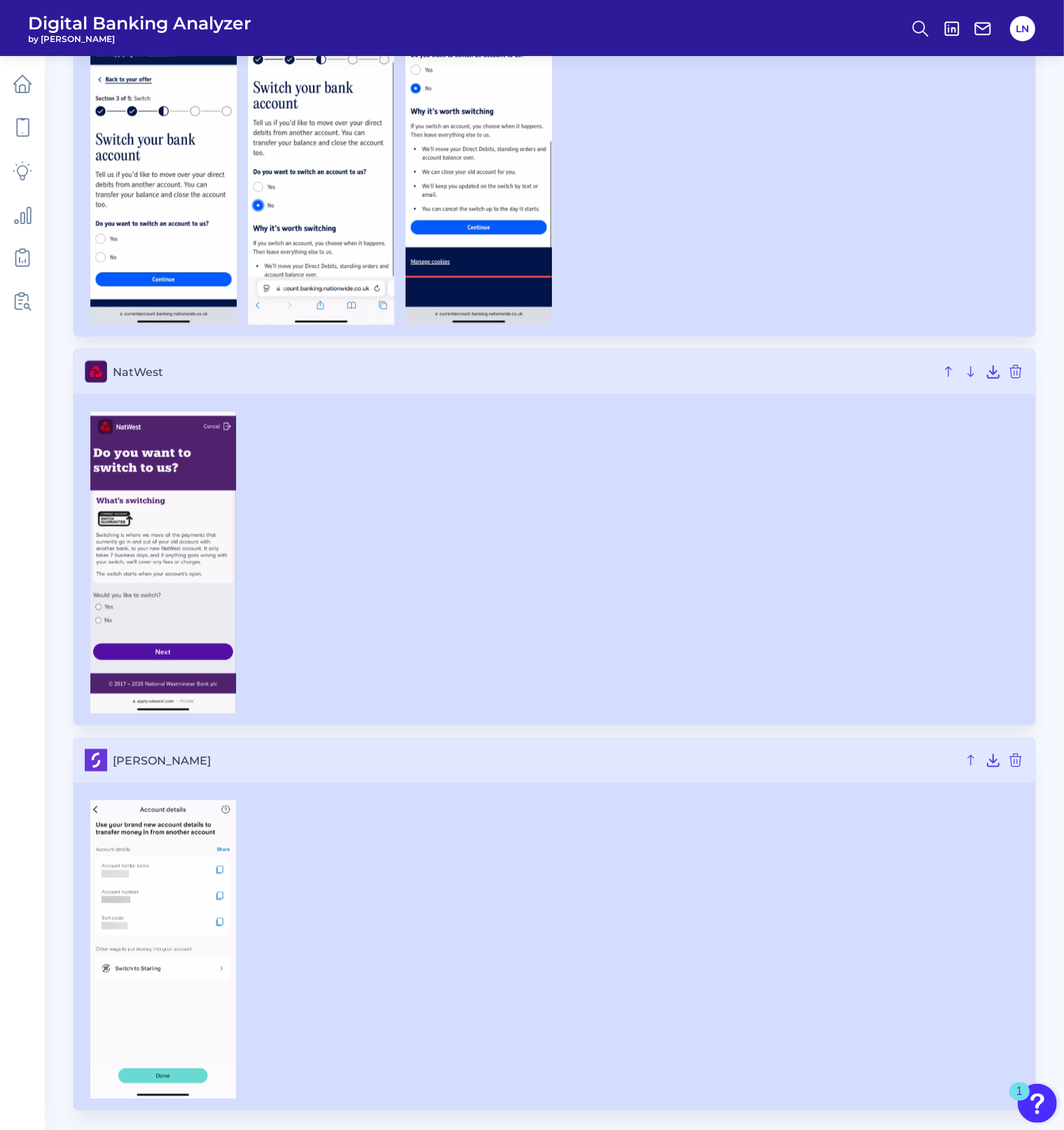
drag, startPoint x: 488, startPoint y: 614, endPoint x: 482, endPoint y: 681, distance: 67.3
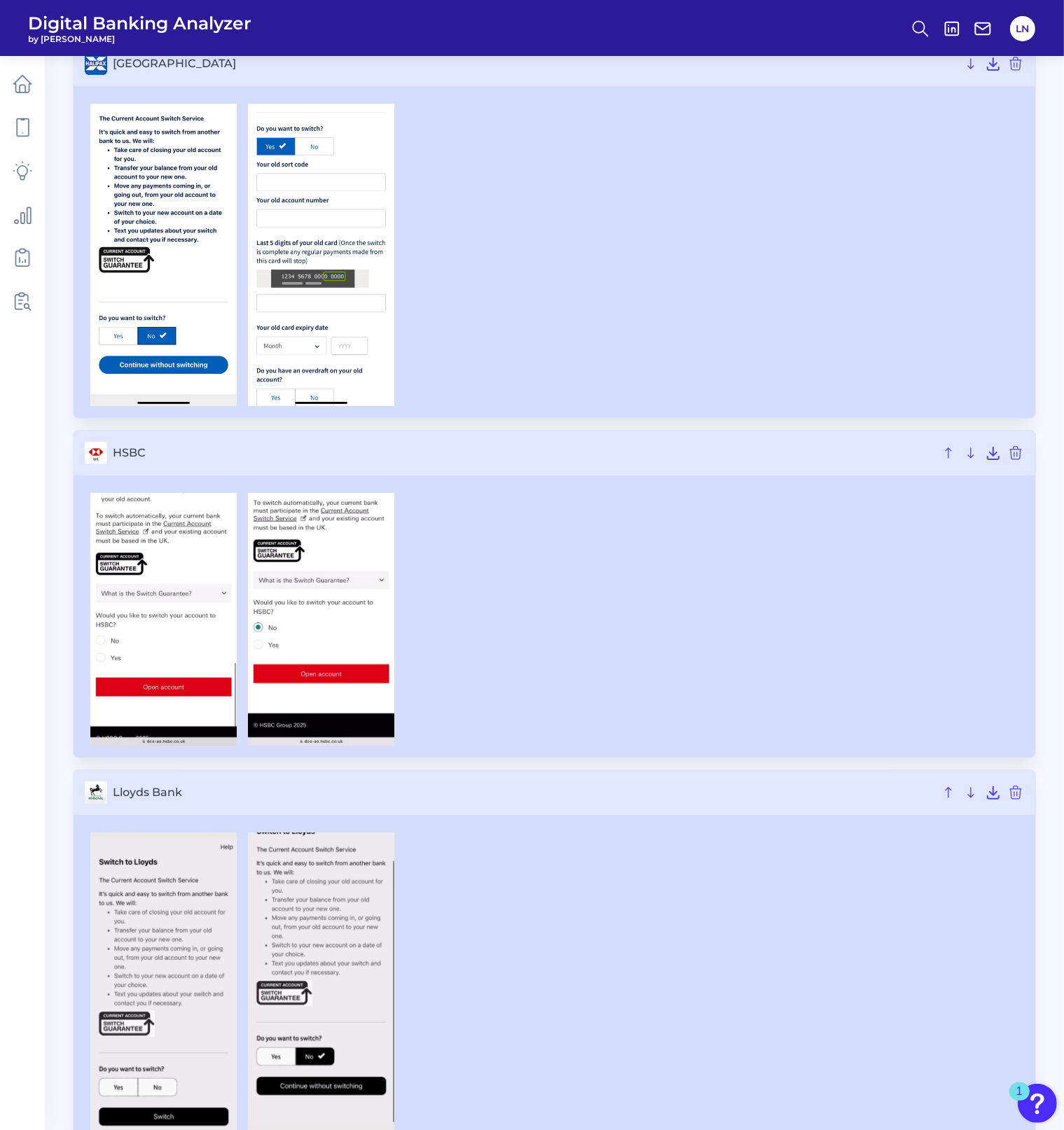
scroll to position [0, 0]
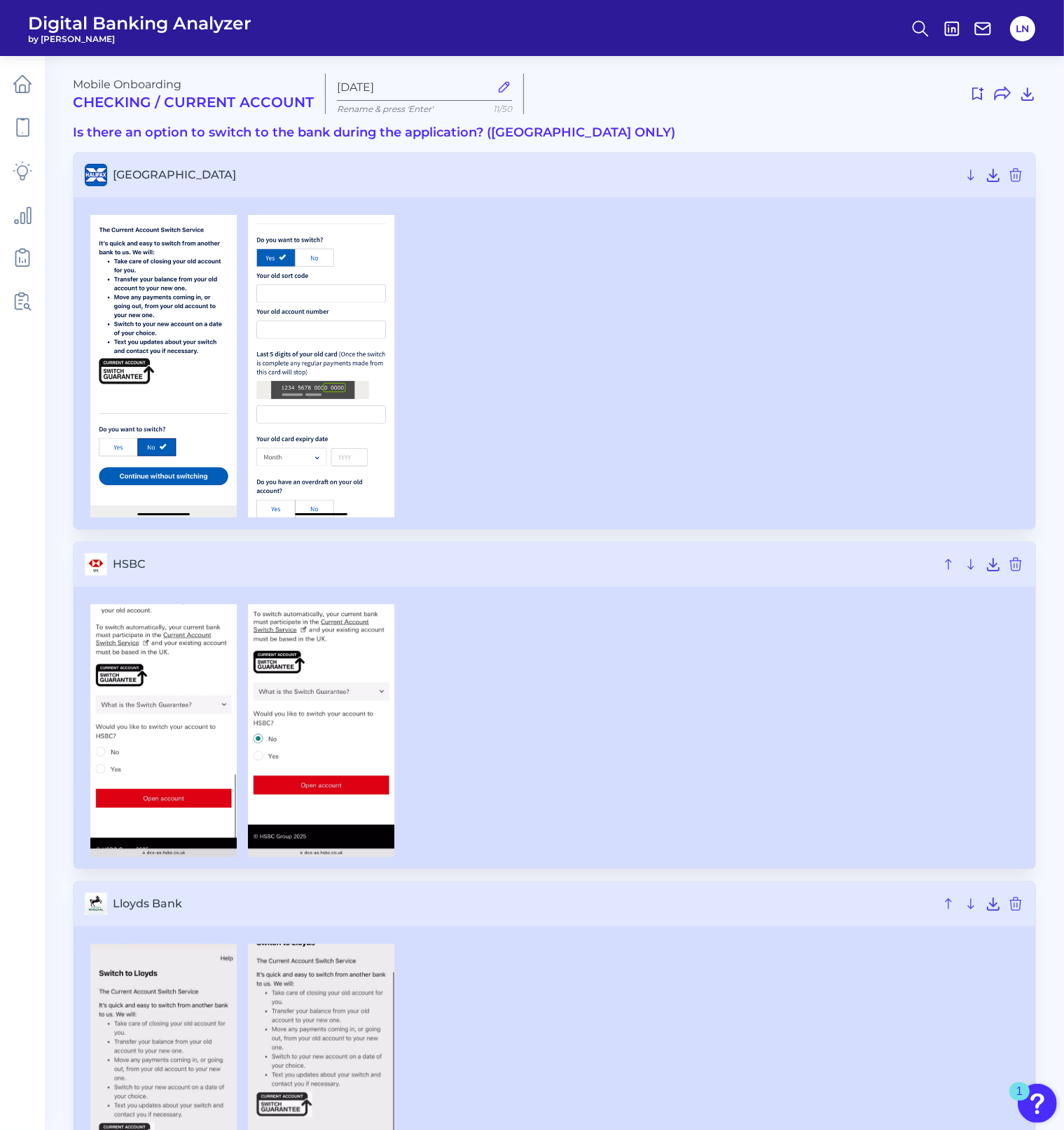
drag, startPoint x: 482, startPoint y: 681, endPoint x: 459, endPoint y: 482, distance: 200.3
